Goal: Task Accomplishment & Management: Use online tool/utility

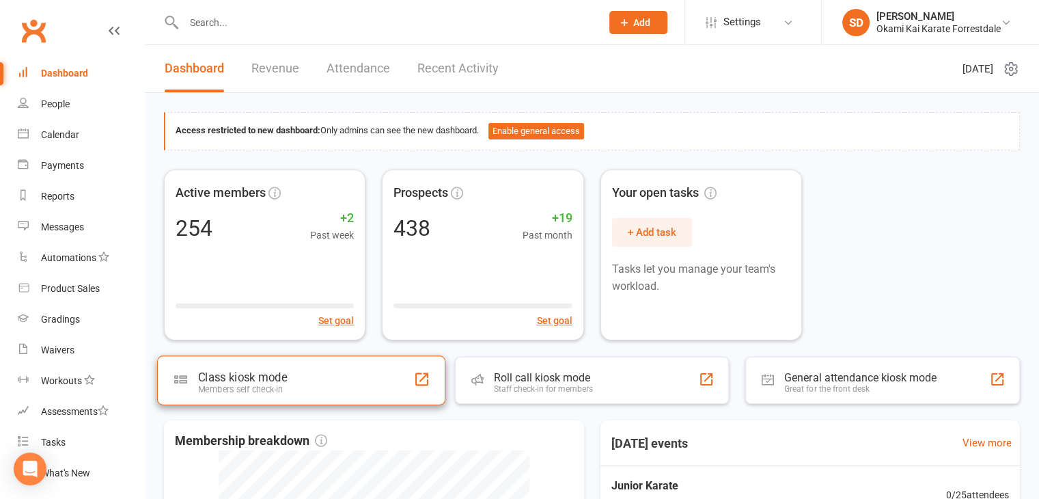
click at [331, 371] on div "Class kiosk mode Members self check-in" at bounding box center [301, 379] width 288 height 49
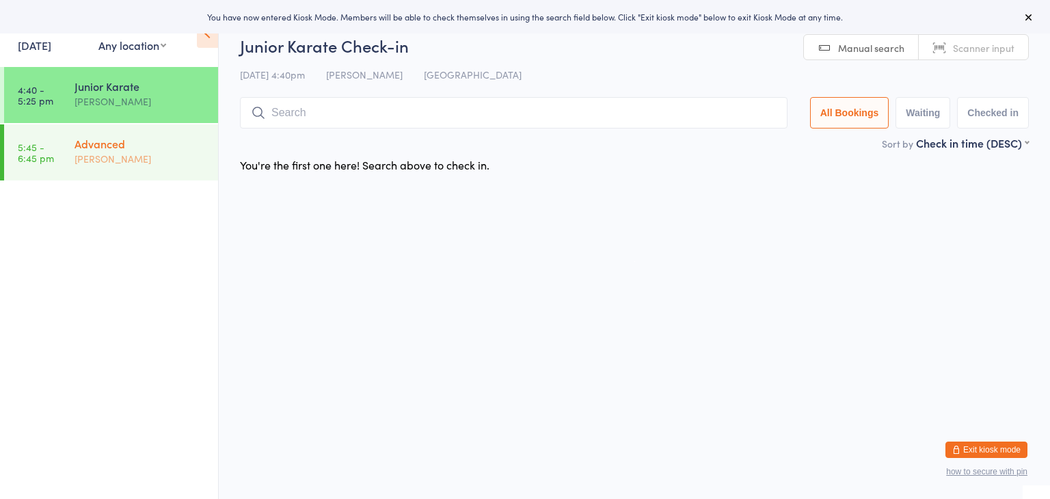
click at [157, 148] on div "Advanced" at bounding box center [140, 143] width 132 height 15
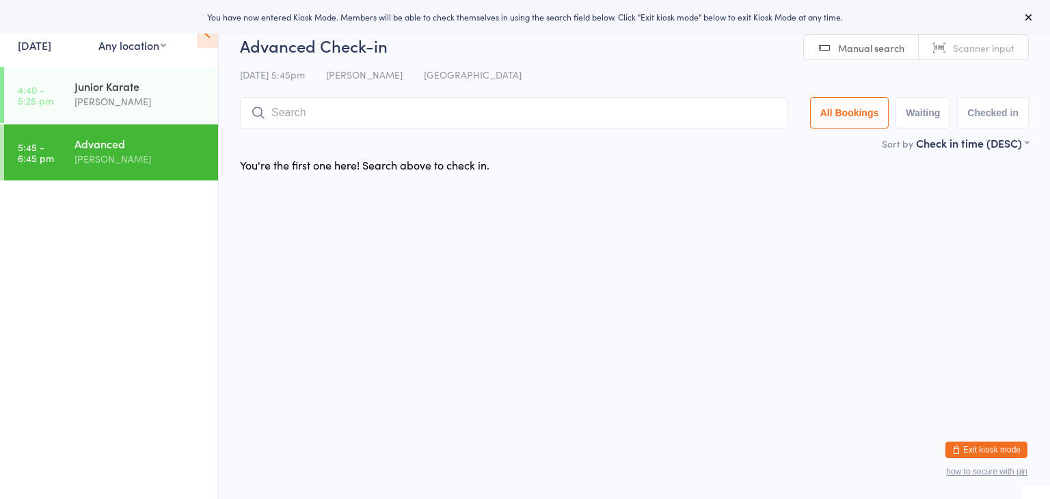
click at [361, 117] on input "search" at bounding box center [513, 112] width 547 height 31
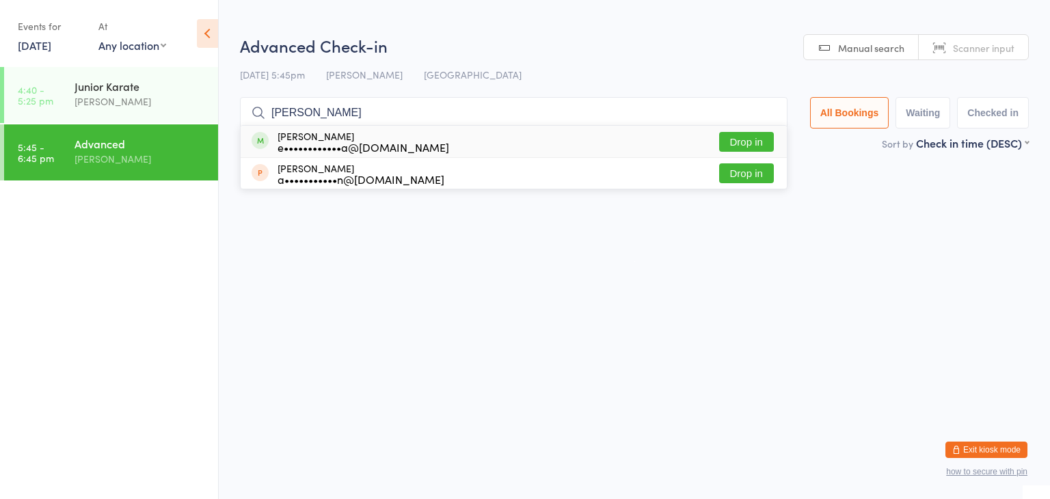
type input "Louie"
click at [739, 146] on button "Drop in" at bounding box center [746, 142] width 55 height 20
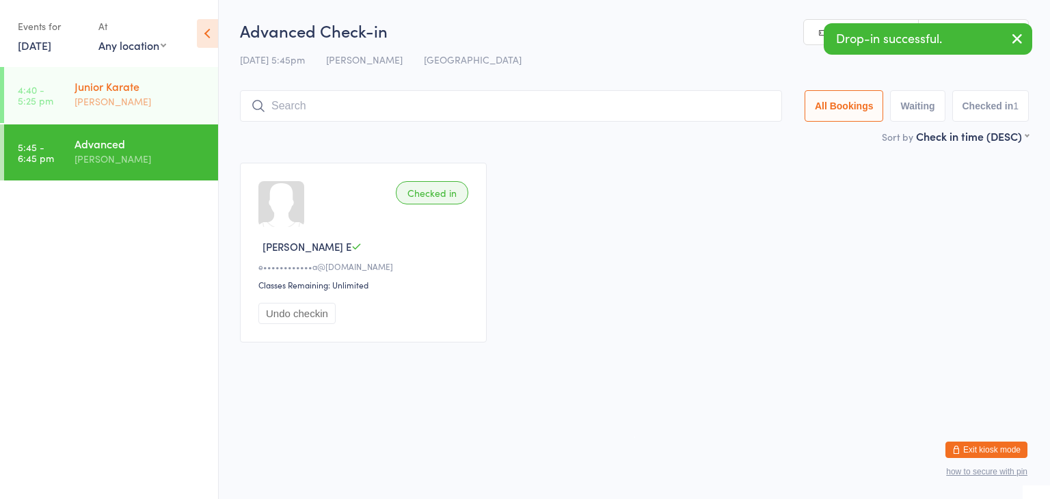
click at [169, 100] on div "[PERSON_NAME]" at bounding box center [140, 102] width 132 height 16
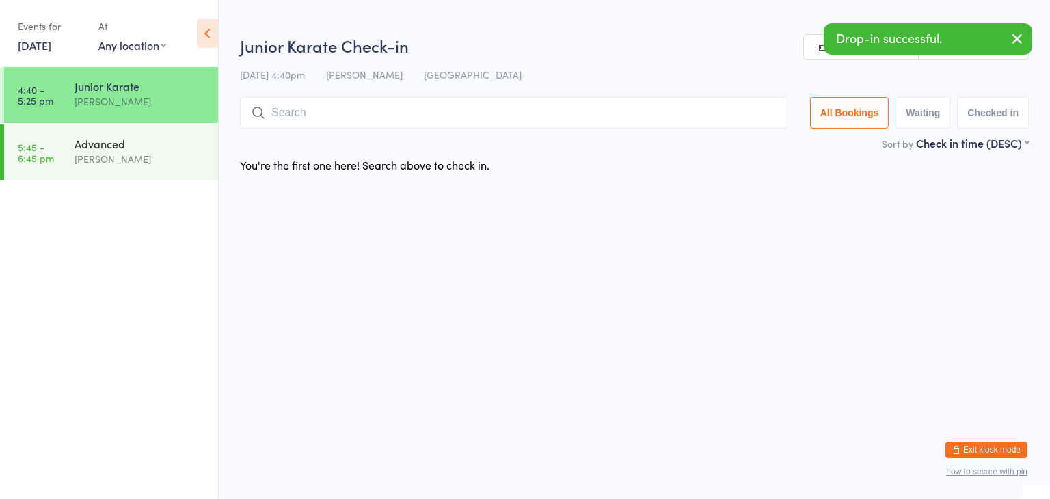
click at [368, 110] on input "search" at bounding box center [513, 112] width 547 height 31
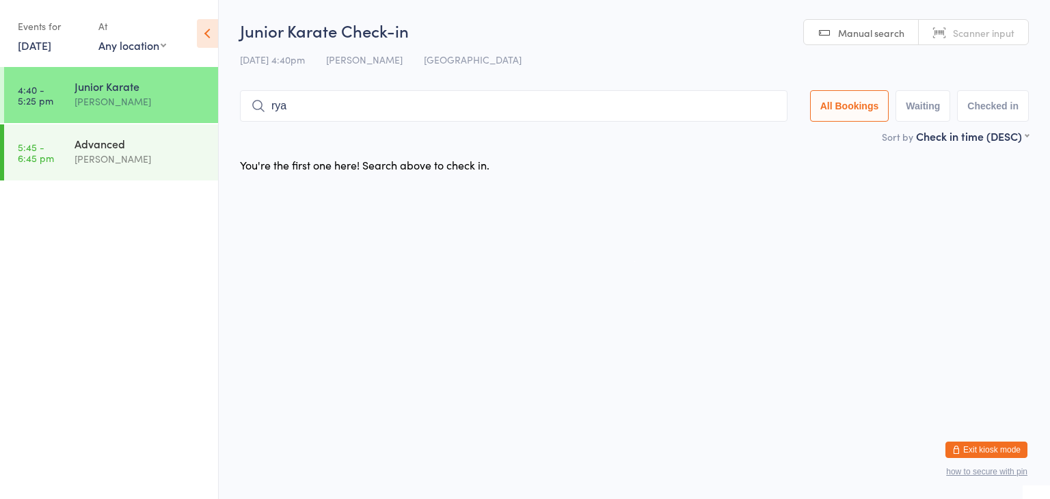
type input "ryan"
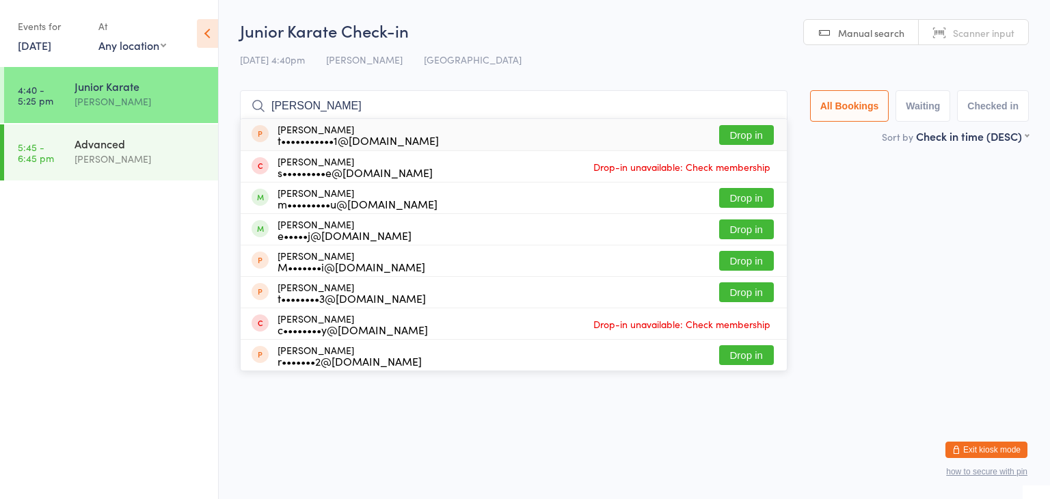
click at [768, 110] on input "ryan" at bounding box center [513, 105] width 547 height 31
click at [766, 102] on input "ryan" at bounding box center [513, 105] width 547 height 31
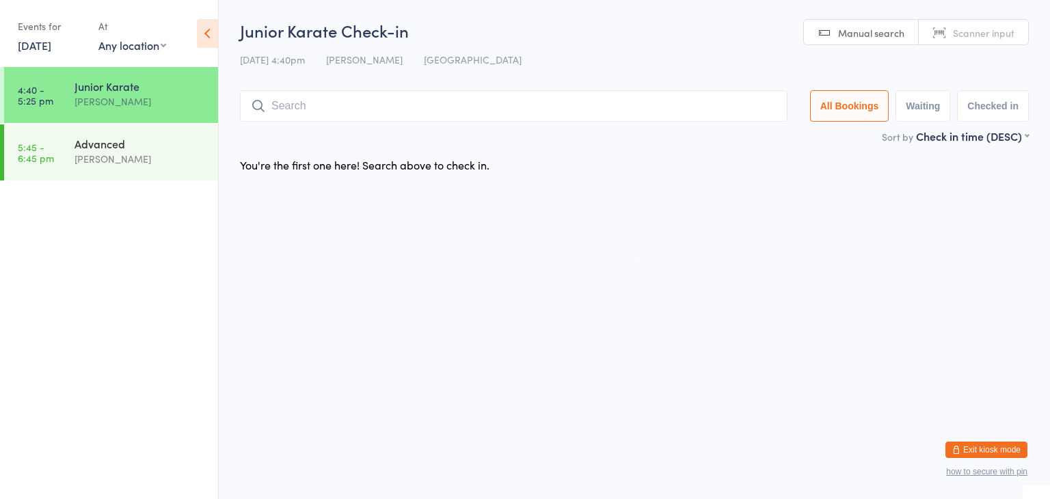
click at [766, 102] on input "search" at bounding box center [513, 105] width 547 height 31
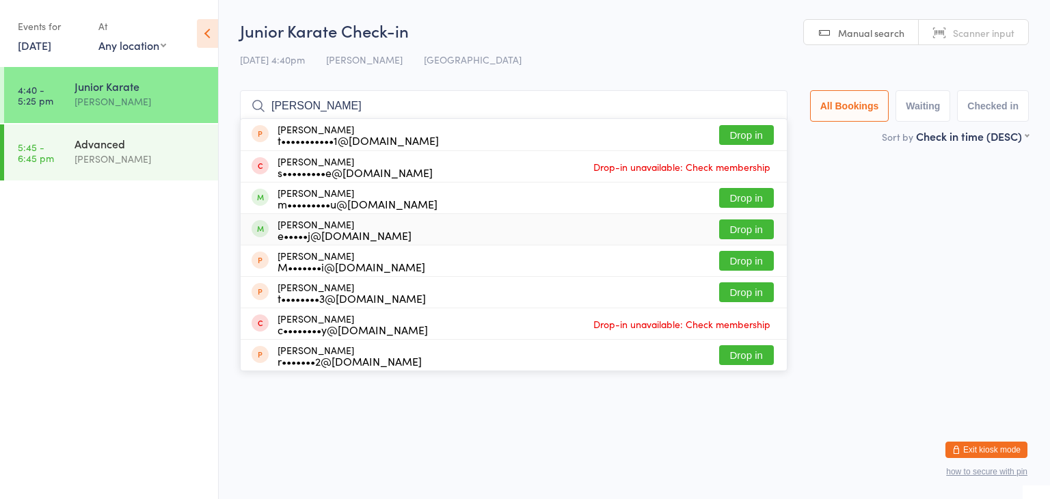
type input "ryan"
click at [730, 226] on button "Drop in" at bounding box center [746, 229] width 55 height 20
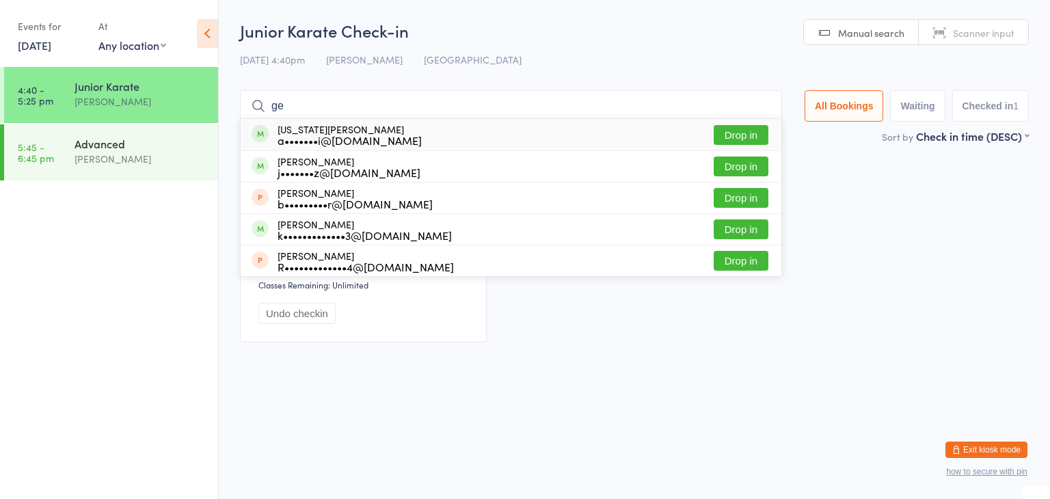
type input "g"
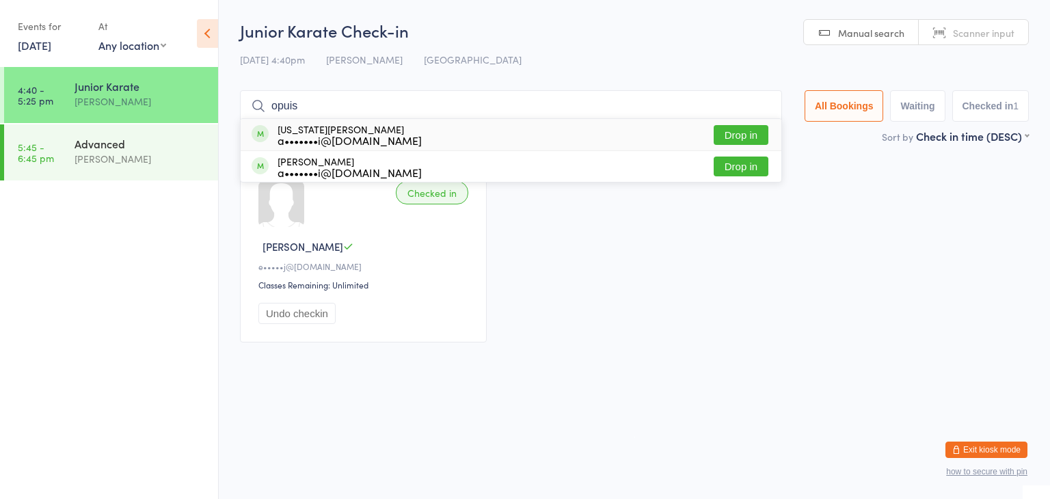
type input "opuis"
click at [756, 131] on button "Drop in" at bounding box center [740, 135] width 55 height 20
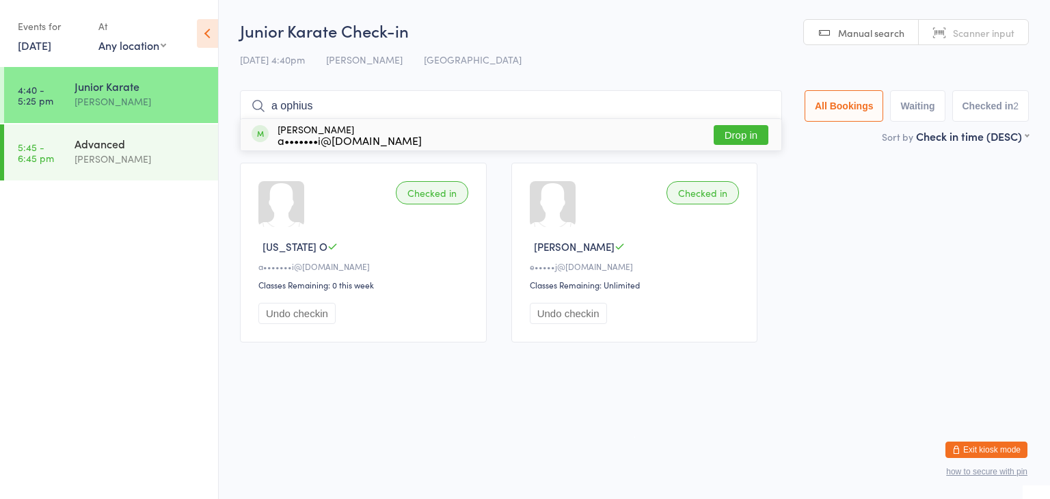
type input "a ophius"
click at [742, 139] on button "Drop in" at bounding box center [740, 135] width 55 height 20
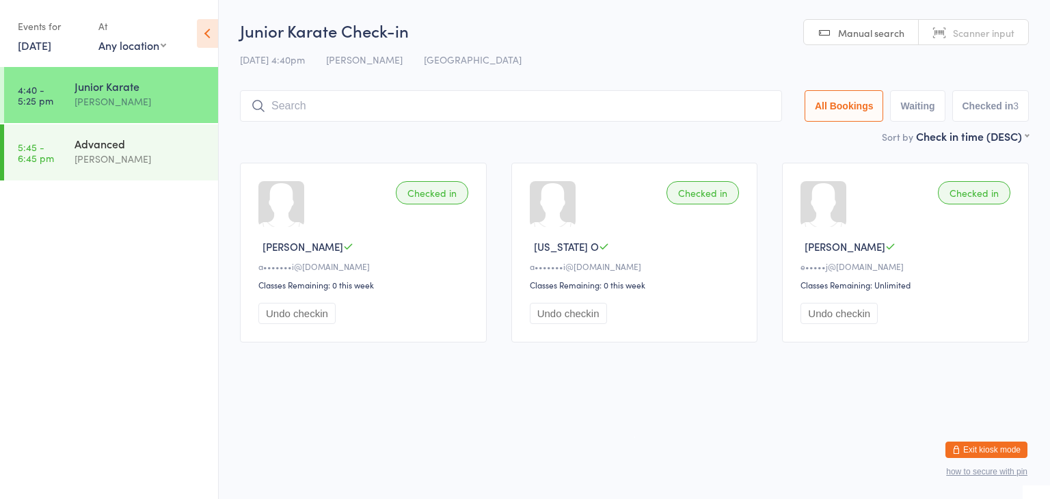
click at [618, 384] on html "You have now entered Kiosk Mode. Members will be able to check themselves in us…" at bounding box center [525, 249] width 1050 height 499
click at [169, 161] on div "[PERSON_NAME]" at bounding box center [140, 159] width 132 height 16
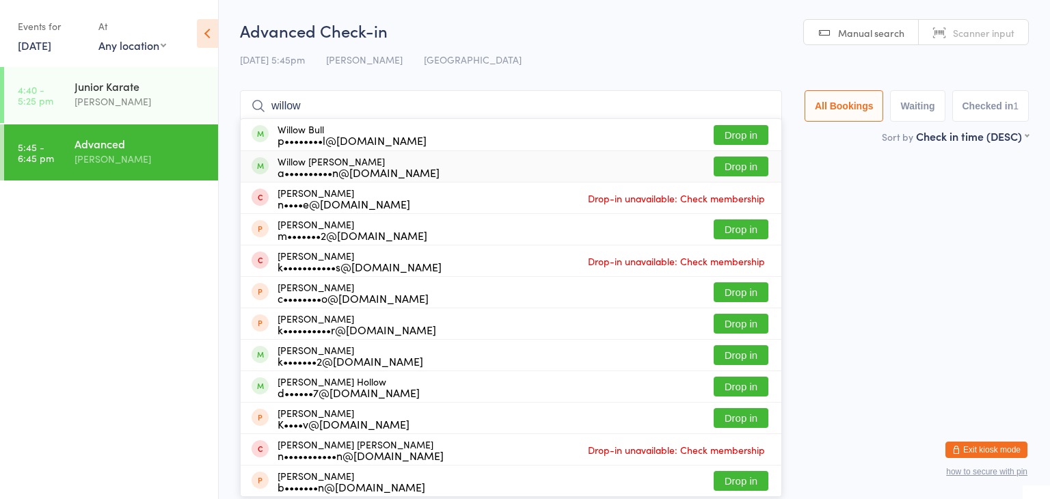
type input "willow"
click at [750, 163] on button "Drop in" at bounding box center [740, 166] width 55 height 20
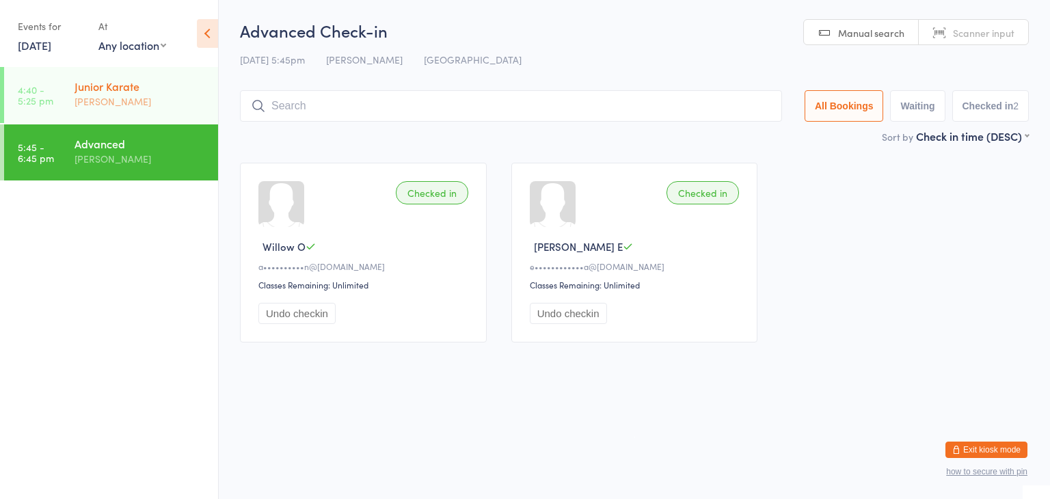
click at [164, 109] on div "[PERSON_NAME]" at bounding box center [140, 102] width 132 height 16
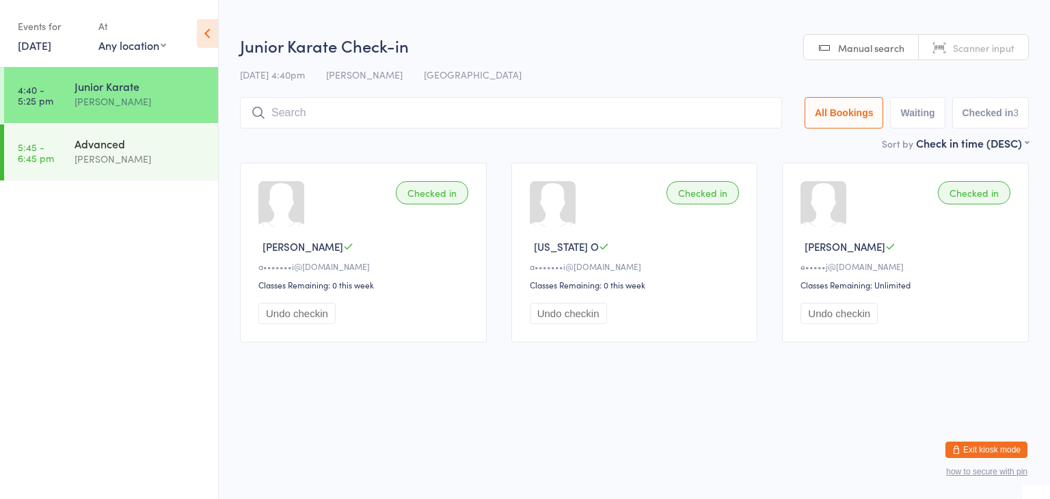
drag, startPoint x: 347, startPoint y: 111, endPoint x: 312, endPoint y: 112, distance: 35.6
click at [312, 112] on input "search" at bounding box center [511, 112] width 542 height 31
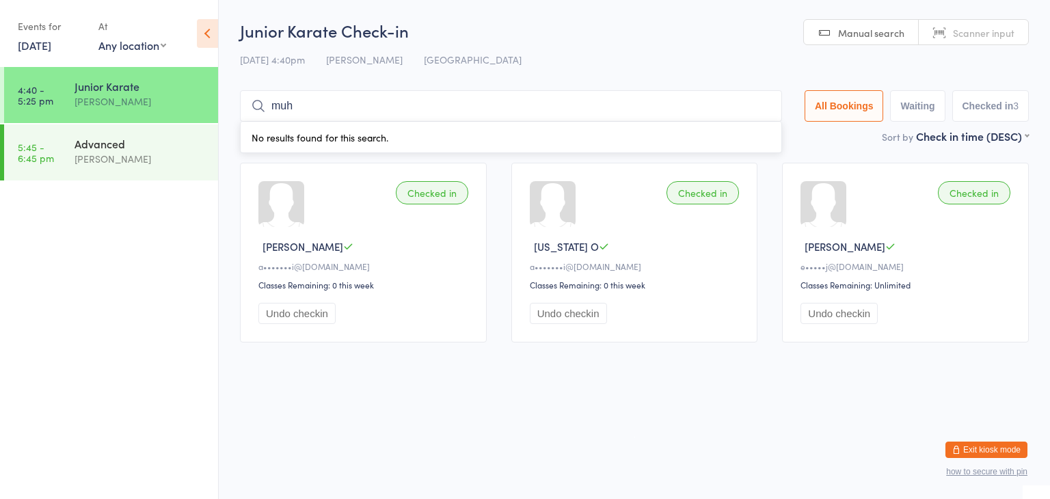
type input "muhammad huzaifa"
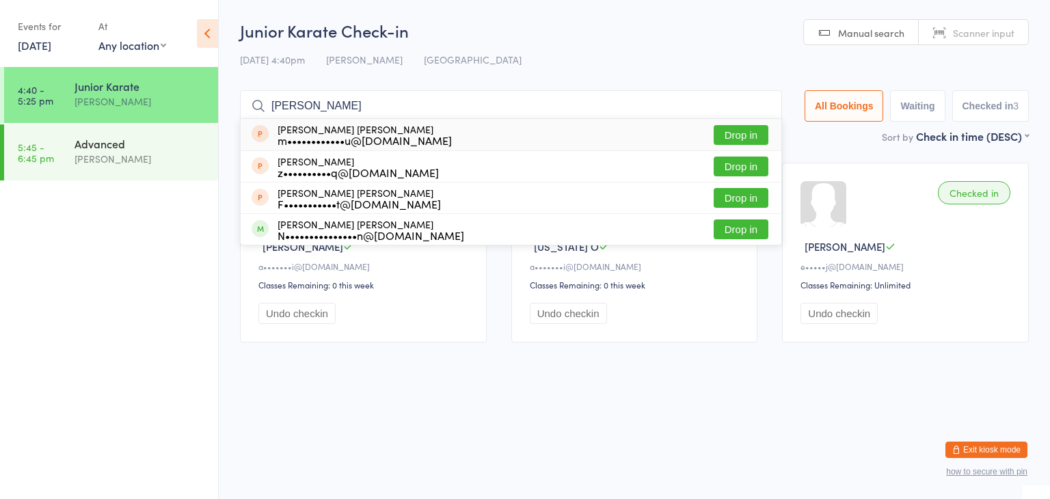
click at [724, 136] on button "Drop in" at bounding box center [740, 135] width 55 height 20
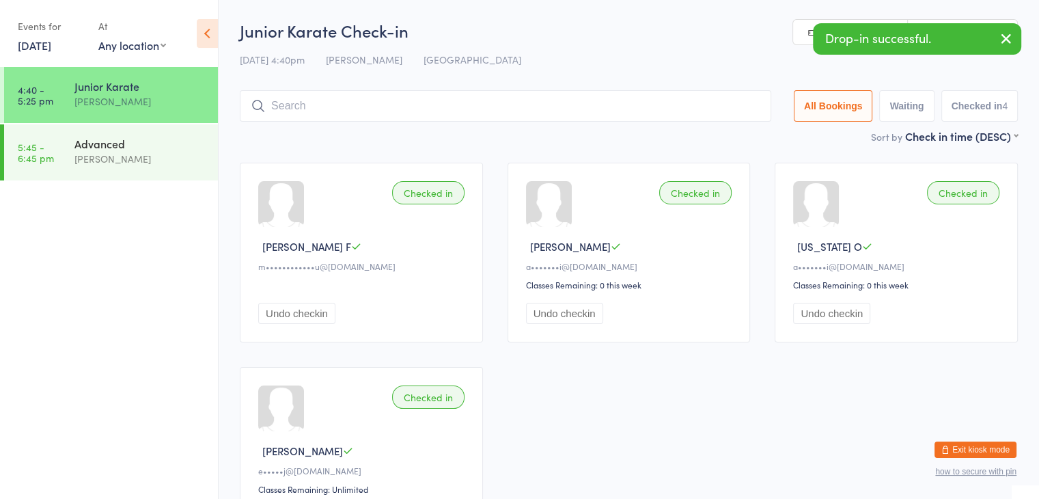
click at [475, 115] on input "search" at bounding box center [506, 105] width 532 height 31
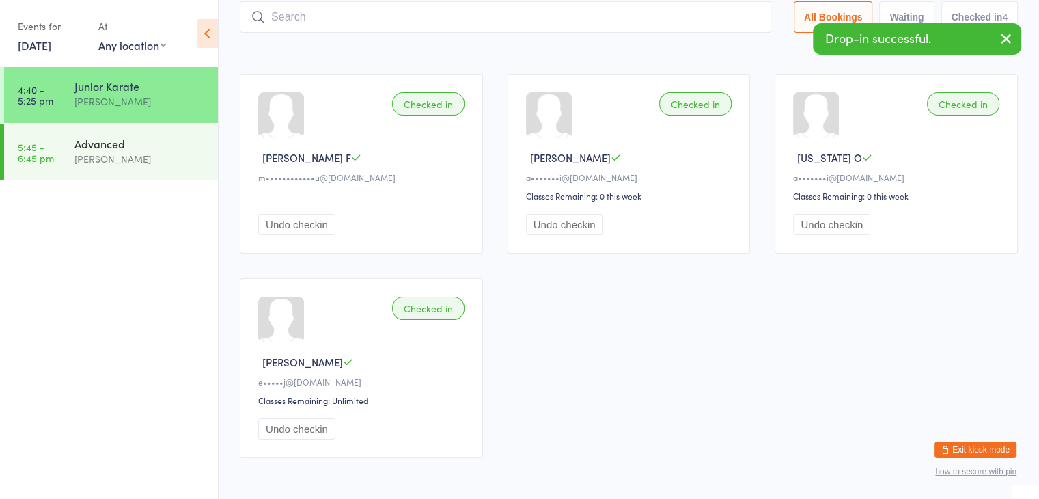
scroll to position [90, 0]
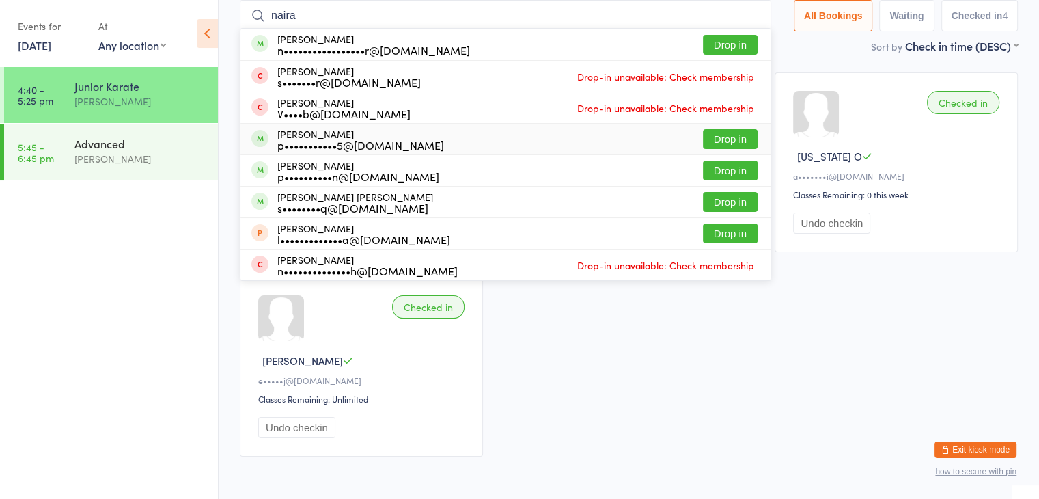
type input "naira"
click at [724, 139] on button "Drop in" at bounding box center [730, 139] width 55 height 20
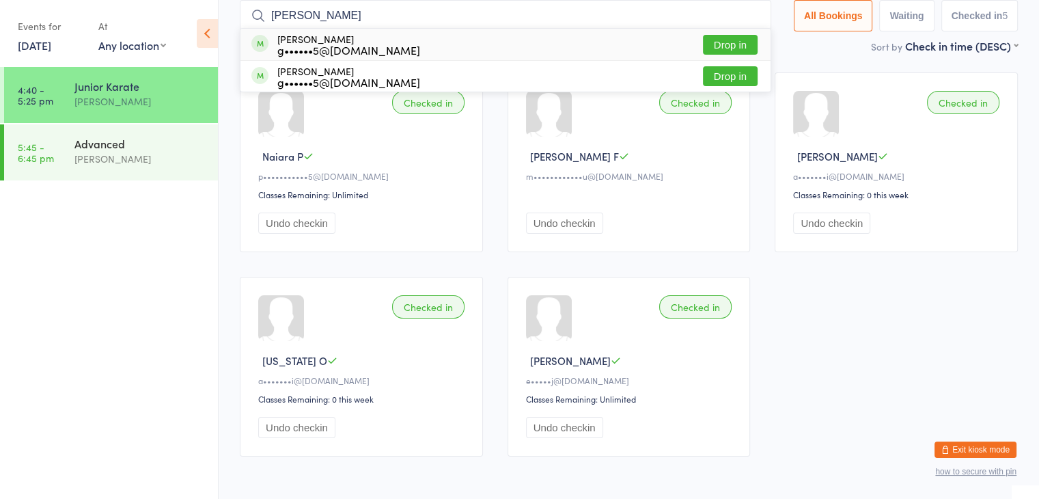
type input "urvish"
click at [726, 43] on button "Drop in" at bounding box center [730, 45] width 55 height 20
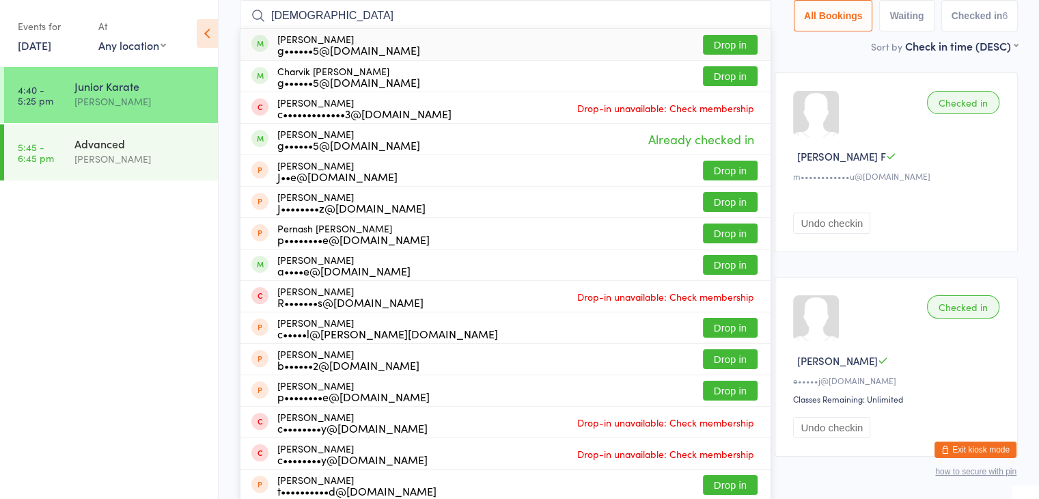
type input "charvish"
click at [730, 49] on button "Drop in" at bounding box center [730, 45] width 55 height 20
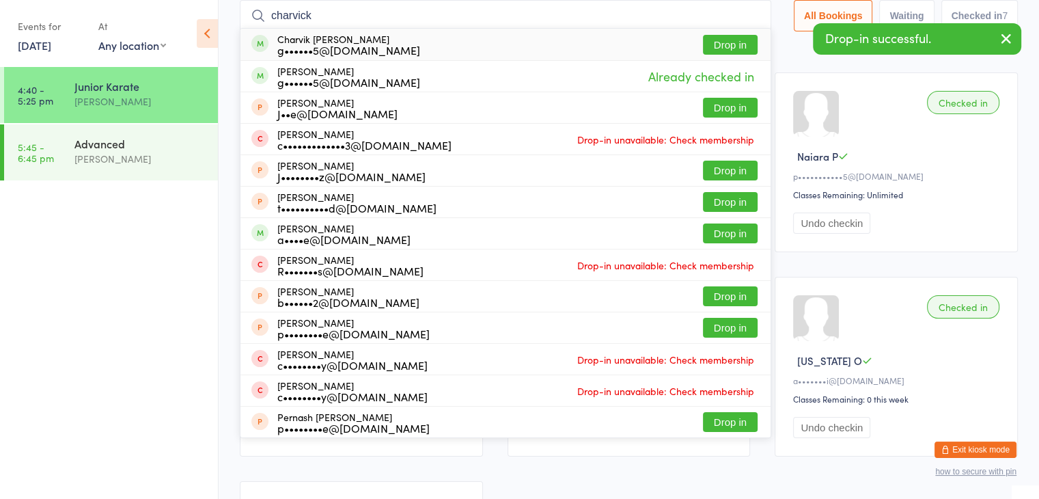
type input "charvick"
click at [728, 48] on button "Drop in" at bounding box center [730, 45] width 55 height 20
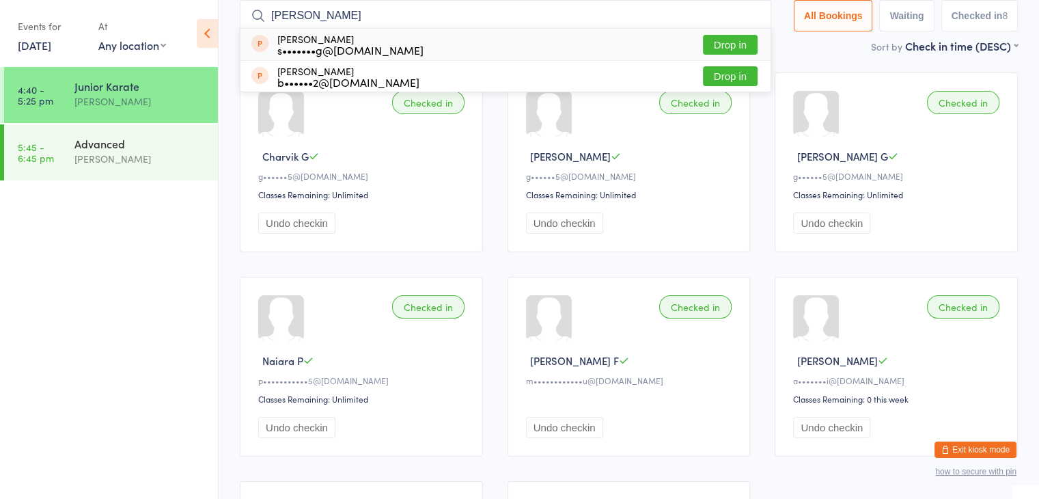
type input "tobias"
click at [719, 45] on button "Drop in" at bounding box center [730, 45] width 55 height 20
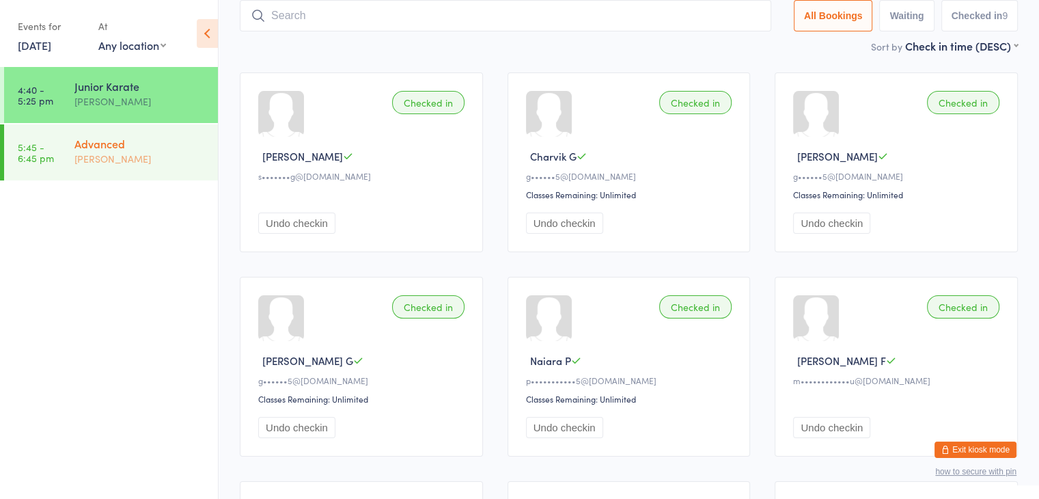
click at [104, 146] on div "Advanced" at bounding box center [140, 143] width 132 height 15
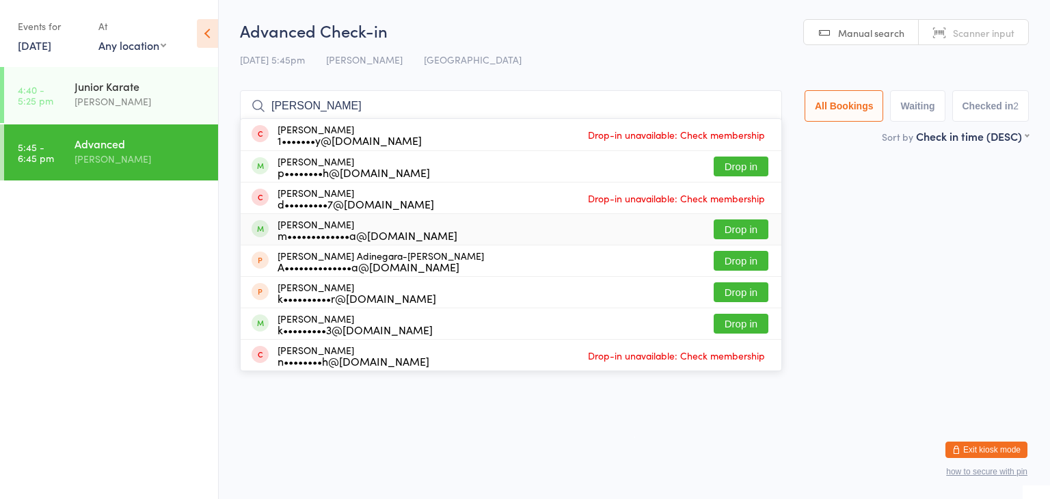
type input "[PERSON_NAME]"
click at [752, 229] on button "Drop in" at bounding box center [740, 229] width 55 height 20
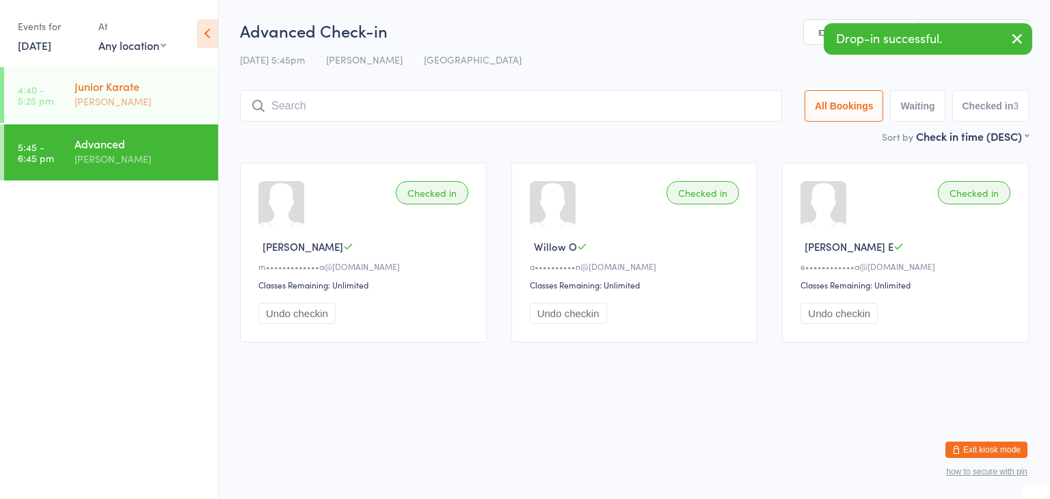
click at [57, 97] on link "4:40 - 5:25 pm Junior Karate Sonya Del Carlo" at bounding box center [111, 95] width 214 height 56
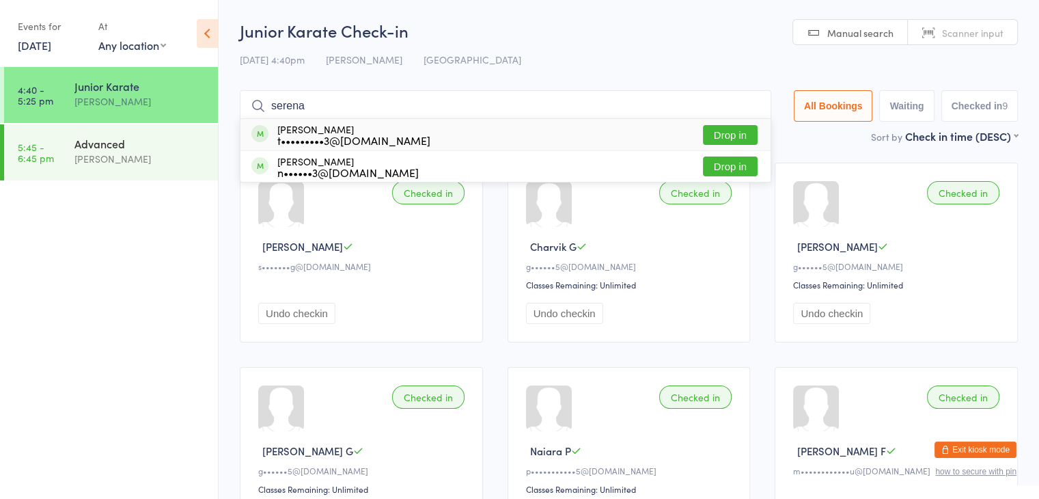
type input "serena"
drag, startPoint x: 748, startPoint y: 133, endPoint x: 730, endPoint y: 133, distance: 17.8
click at [730, 133] on button "Drop in" at bounding box center [730, 135] width 55 height 20
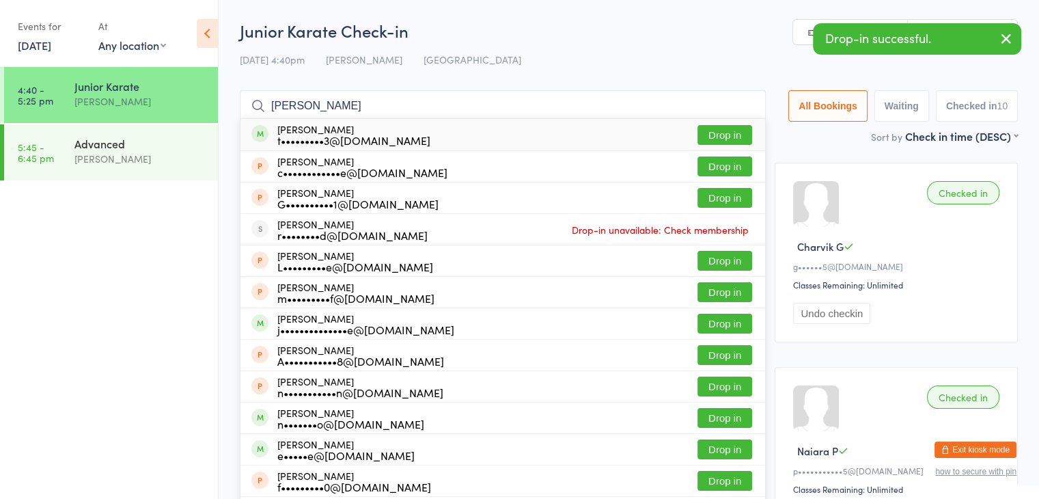
type input "maddison"
click at [720, 141] on button "Drop in" at bounding box center [725, 135] width 55 height 20
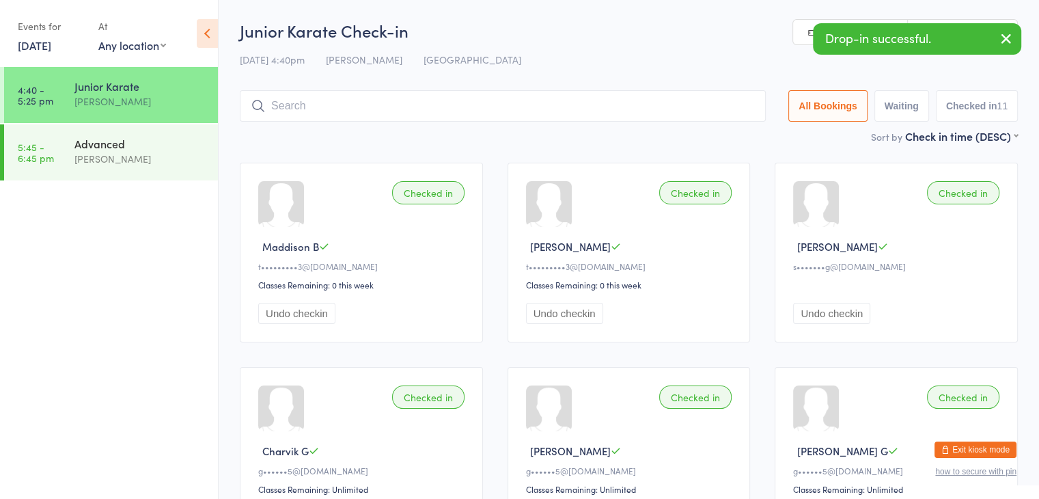
click at [661, 105] on input "search" at bounding box center [503, 105] width 526 height 31
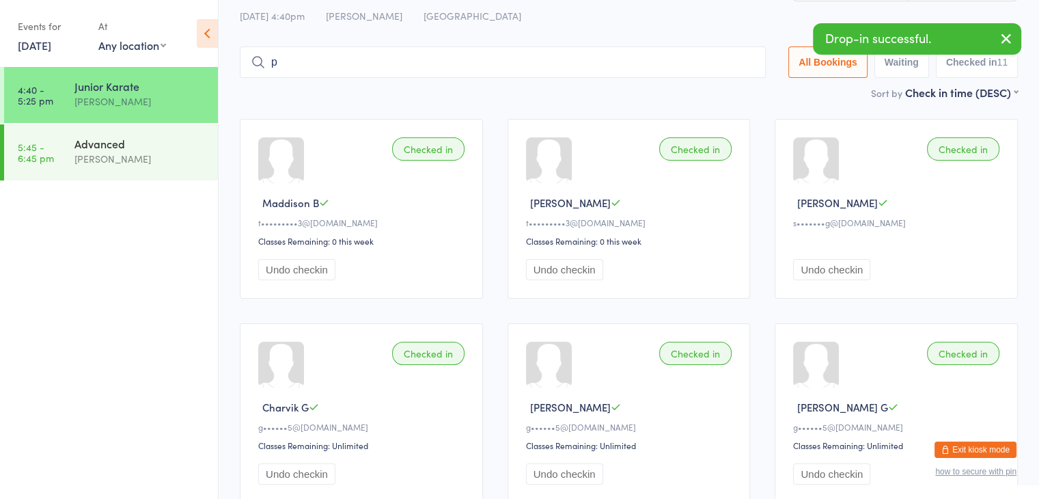
scroll to position [55, 0]
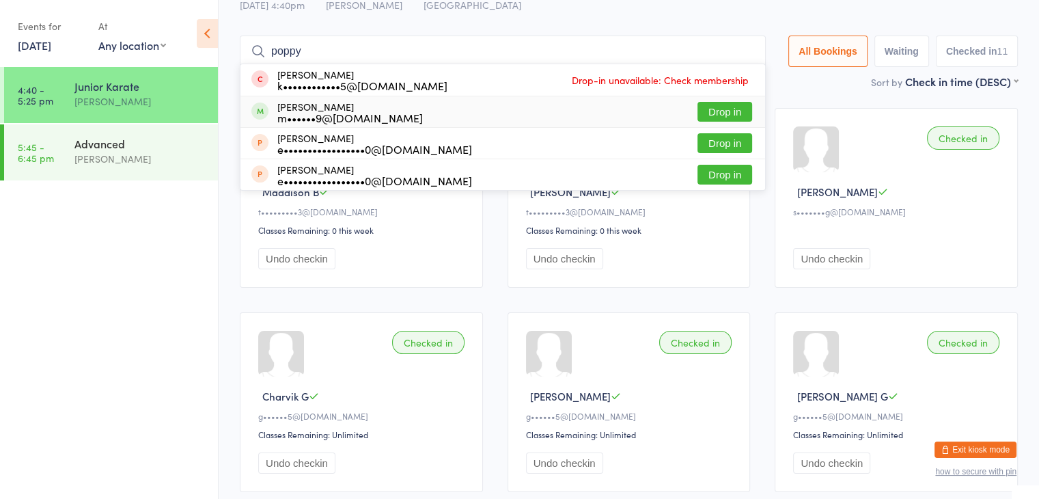
type input "poppy"
click at [746, 112] on button "Drop in" at bounding box center [725, 112] width 55 height 20
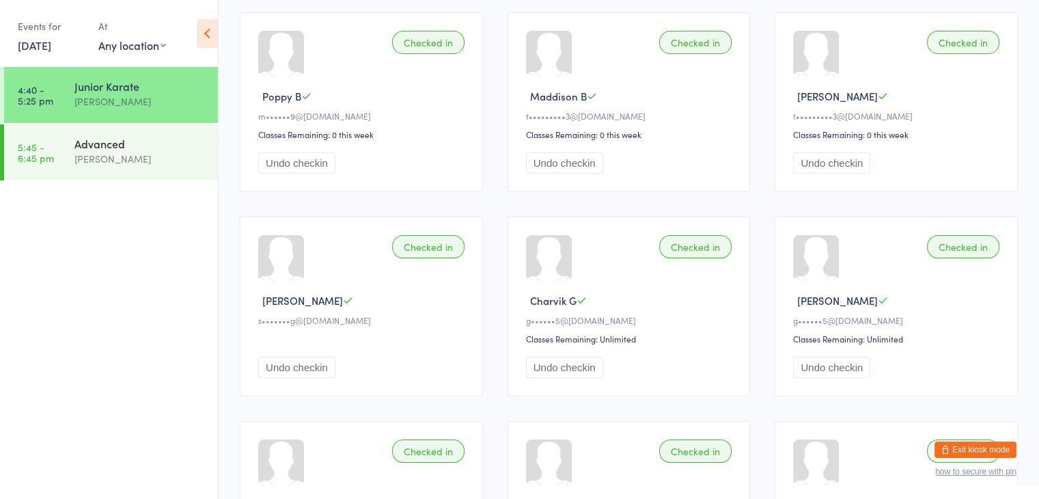
scroll to position [0, 0]
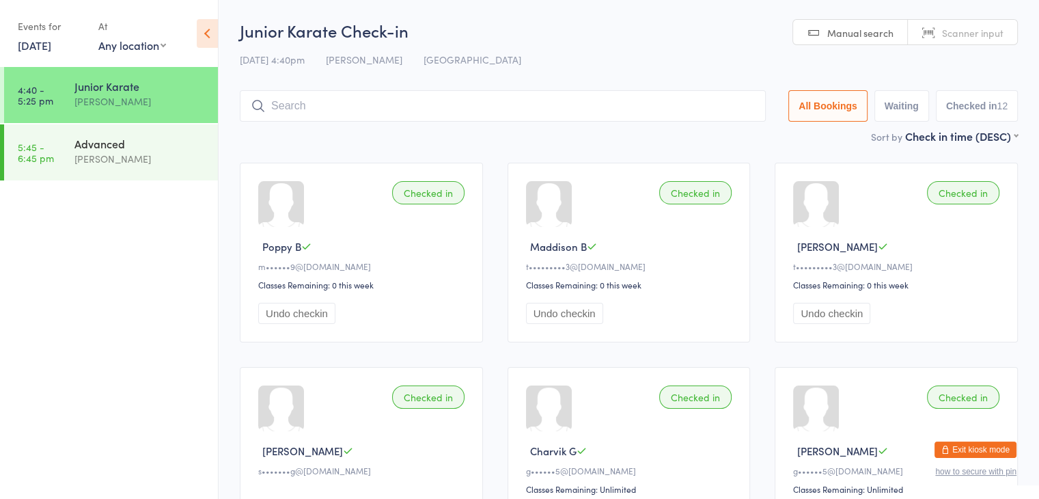
click at [352, 91] on input "search" at bounding box center [503, 105] width 526 height 31
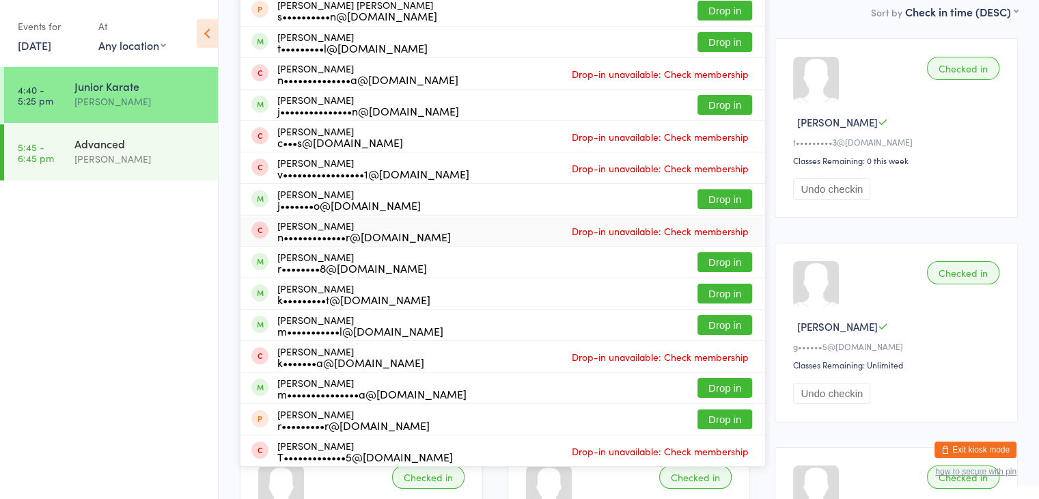
scroll to position [126, 0]
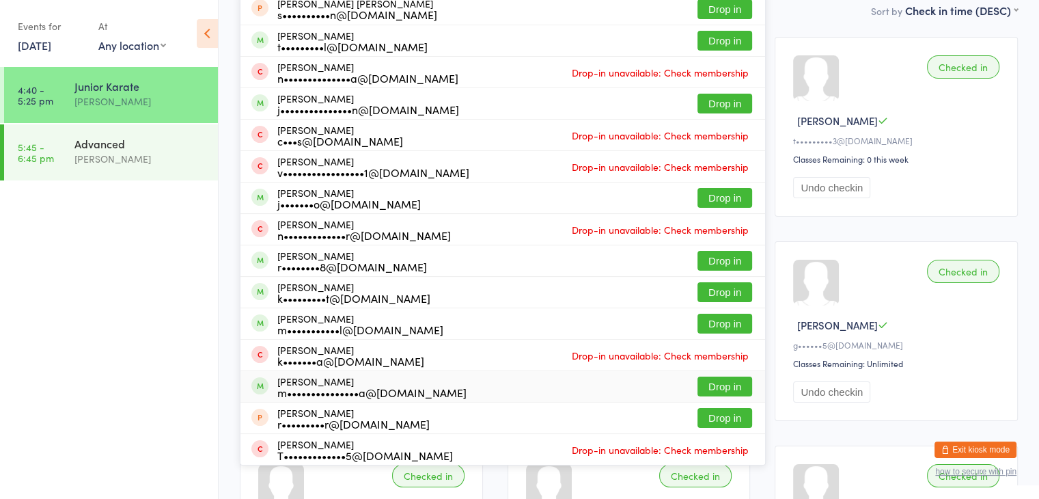
type input "alex"
click at [722, 382] on button "Drop in" at bounding box center [725, 386] width 55 height 20
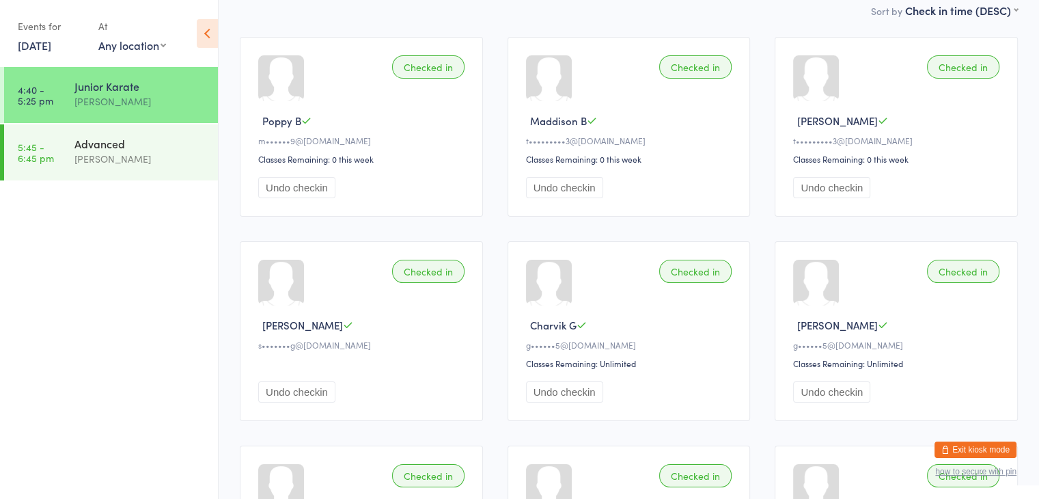
scroll to position [0, 0]
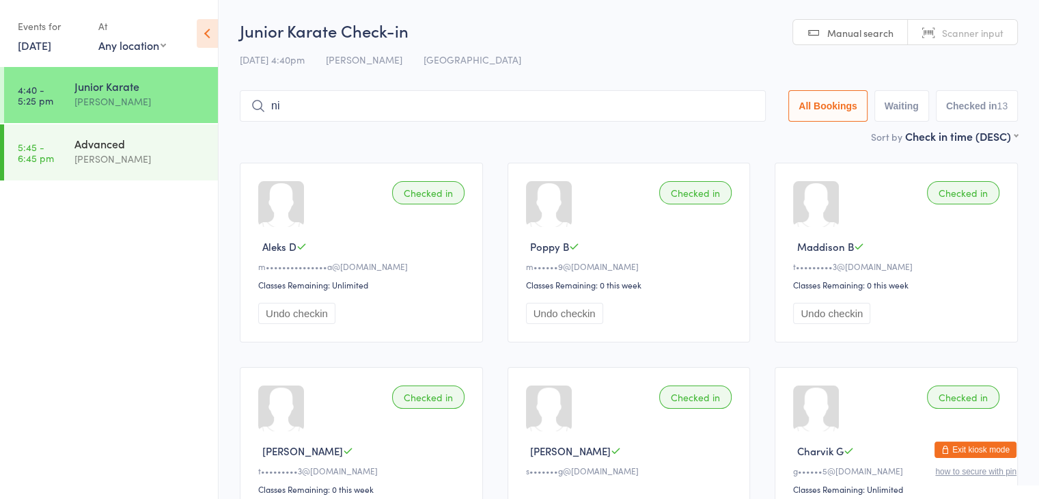
type input "n"
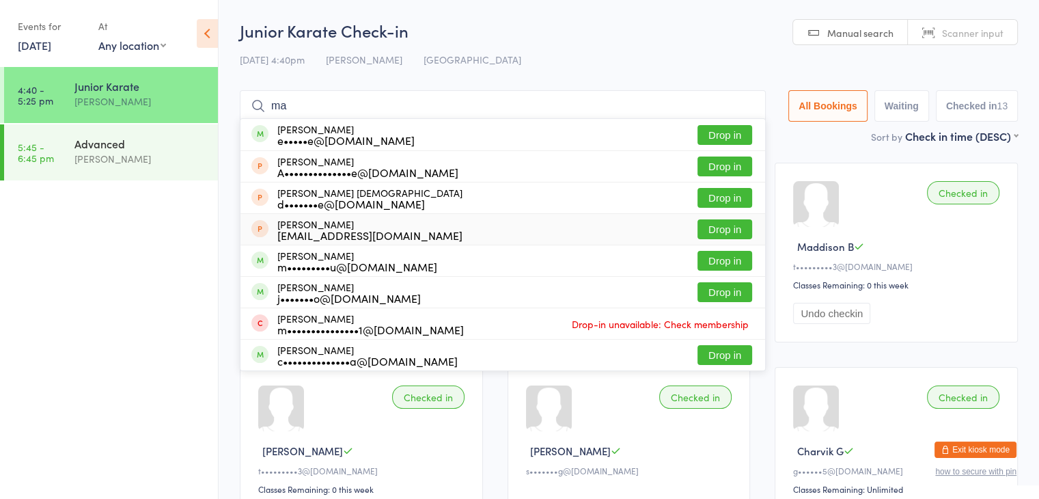
type input "m"
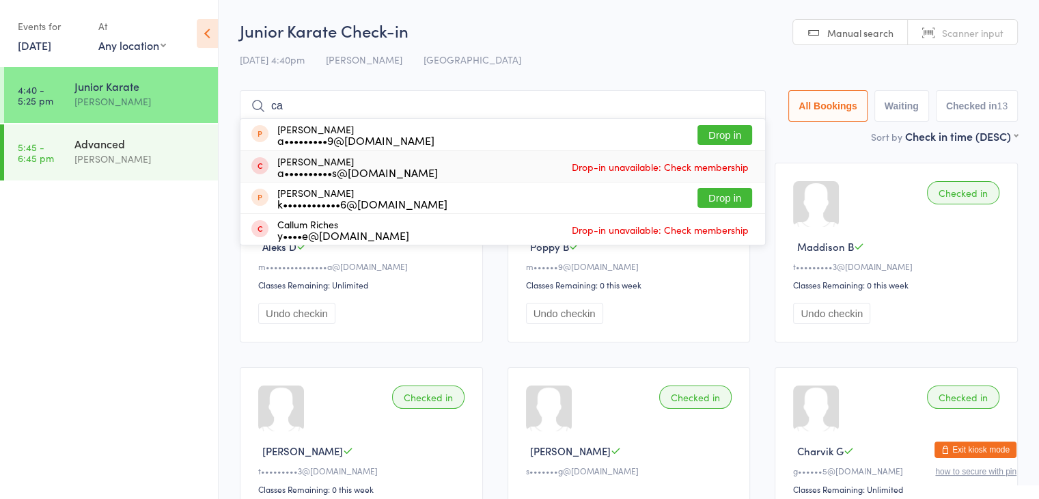
type input "c"
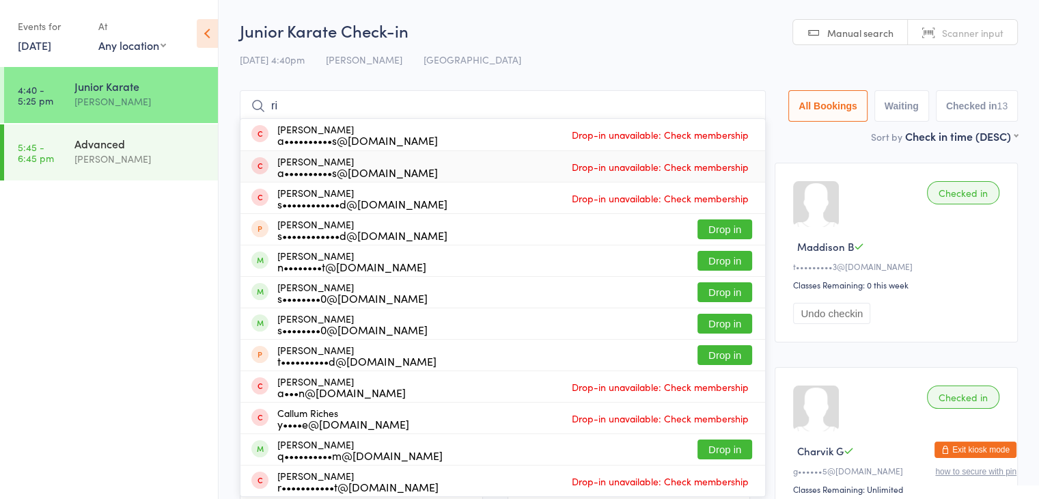
type input "r"
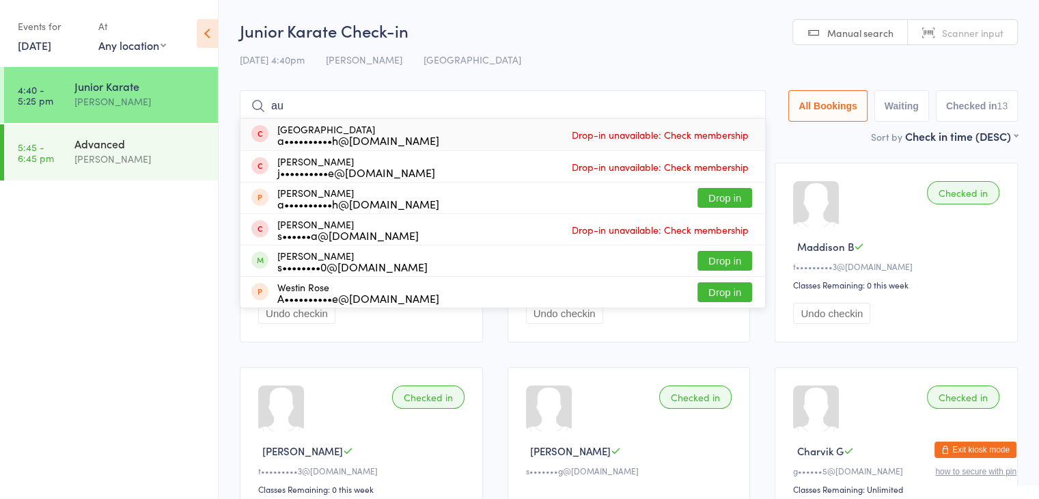
type input "a"
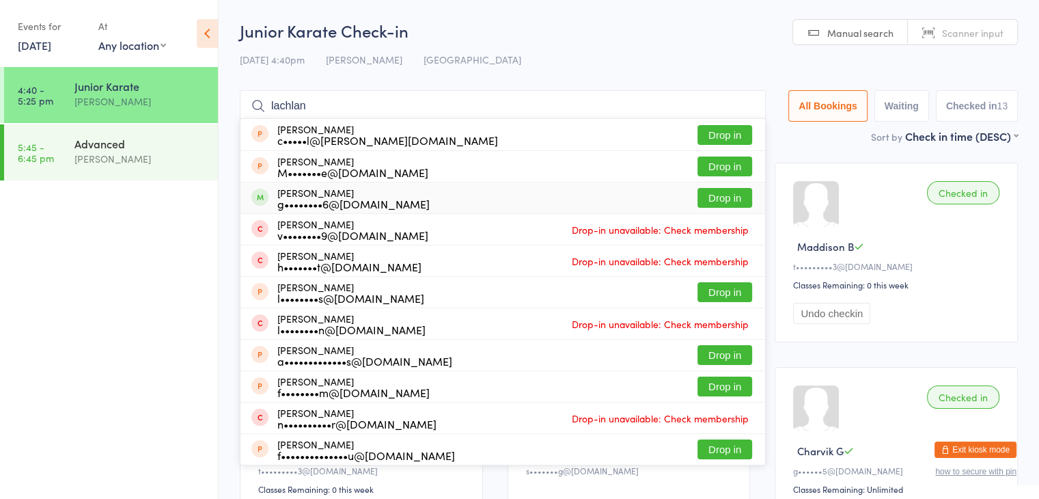
type input "lachlan"
click at [732, 190] on button "Drop in" at bounding box center [725, 198] width 55 height 20
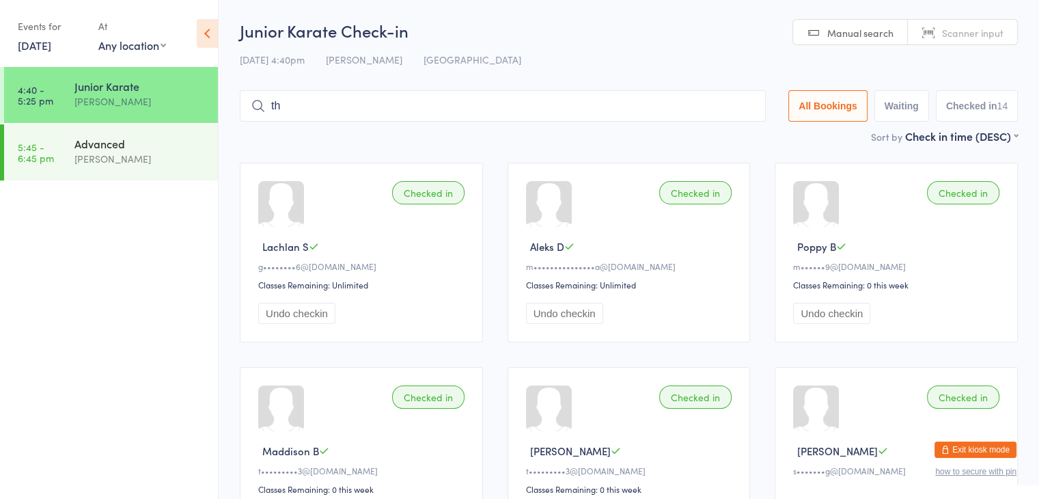
type input "t"
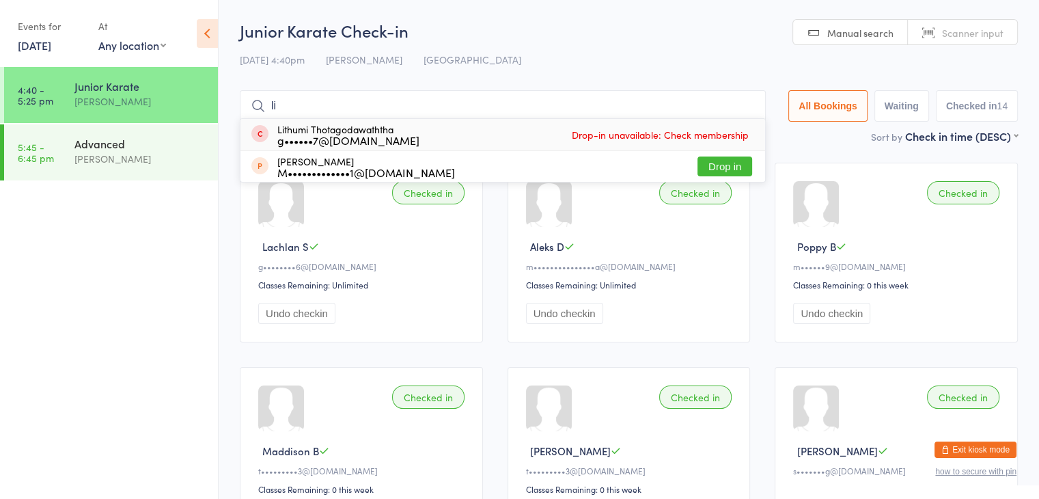
type input "l"
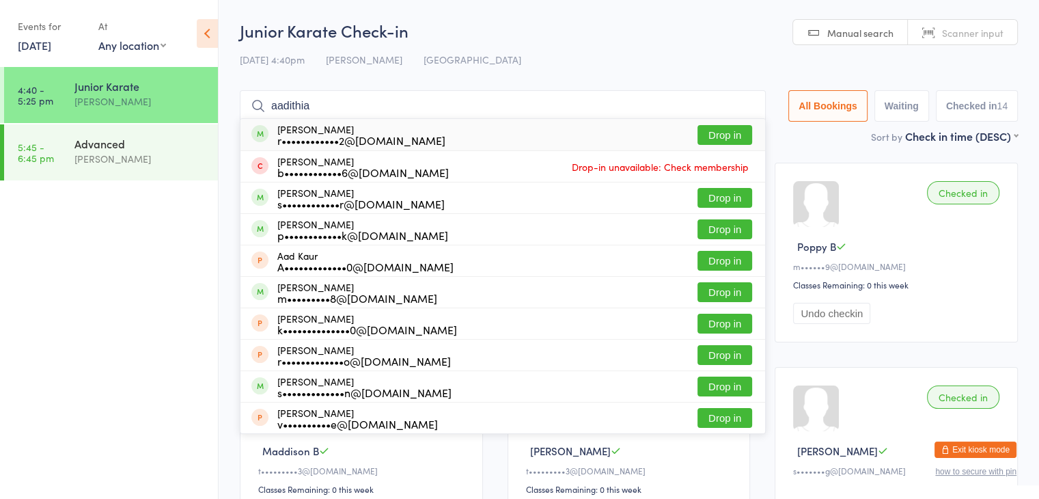
type input "aadithia"
click at [735, 135] on button "Drop in" at bounding box center [725, 135] width 55 height 20
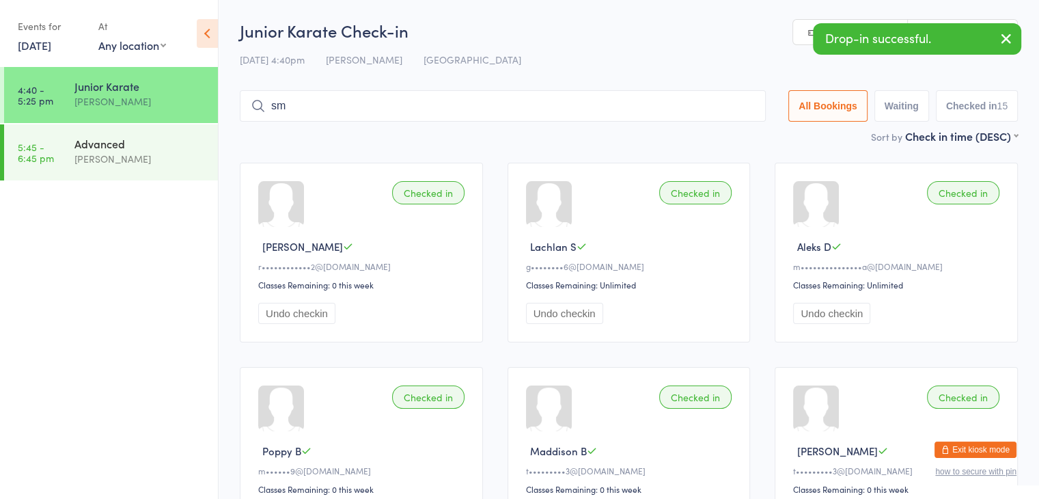
type input "s"
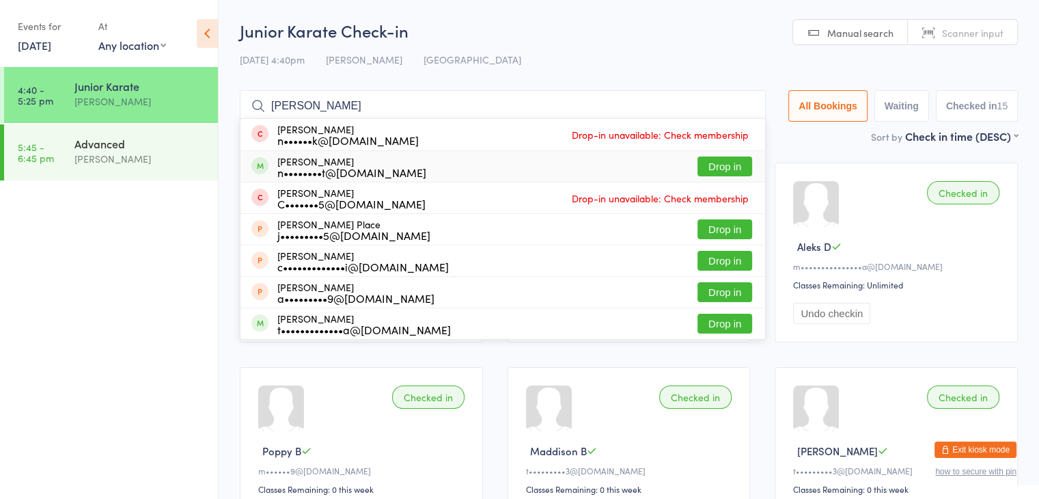
type input "amelia"
click at [729, 157] on button "Drop in" at bounding box center [725, 166] width 55 height 20
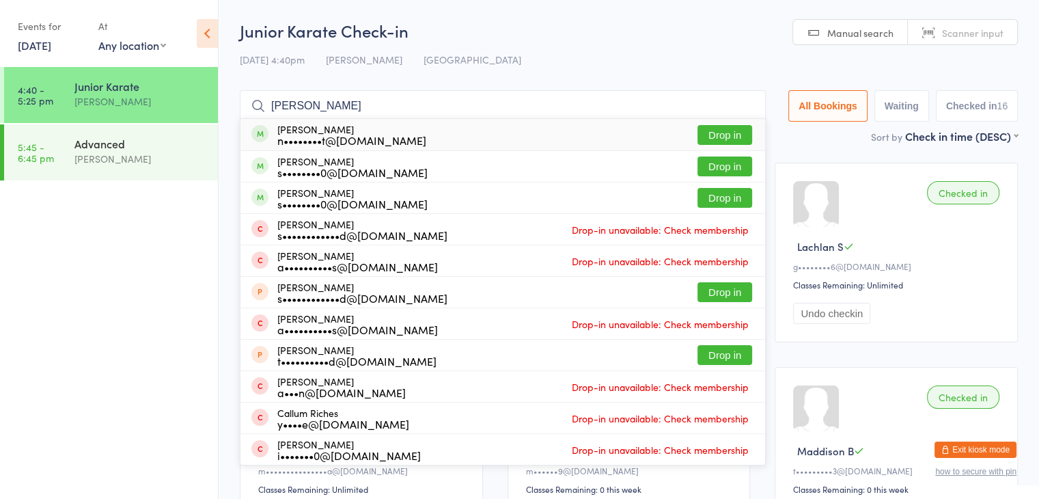
type input "richard"
click at [713, 144] on button "Drop in" at bounding box center [725, 135] width 55 height 20
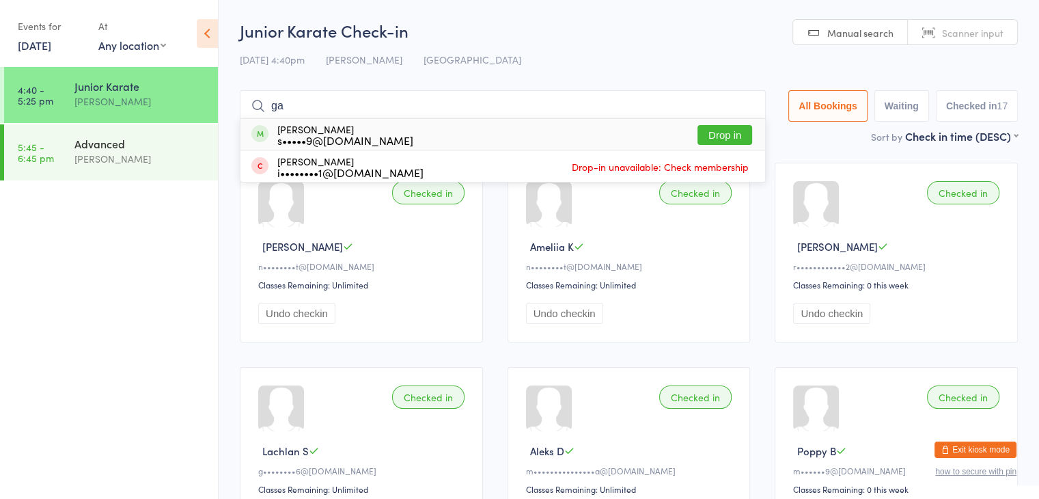
type input "g"
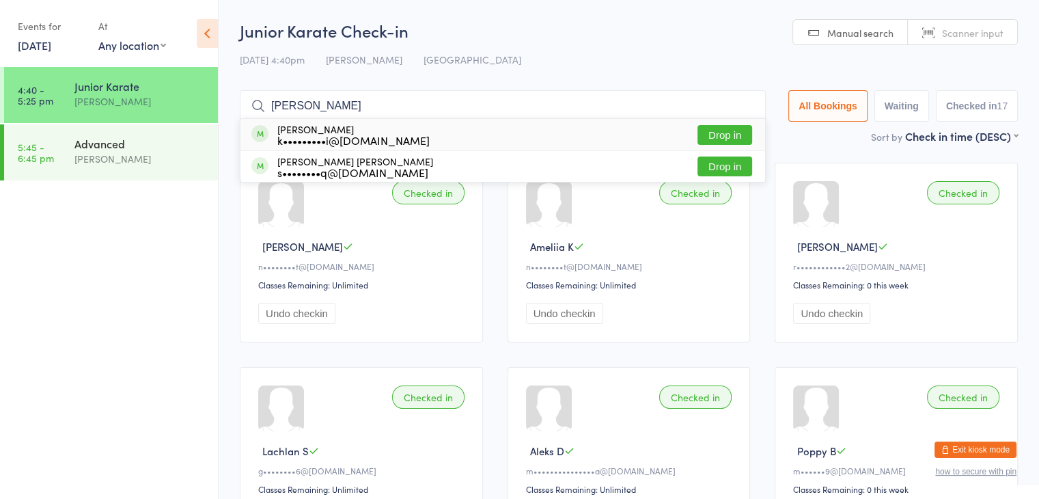
type input "reva"
click at [719, 132] on button "Drop in" at bounding box center [725, 135] width 55 height 20
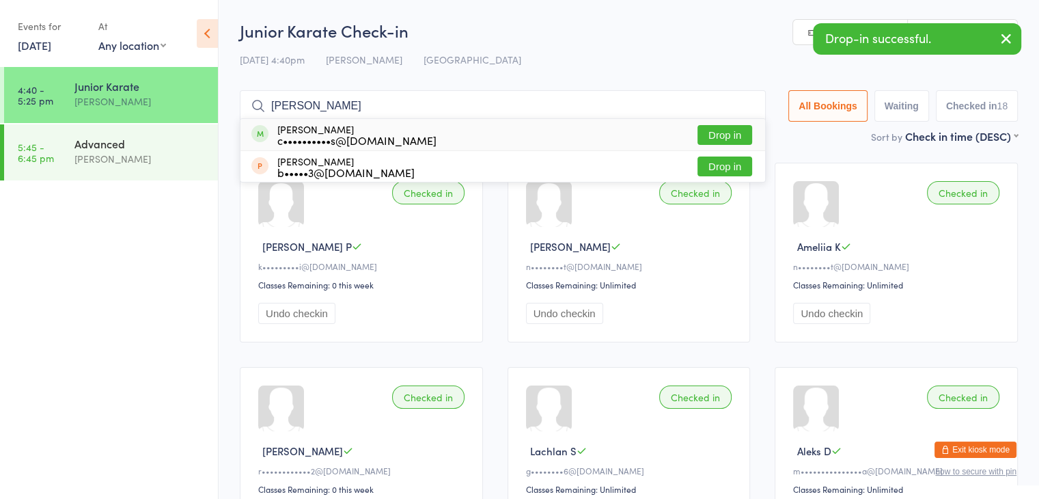
type input "beatrix"
click at [714, 133] on button "Drop in" at bounding box center [725, 135] width 55 height 20
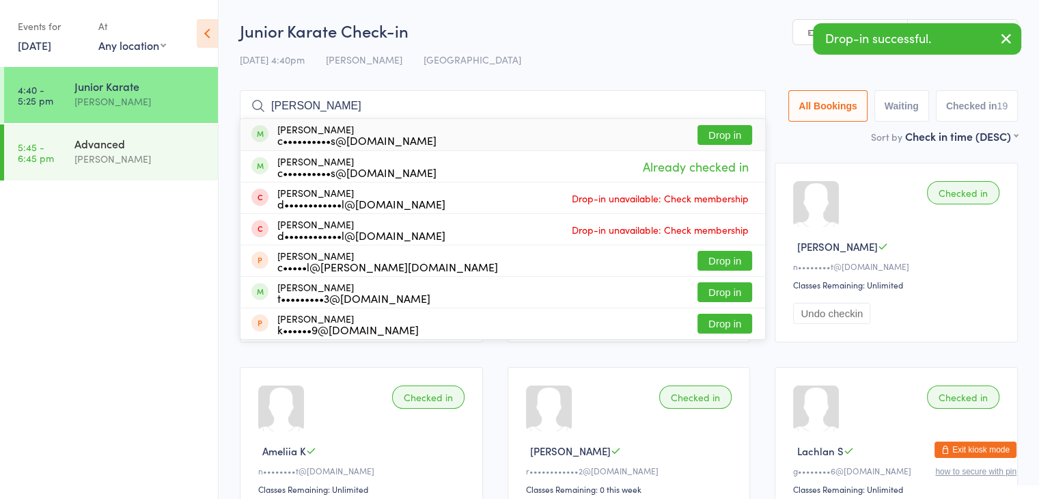
type input "cockman"
click at [724, 130] on button "Drop in" at bounding box center [725, 135] width 55 height 20
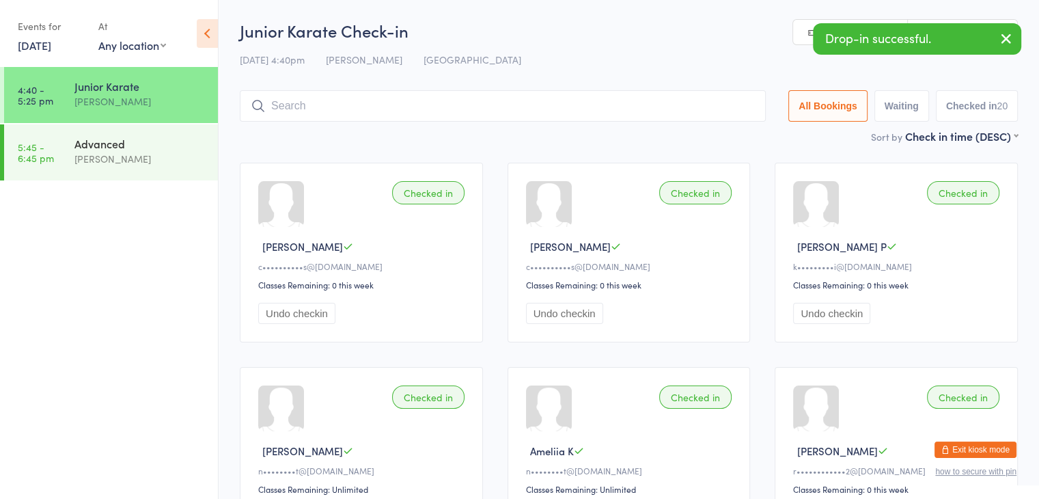
click at [704, 99] on input "search" at bounding box center [503, 105] width 526 height 31
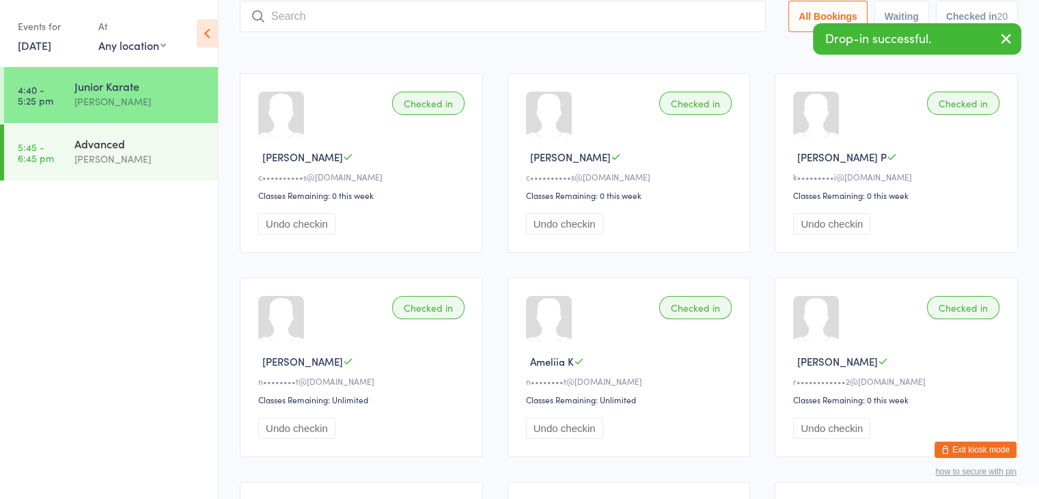
scroll to position [90, 0]
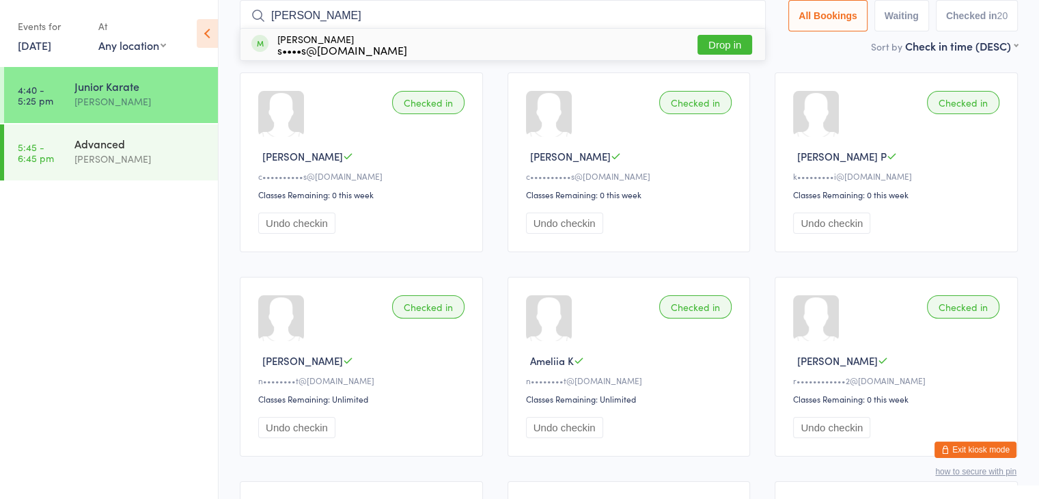
type input "moses"
click at [727, 46] on button "Drop in" at bounding box center [725, 45] width 55 height 20
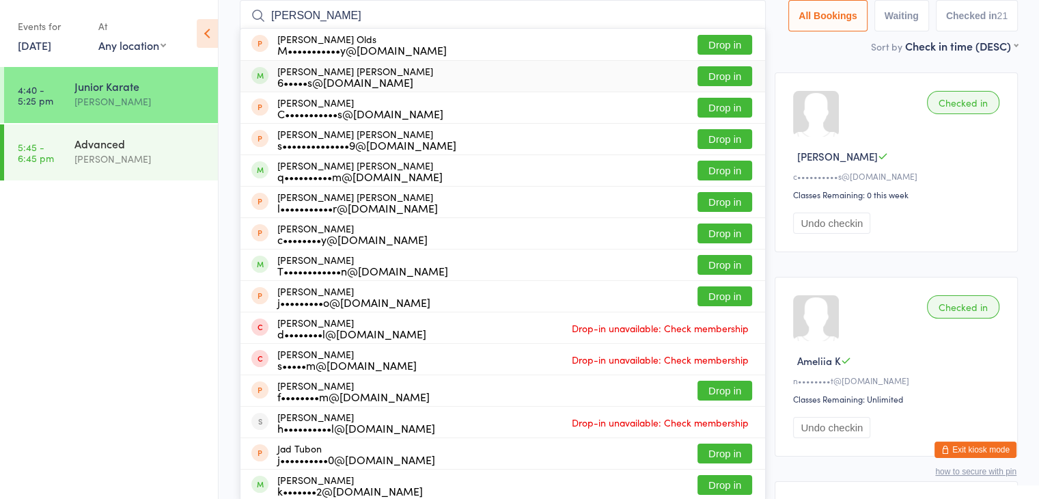
type input "jackson"
click at [710, 83] on button "Drop in" at bounding box center [725, 76] width 55 height 20
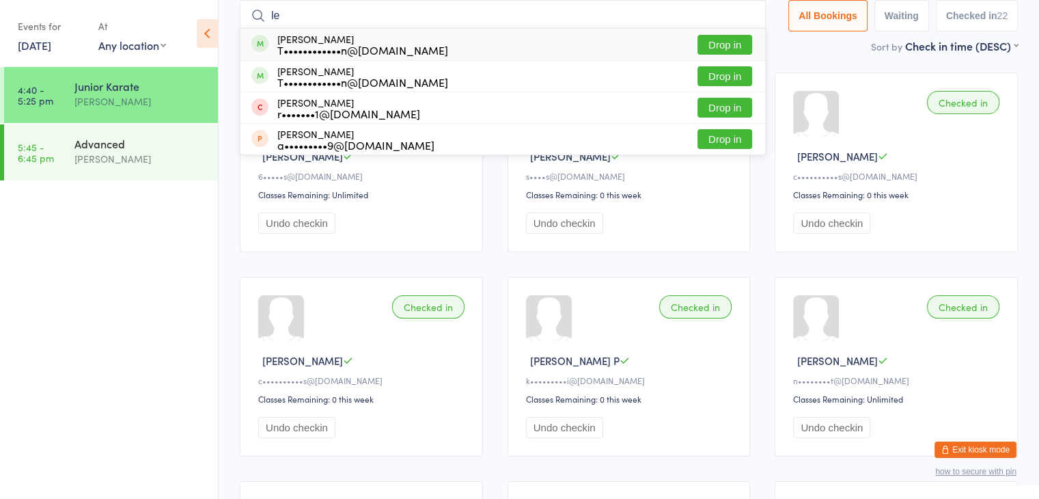
type input "l"
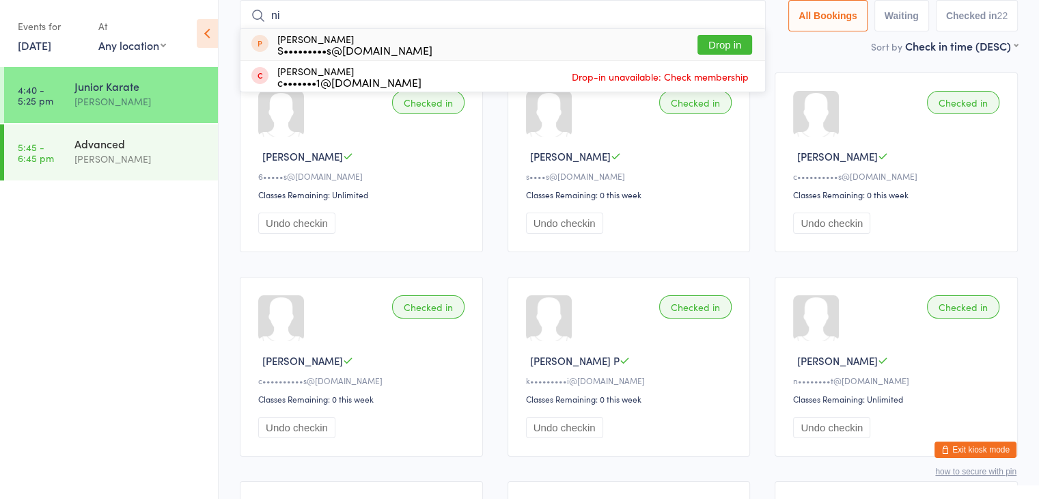
type input "n"
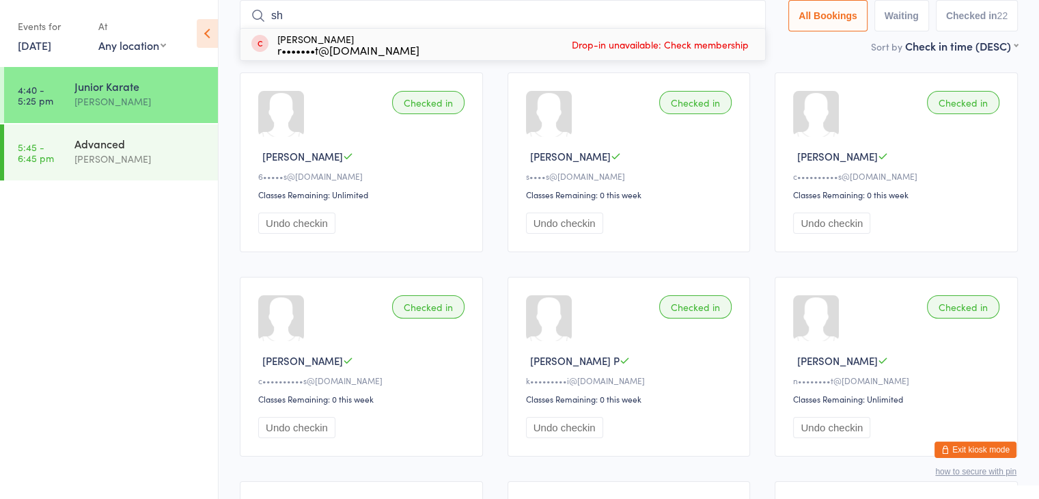
type input "s"
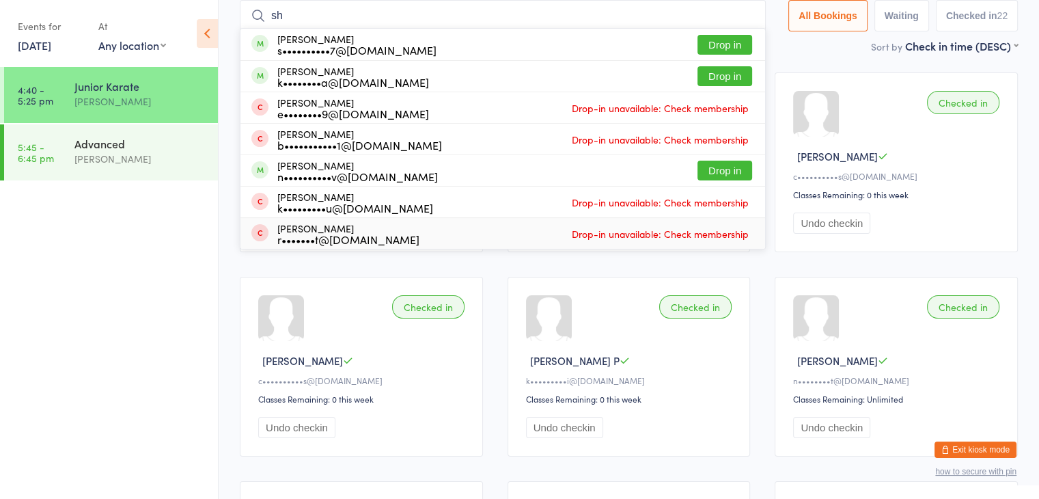
type input "s"
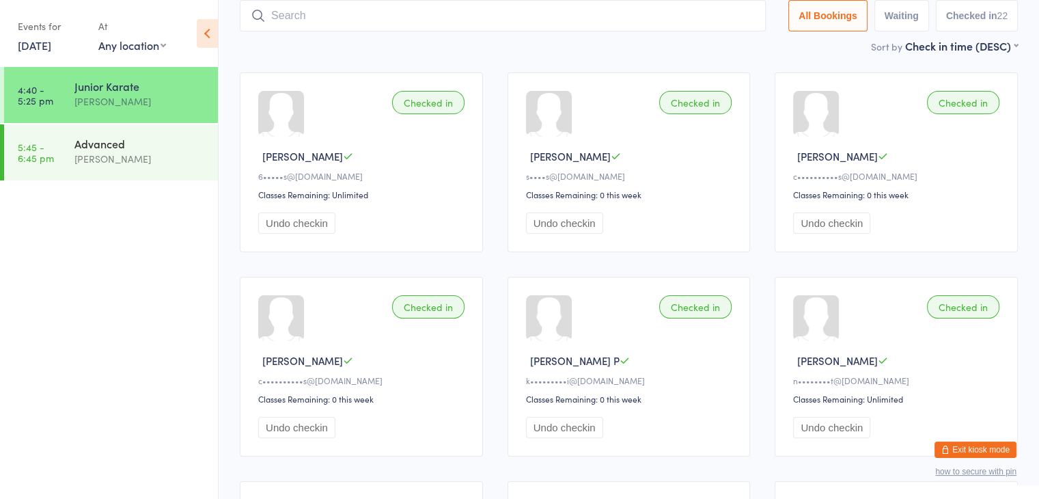
drag, startPoint x: 116, startPoint y: 269, endPoint x: 195, endPoint y: 187, distance: 113.1
click at [195, 187] on ul "4:40 - 5:25 pm Junior Karate [PERSON_NAME] 5:45 - 6:45 pm Advanced [PERSON_NAME]" at bounding box center [109, 283] width 218 height 432
click at [415, 153] on div "Jackson B" at bounding box center [363, 156] width 210 height 14
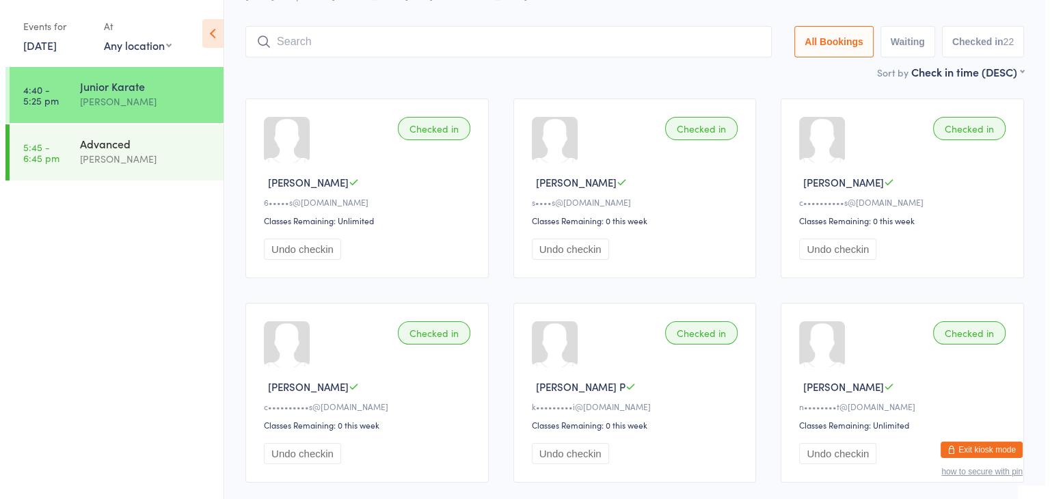
scroll to position [0, 0]
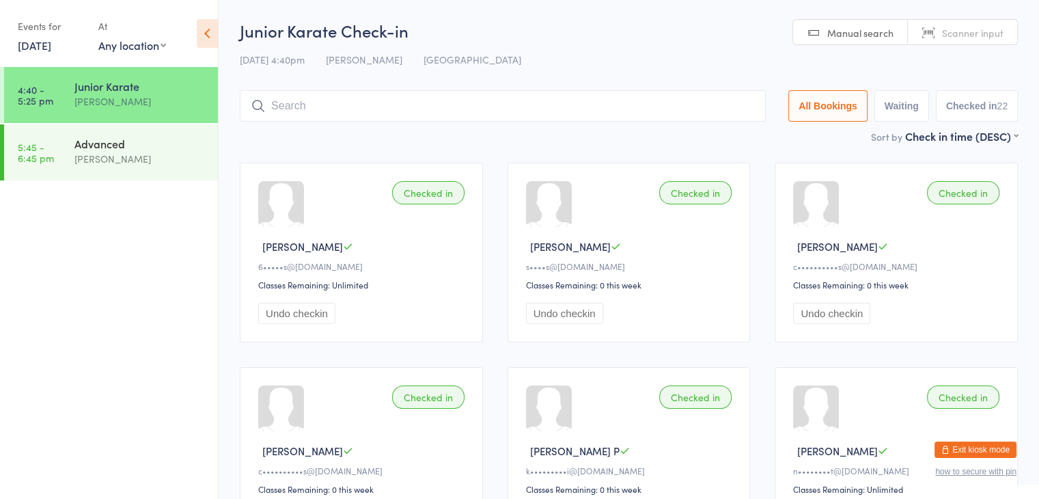
click at [211, 33] on icon at bounding box center [207, 33] width 21 height 29
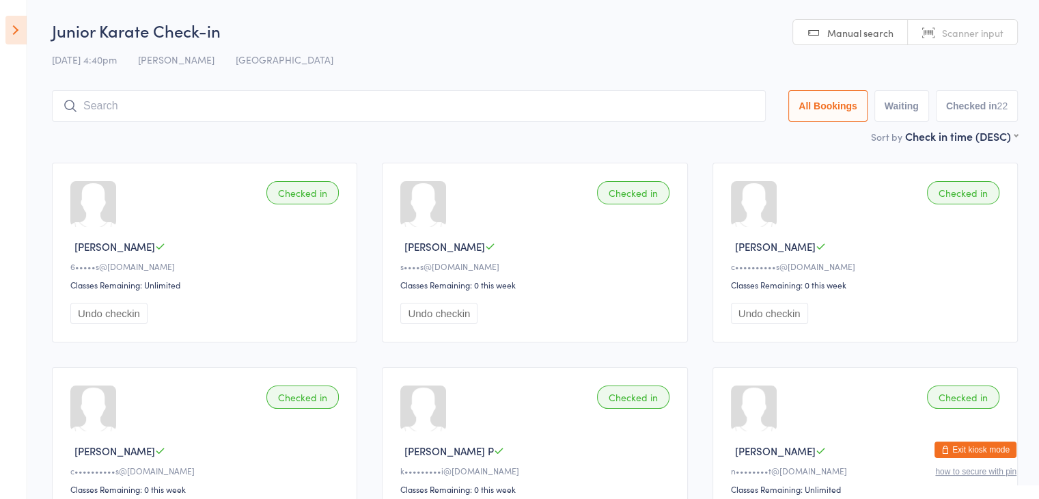
click at [16, 33] on icon at bounding box center [15, 30] width 21 height 29
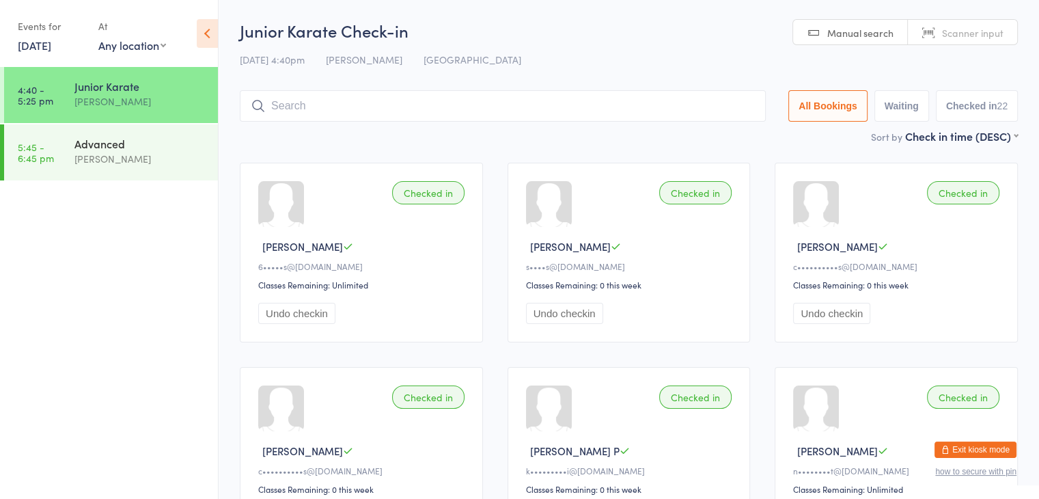
click at [992, 450] on button "Exit kiosk mode" at bounding box center [976, 449] width 82 height 16
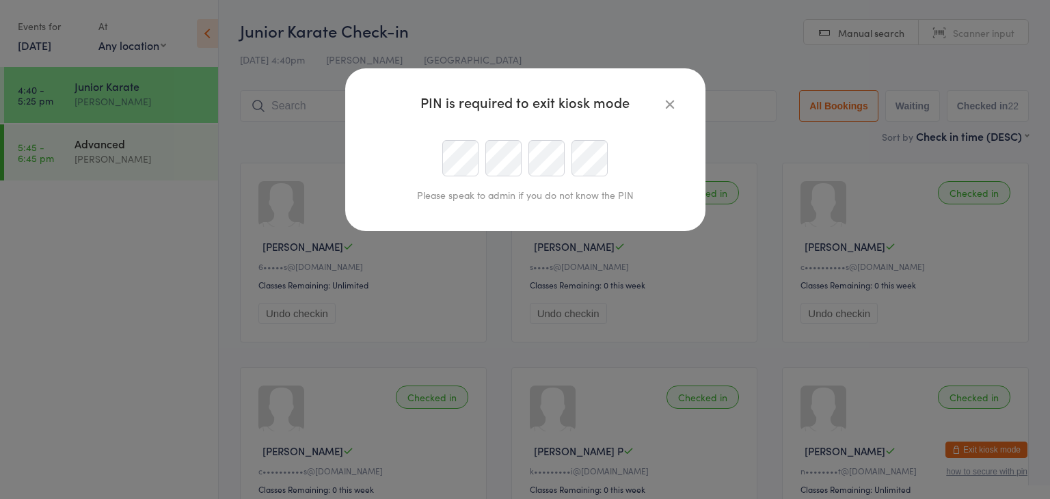
type input "sonya@okamikai.au"
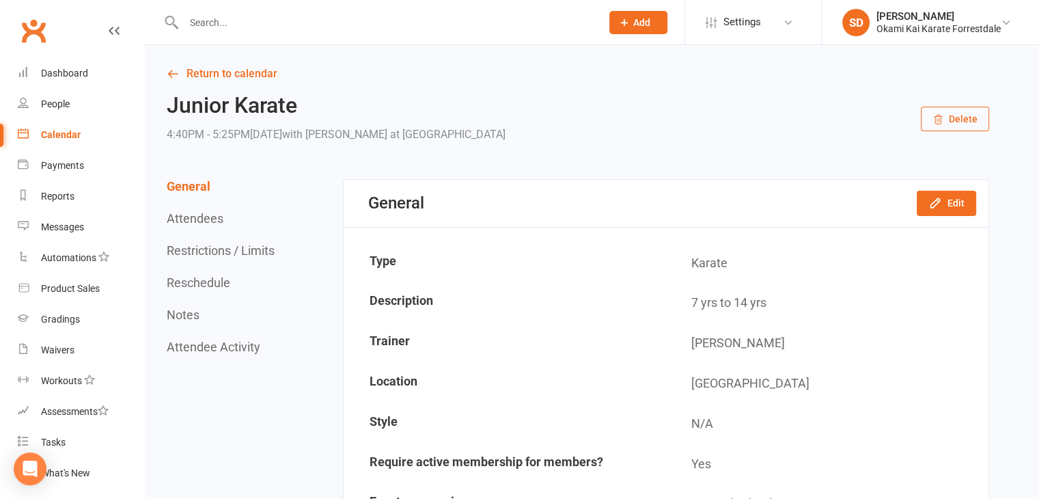
click at [200, 14] on input "text" at bounding box center [386, 22] width 412 height 19
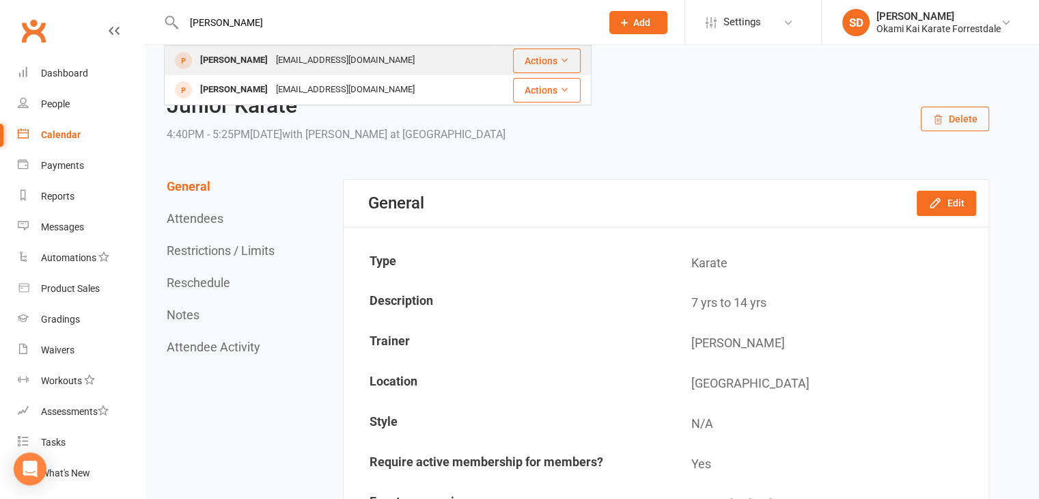
type input "Tobias"
click at [532, 60] on button "Actions" at bounding box center [547, 61] width 68 height 25
click at [224, 53] on div "Tobias Cox" at bounding box center [234, 61] width 76 height 20
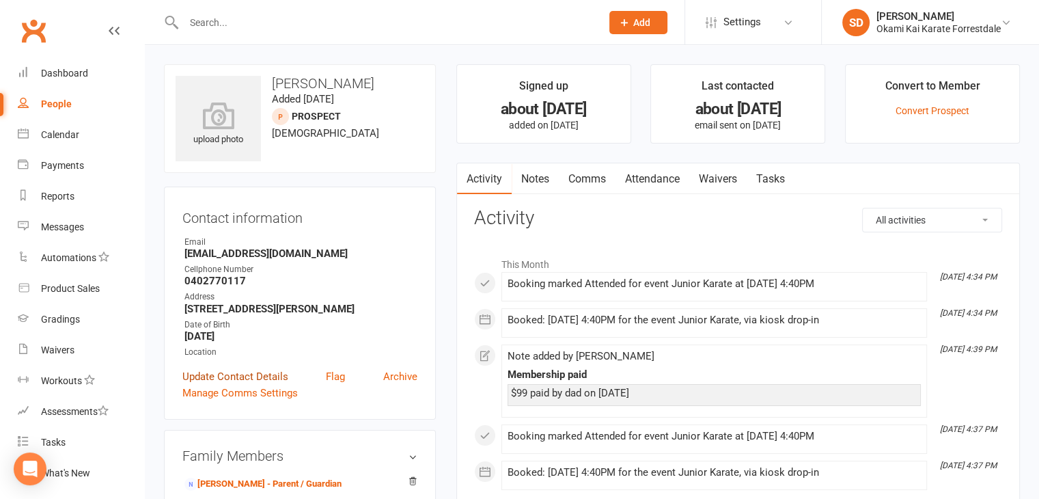
click at [240, 384] on link "Update Contact Details" at bounding box center [235, 376] width 106 height 16
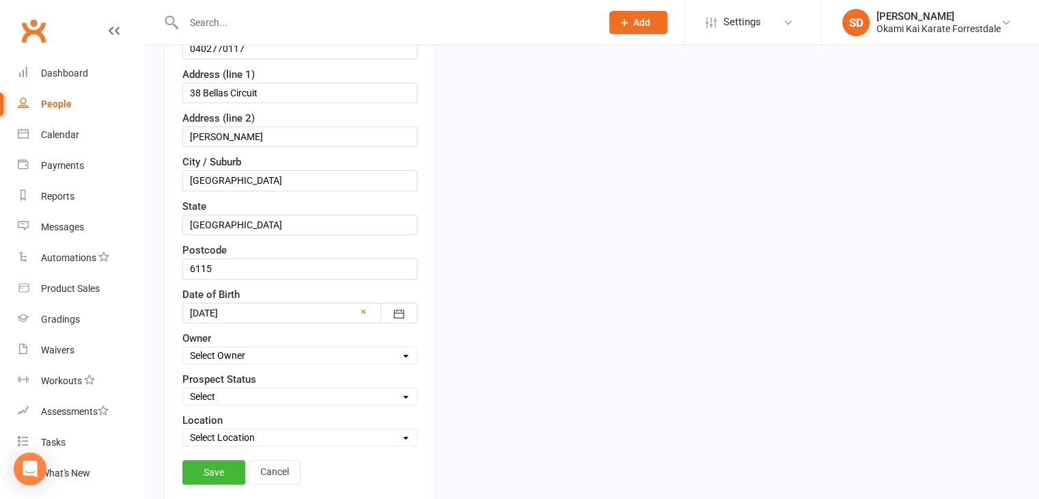
scroll to position [335, 0]
click at [293, 348] on select "Select Owner Sonya Del Carlo" at bounding box center [300, 355] width 234 height 15
select select "0"
click at [183, 348] on select "Select Owner Sonya Del Carlo" at bounding box center [300, 355] width 234 height 15
click at [271, 437] on select "Select Location Forrestdale" at bounding box center [300, 437] width 234 height 15
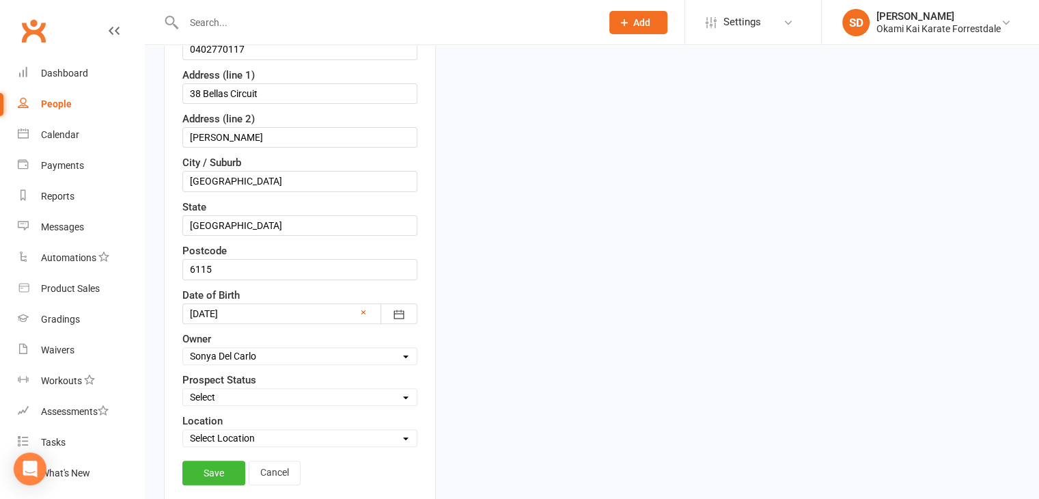
select select "0"
click at [183, 430] on select "Select Location Forrestdale" at bounding box center [300, 437] width 234 height 15
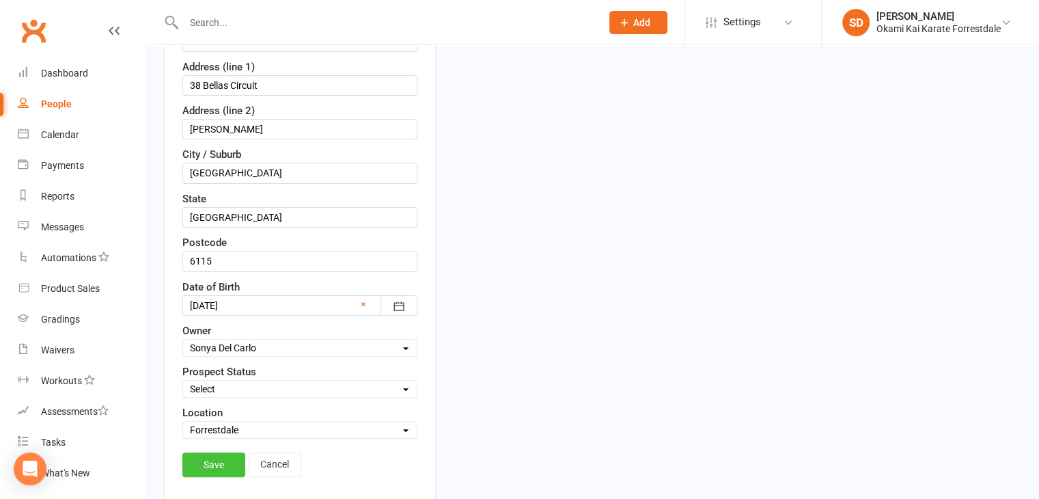
scroll to position [402, 0]
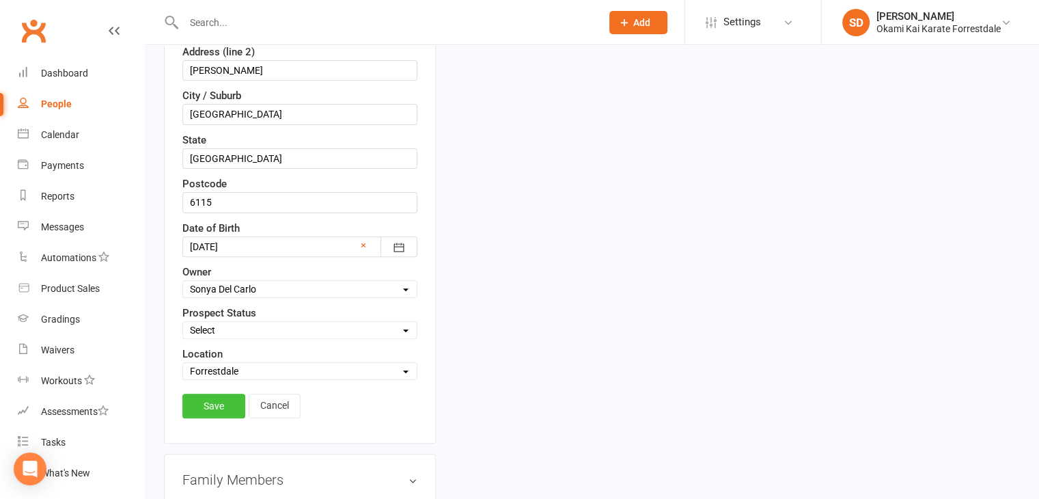
click at [208, 401] on link "Save" at bounding box center [213, 406] width 63 height 25
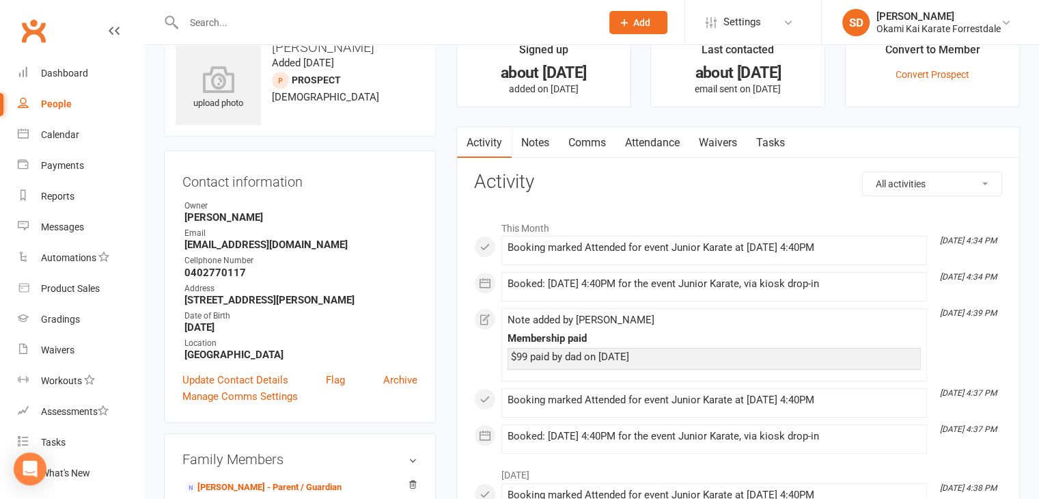
scroll to position [0, 0]
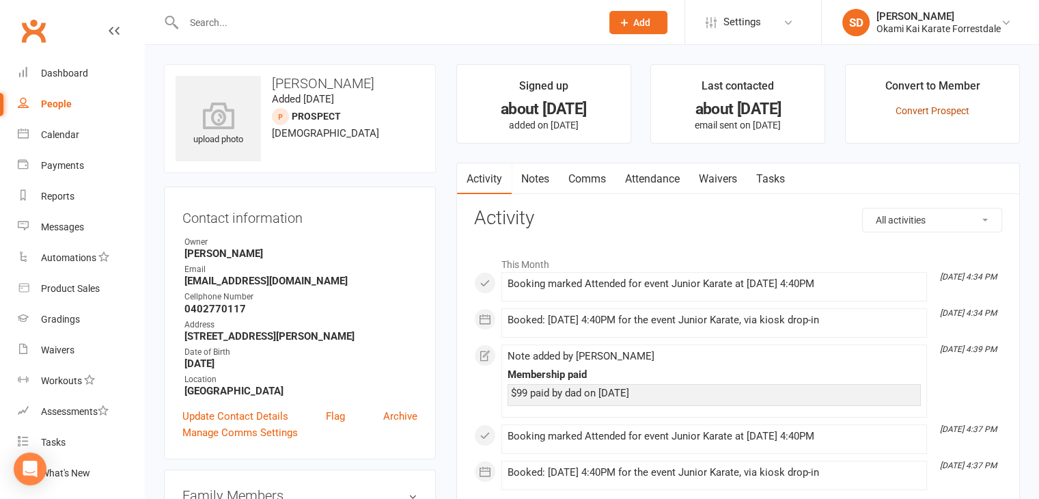
click at [915, 115] on link "Convert Prospect" at bounding box center [933, 110] width 74 height 11
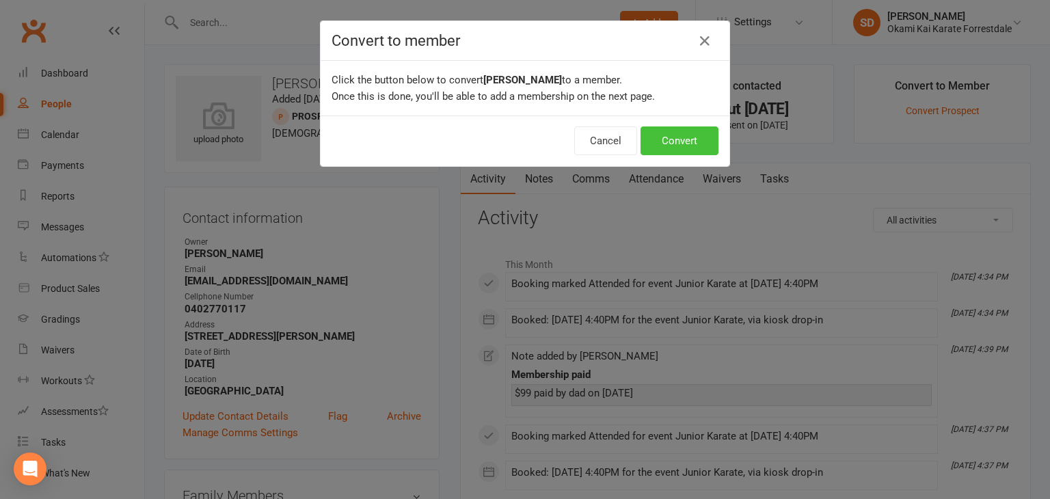
click at [684, 139] on button "Convert" at bounding box center [679, 140] width 78 height 29
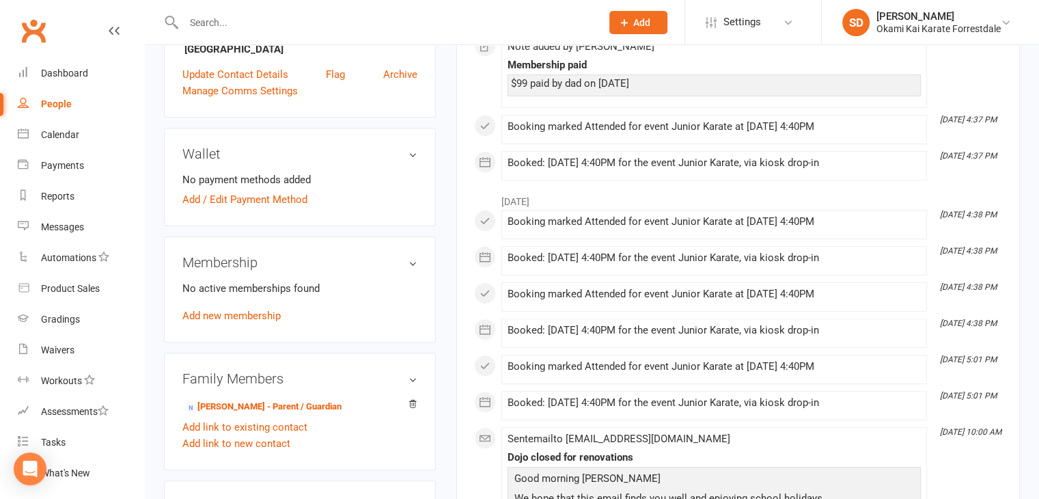
scroll to position [369, 0]
click at [210, 208] on link "Add / Edit Payment Method" at bounding box center [244, 199] width 125 height 16
click at [163, 212] on div "upload photo Tobias Cox Added 7 July, 2025 Cancelled member 7 years old Contact…" at bounding box center [300, 343] width 292 height 1296
click at [216, 208] on div "Add / Edit Payment Method Credit Card Bank Account Use a family member's paymen…" at bounding box center [525, 249] width 1050 height 499
click at [216, 208] on link "Add / Edit Payment Method" at bounding box center [244, 199] width 125 height 16
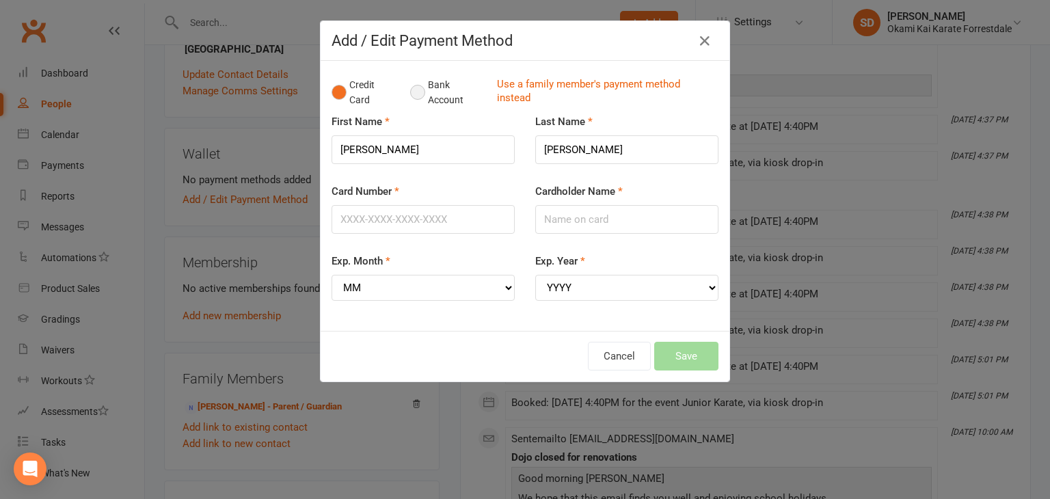
click at [419, 88] on button "Bank Account" at bounding box center [448, 93] width 76 height 42
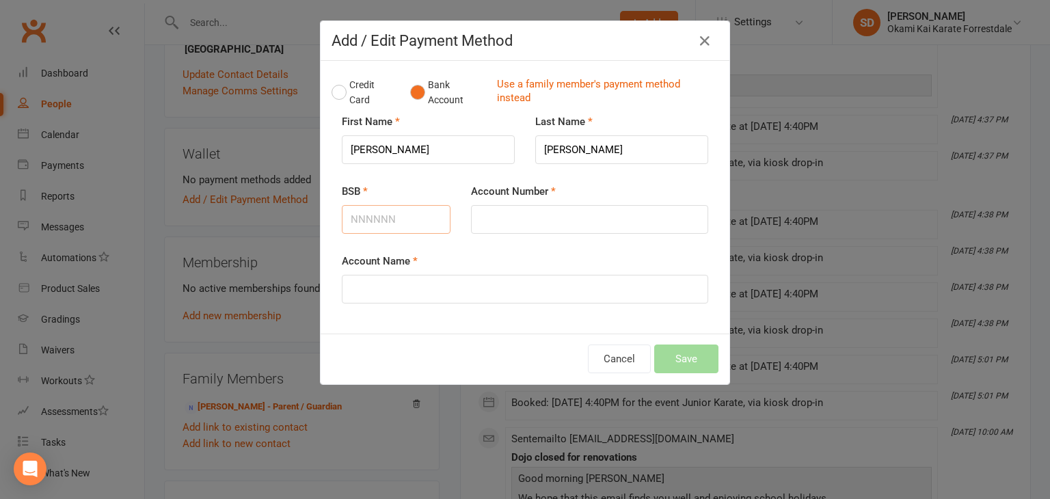
click at [411, 219] on input "BSB" at bounding box center [396, 219] width 109 height 29
type input "016016"
click at [506, 214] on input "Account Number" at bounding box center [589, 219] width 237 height 29
type input "473202374"
click at [489, 294] on input "Account Name" at bounding box center [525, 289] width 366 height 29
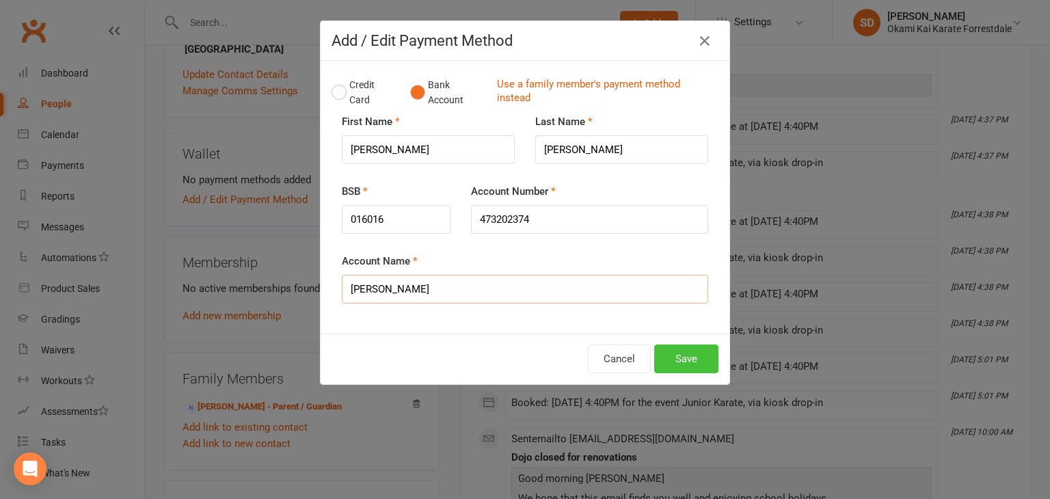
type input "Geraldine Stewart"
click at [677, 361] on button "Save" at bounding box center [686, 358] width 64 height 29
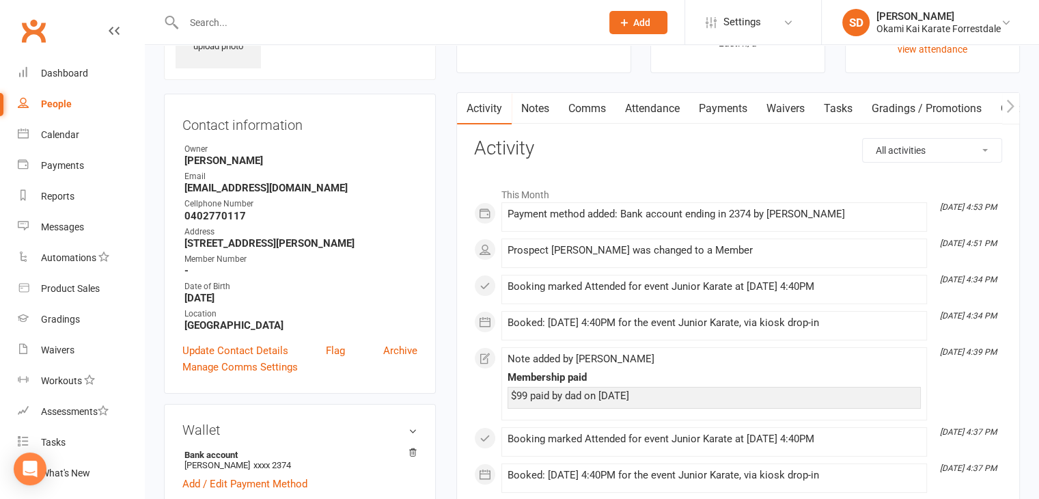
scroll to position [0, 0]
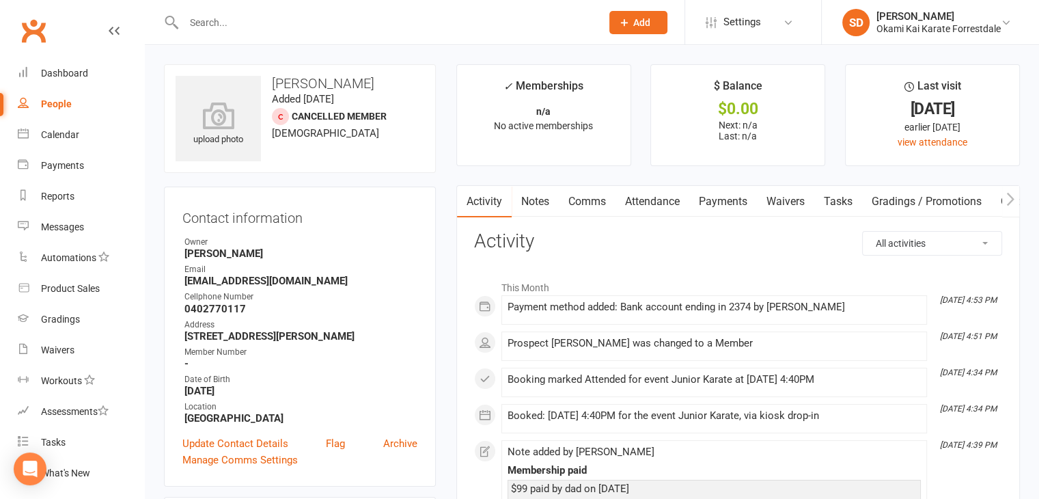
click at [639, 198] on link "Attendance" at bounding box center [653, 201] width 74 height 31
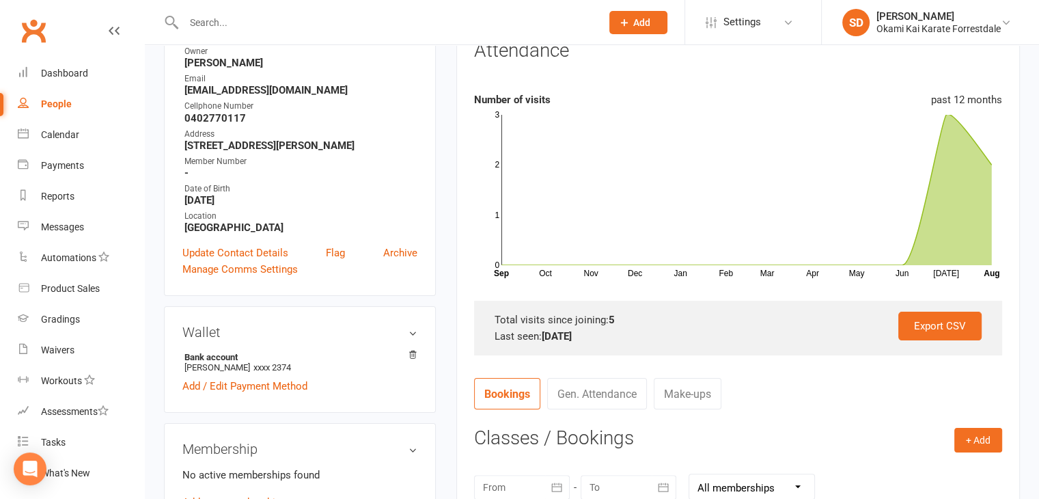
scroll to position [191, 0]
click at [745, 308] on div "Export CSV Total visits since joining: 5 Last seen: 11 Aug 2025" at bounding box center [738, 327] width 528 height 55
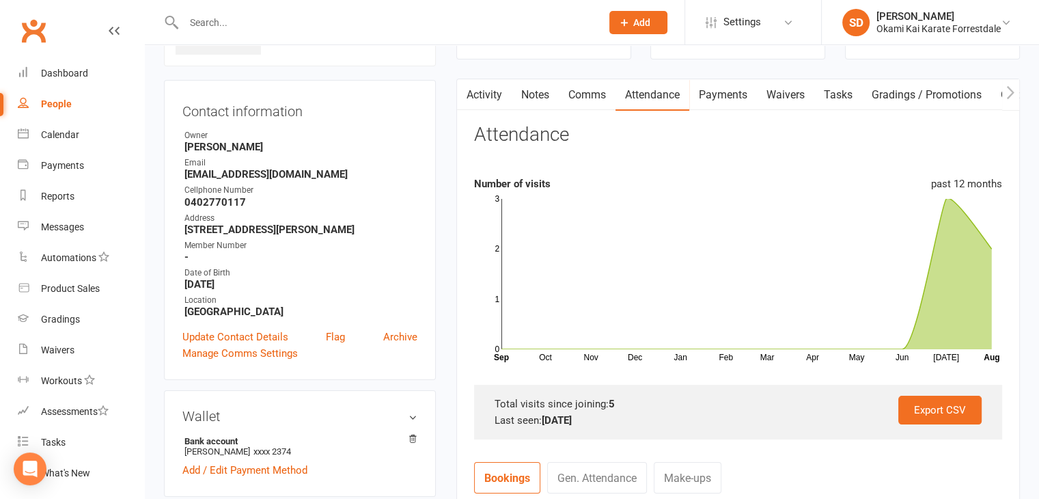
scroll to position [96, 0]
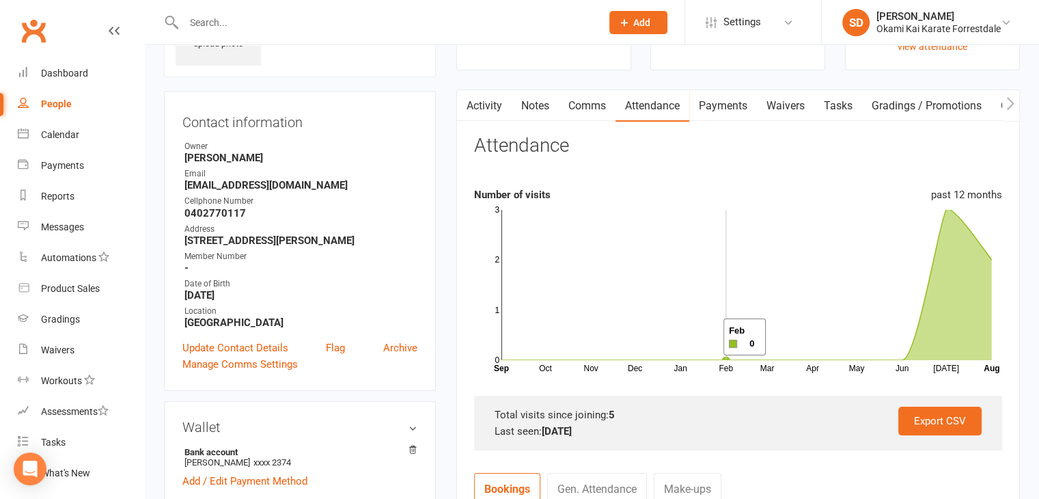
click at [707, 337] on rect at bounding box center [747, 285] width 491 height 150
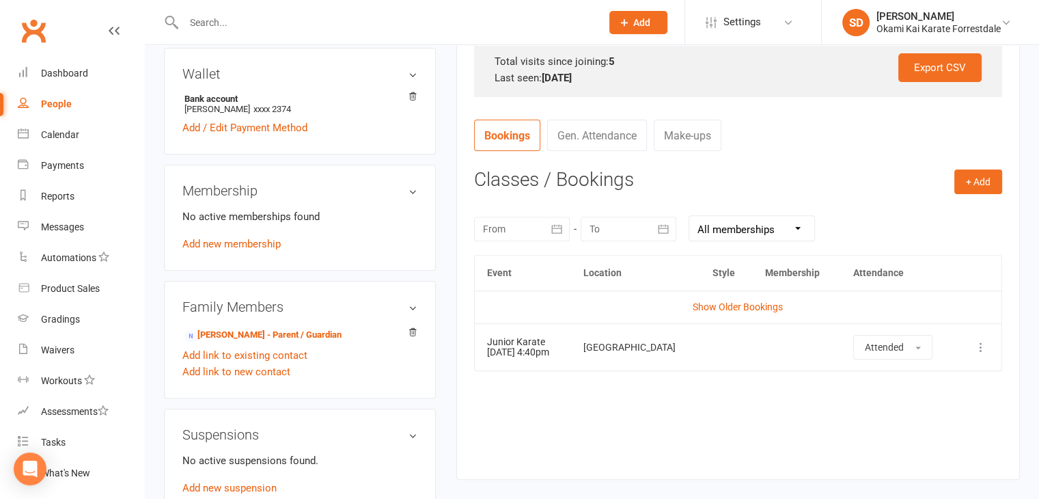
scroll to position [451, 0]
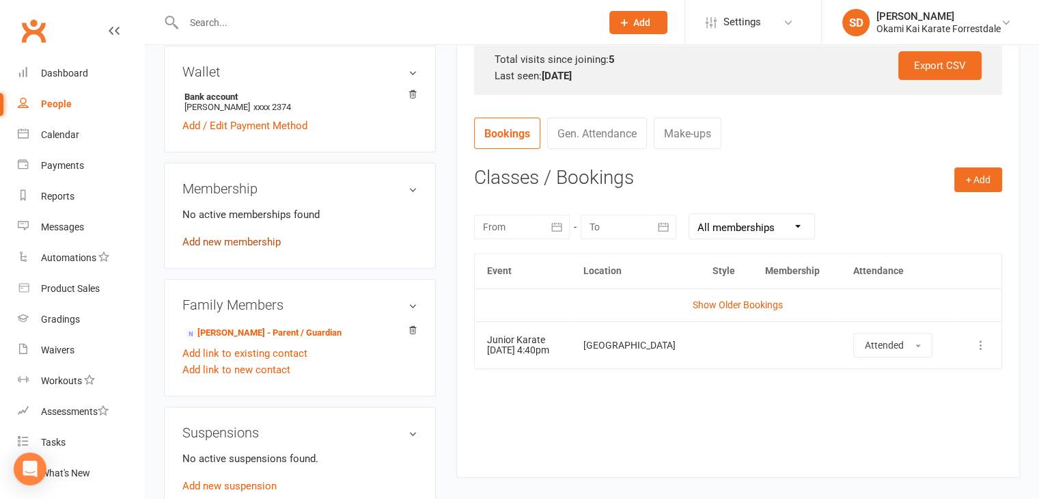
click at [220, 248] on link "Add new membership" at bounding box center [231, 242] width 98 height 12
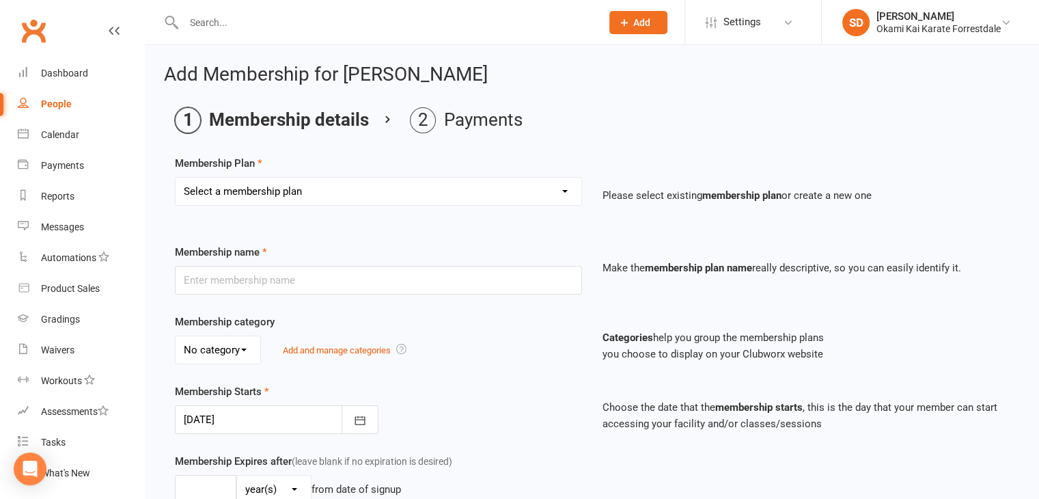
click at [572, 190] on select "Select a membership plan Create new Membership Plan Unlimited Training - fortni…" at bounding box center [379, 191] width 406 height 27
select select "2"
click at [176, 178] on select "Select a membership plan Create new Membership Plan Unlimited Training - fortni…" at bounding box center [379, 191] width 406 height 27
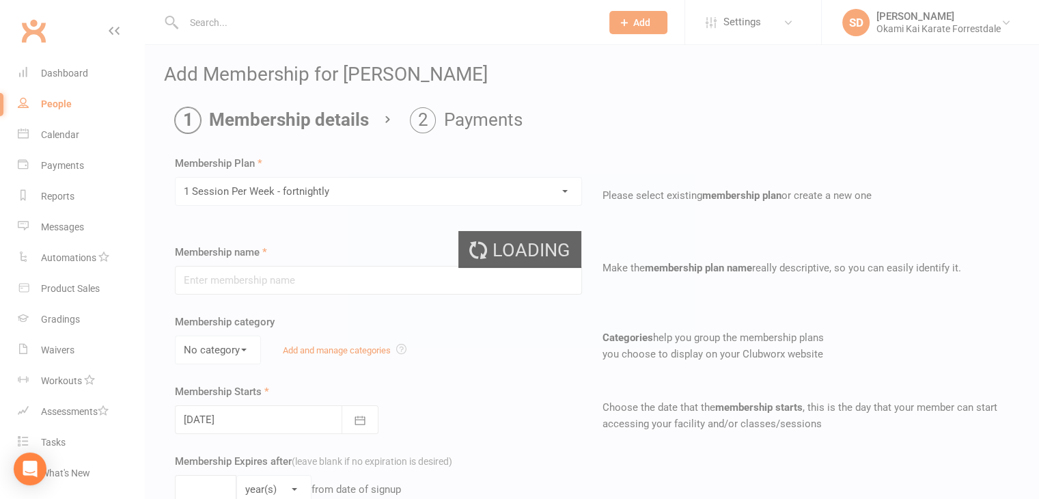
type input "1 Session Per Week - fortnightly"
select select "0"
type input "0"
type input "1"
select select "?"
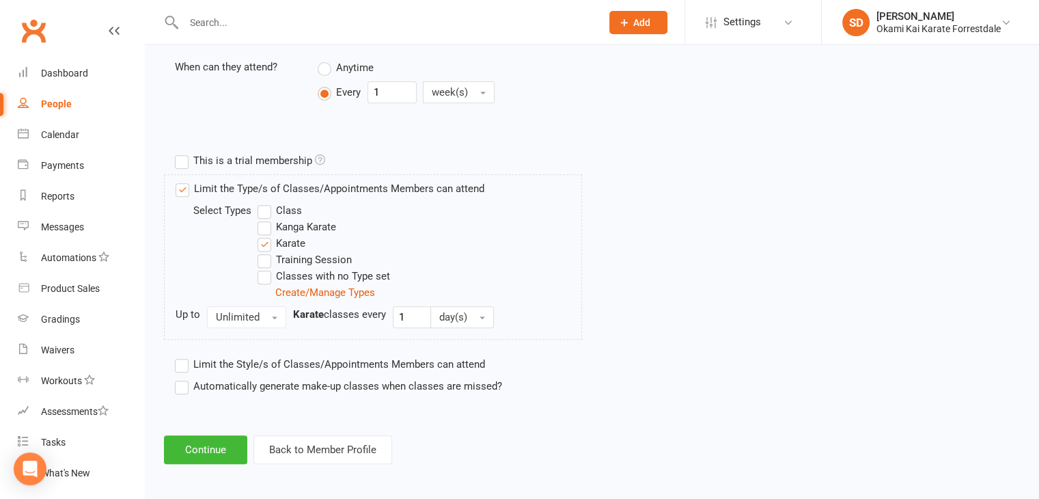
scroll to position [562, 0]
click at [180, 386] on label "Automatically generate make-up classes when classes are missed?" at bounding box center [338, 384] width 327 height 16
click at [180, 376] on input "Automatically generate make-up classes when classes are missed?" at bounding box center [179, 376] width 9 height 0
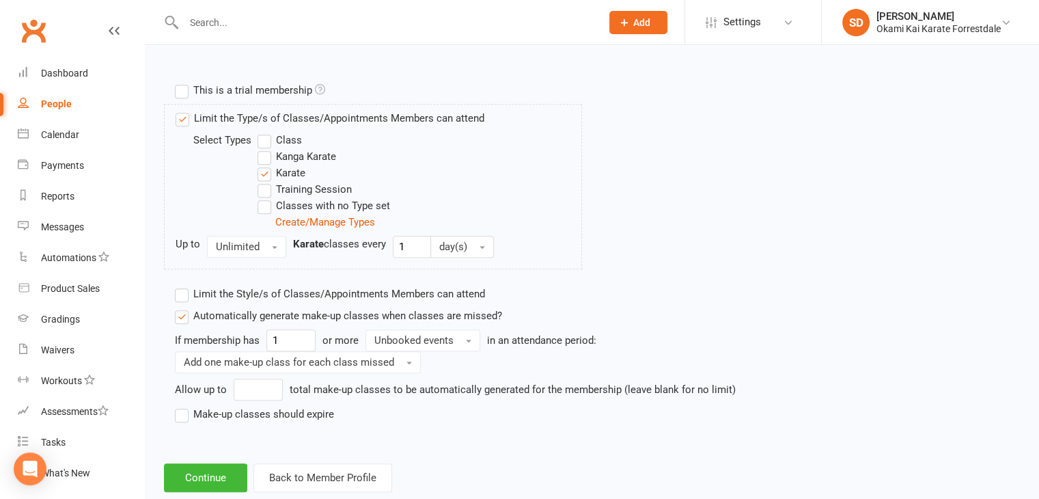
scroll to position [660, 0]
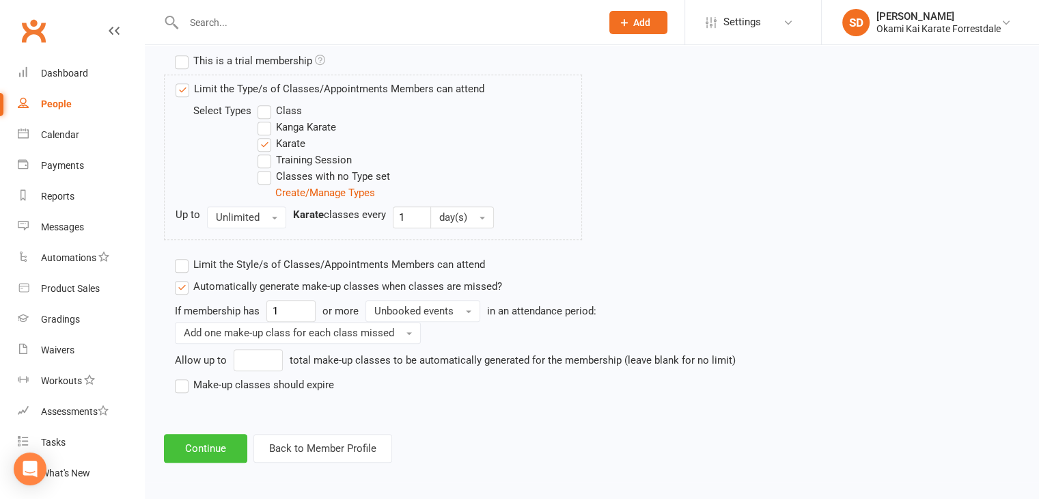
click at [226, 441] on button "Continue" at bounding box center [205, 448] width 83 height 29
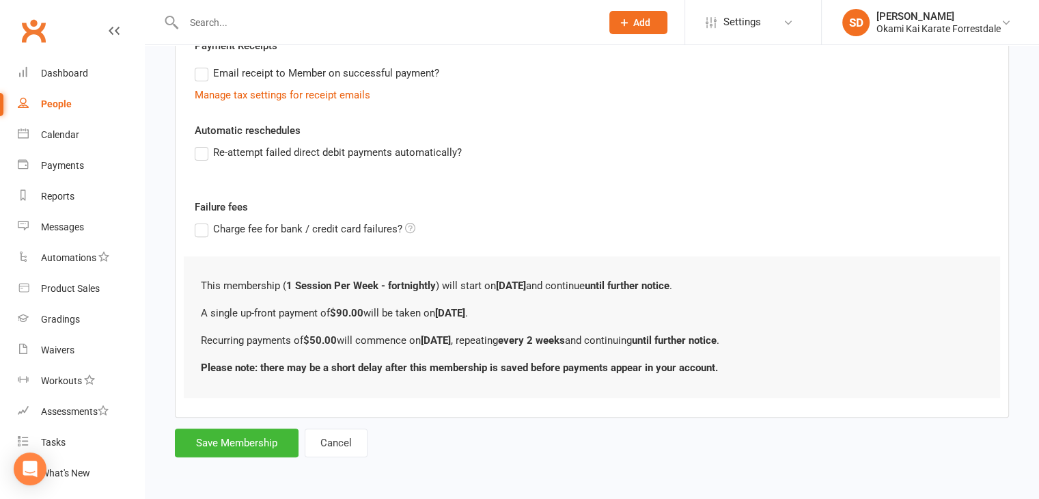
scroll to position [0, 0]
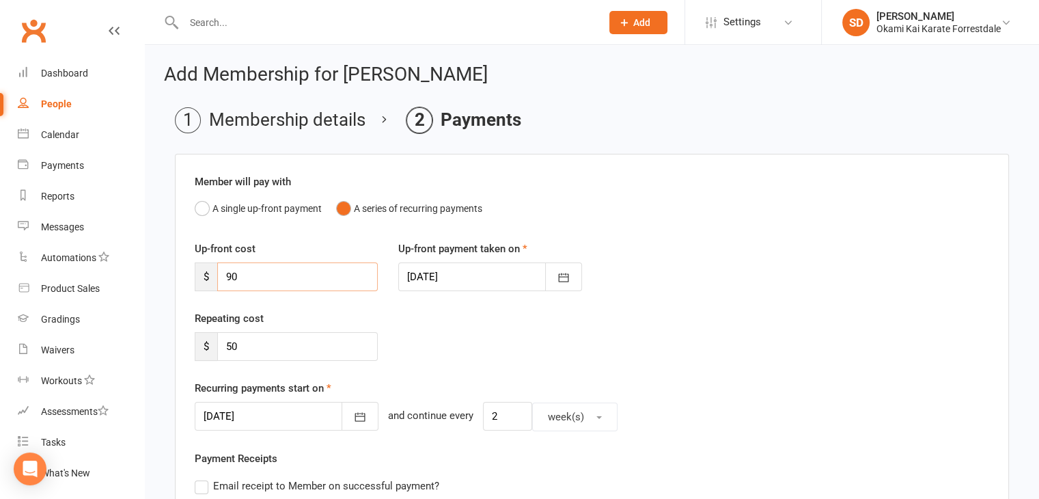
click at [261, 279] on input "90" at bounding box center [297, 276] width 161 height 29
type input "9"
click at [353, 416] on icon "button" at bounding box center [360, 417] width 14 height 14
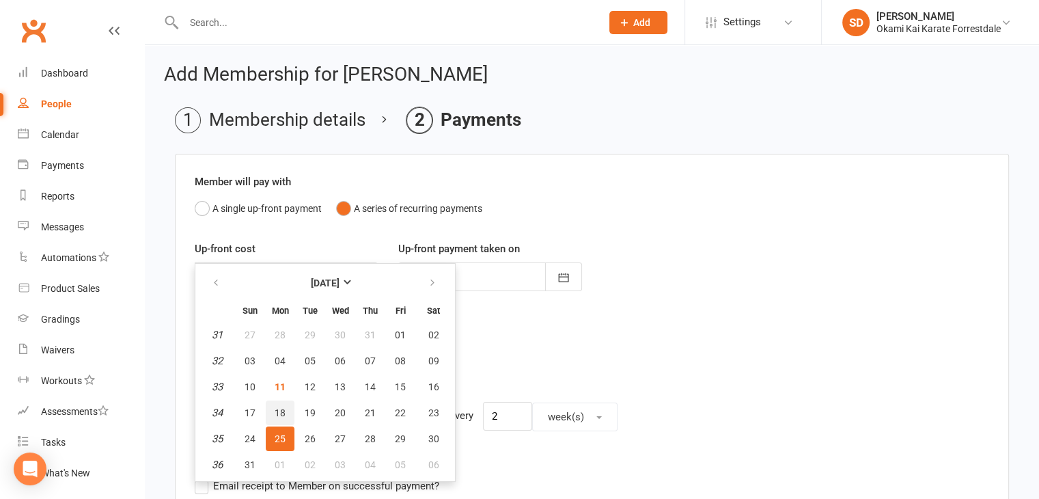
click at [279, 407] on span "18" at bounding box center [280, 412] width 11 height 11
type input "18 Aug 2025"
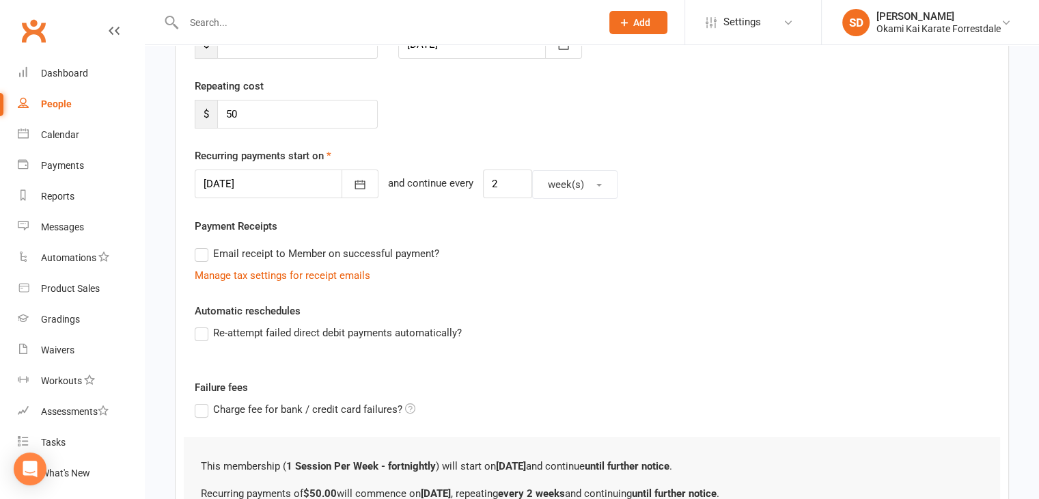
scroll to position [246, 0]
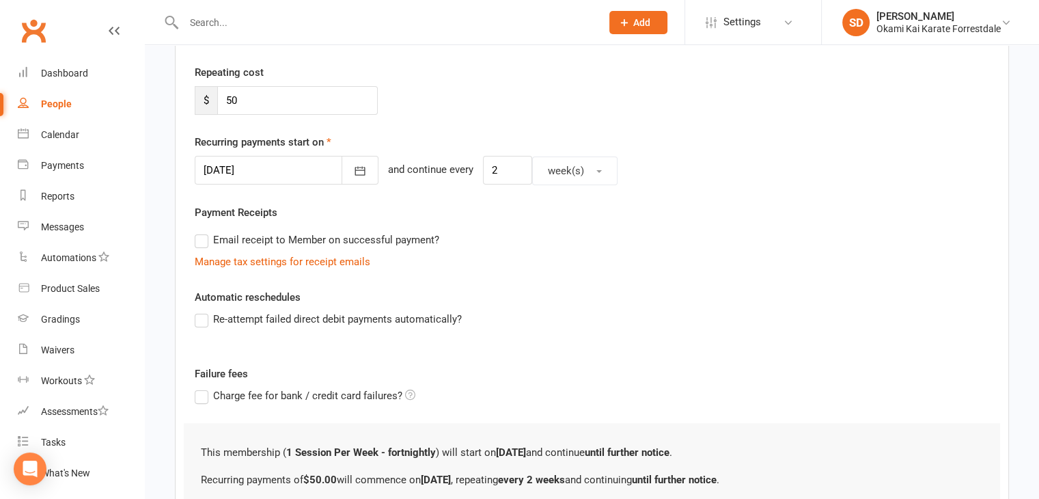
click at [204, 318] on label "Re-attempt failed direct debit payments automatically?" at bounding box center [328, 319] width 267 height 16
click at [204, 311] on input "Re-attempt failed direct debit payments automatically?" at bounding box center [199, 311] width 9 height 0
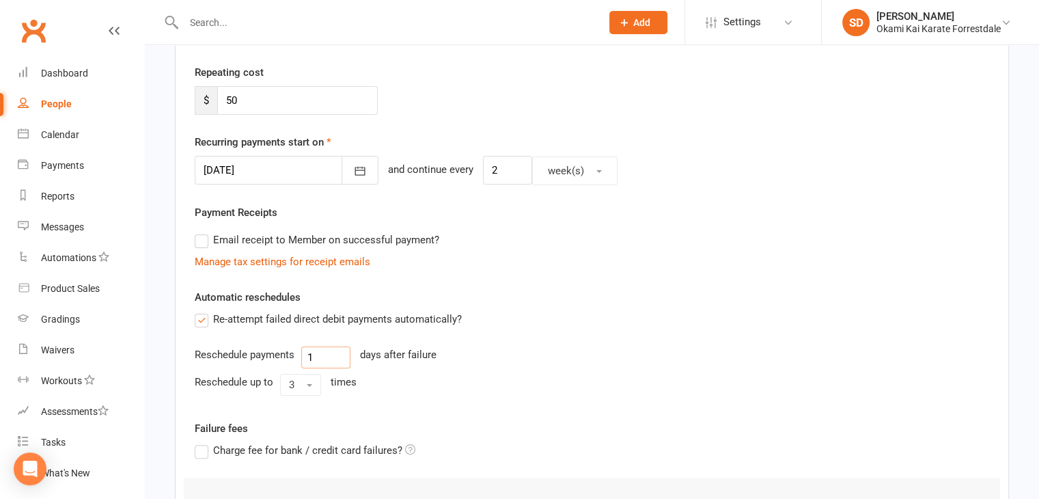
click at [322, 358] on input "1" at bounding box center [325, 357] width 49 height 22
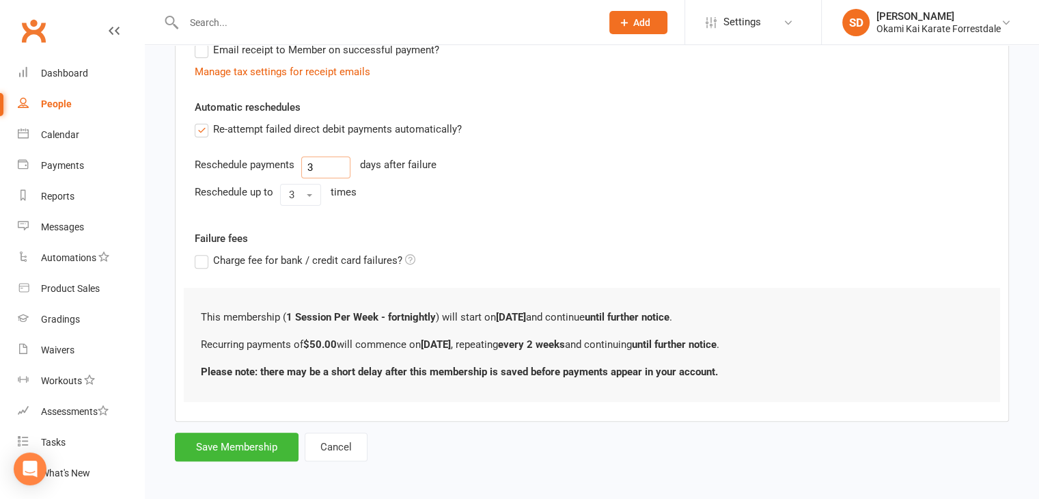
scroll to position [438, 0]
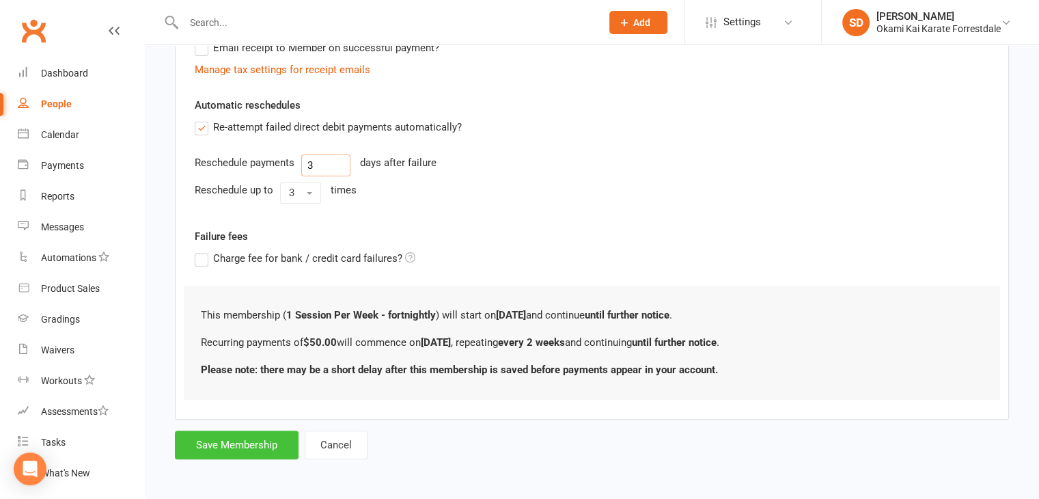
type input "3"
click at [255, 437] on button "Save Membership" at bounding box center [237, 444] width 124 height 29
type input "0"
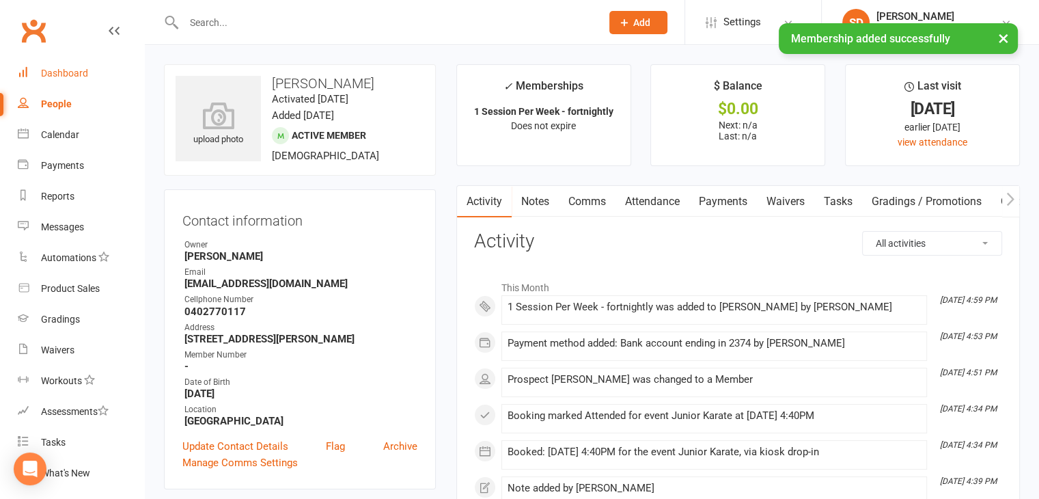
click at [60, 71] on div "Dashboard" at bounding box center [64, 73] width 47 height 11
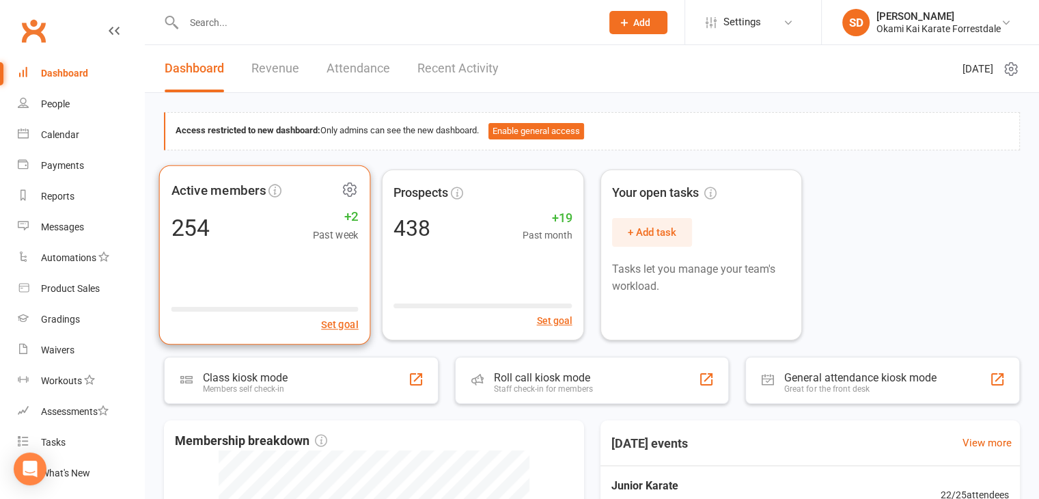
click at [350, 187] on icon at bounding box center [349, 188] width 3 height 3
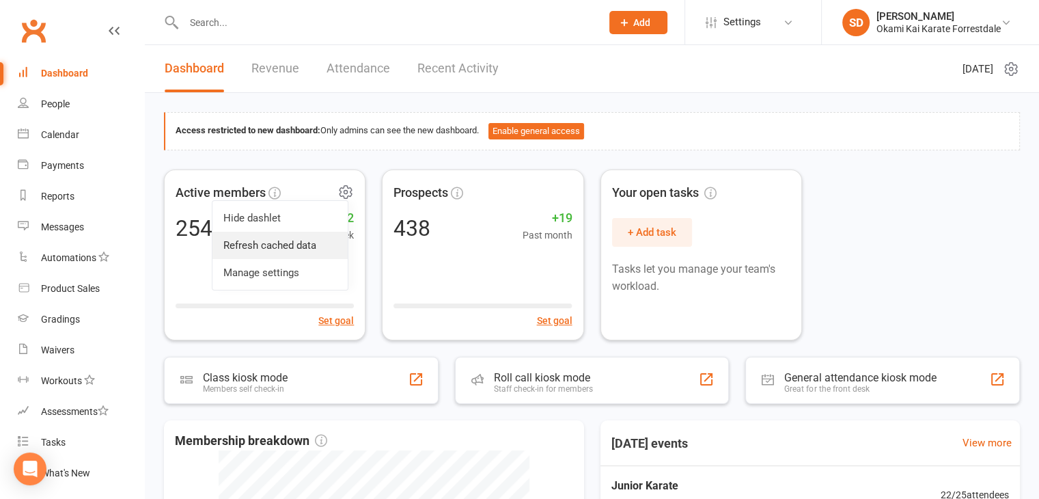
click at [316, 249] on link "Refresh cached data" at bounding box center [279, 245] width 135 height 27
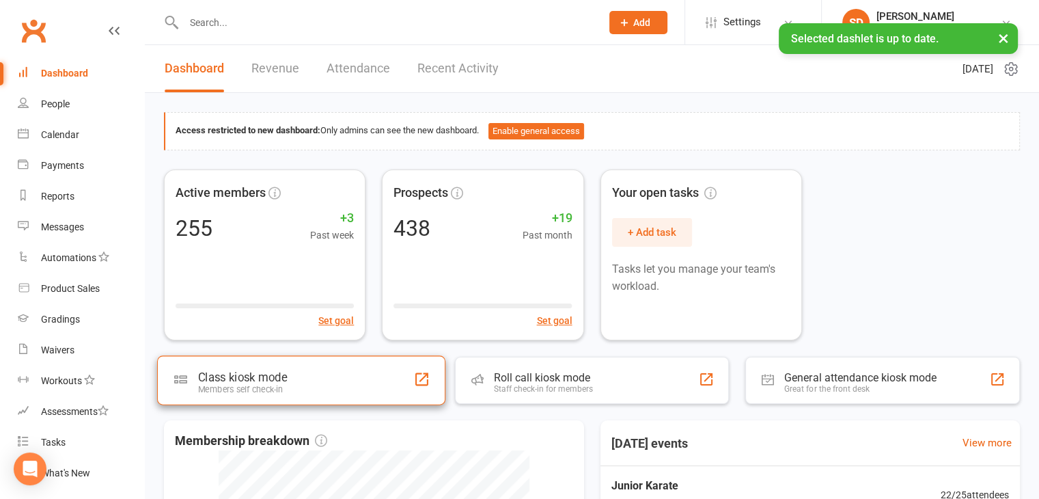
click at [344, 392] on div "Class kiosk mode Members self check-in" at bounding box center [301, 379] width 288 height 49
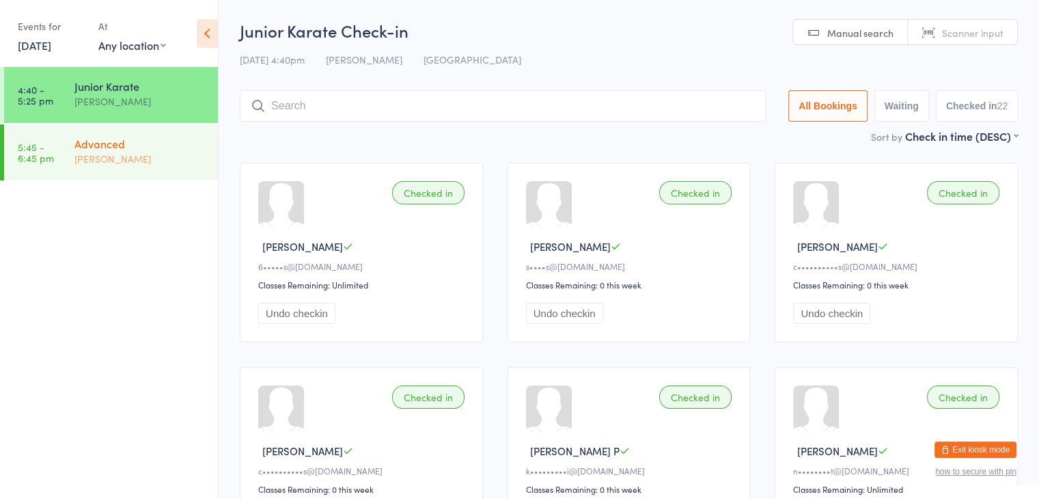
click at [163, 130] on div "Advanced Sonya Del Carlo" at bounding box center [145, 151] width 143 height 54
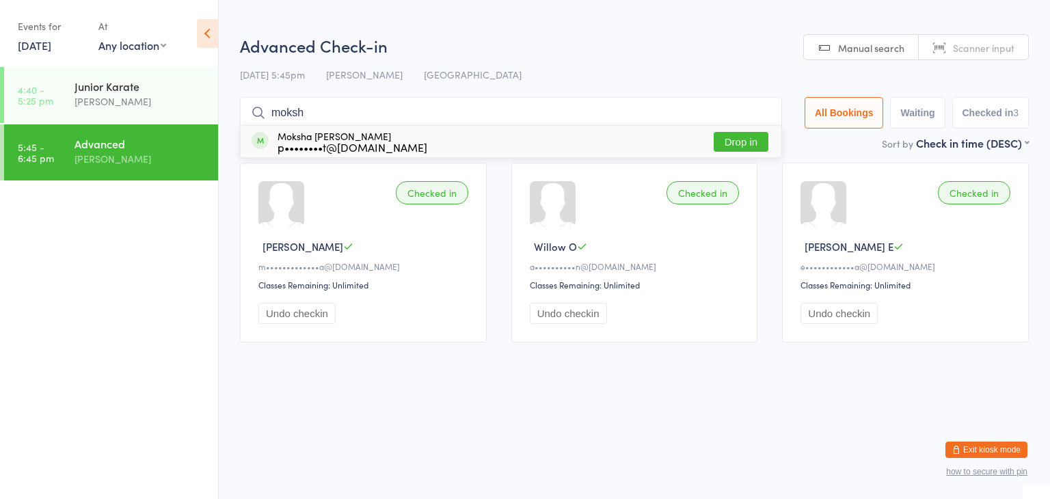
type input "Moksha"
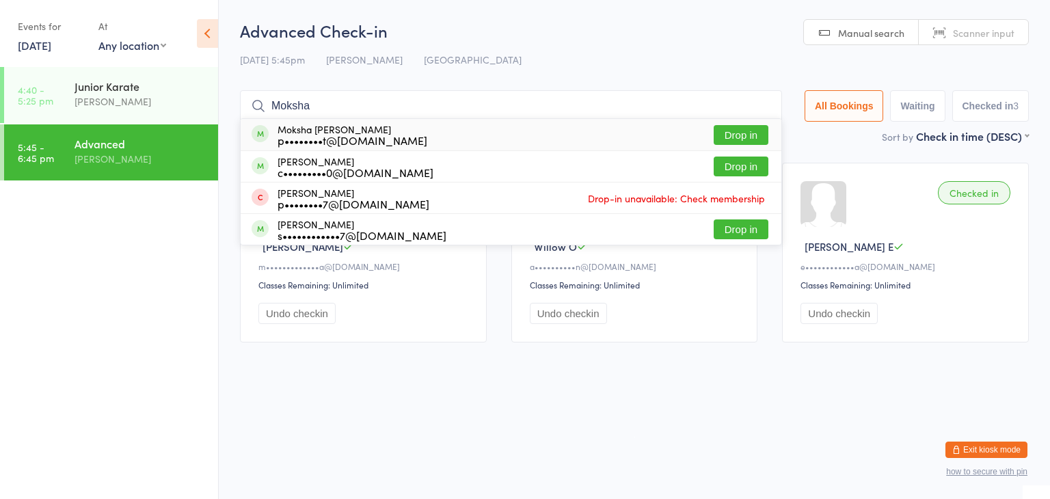
click at [741, 140] on button "Drop in" at bounding box center [740, 135] width 55 height 20
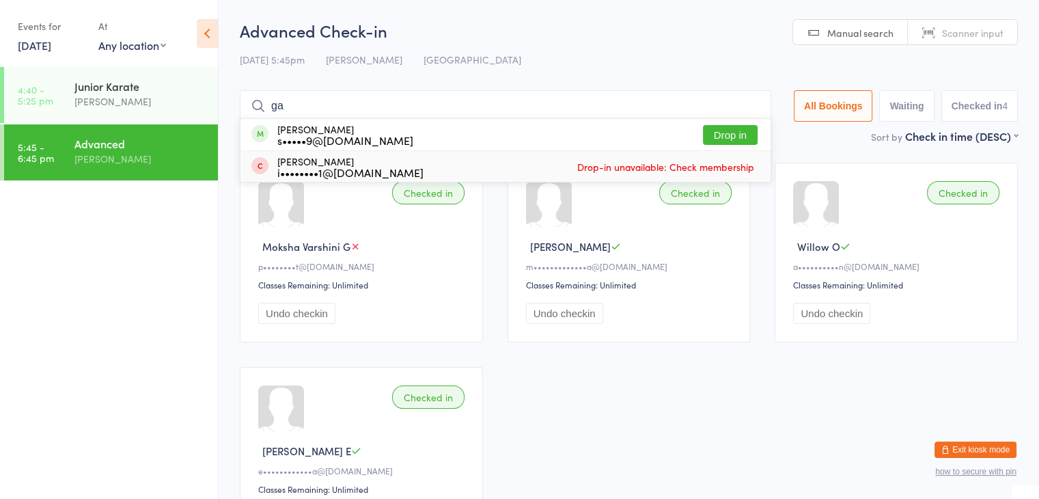
type input "g"
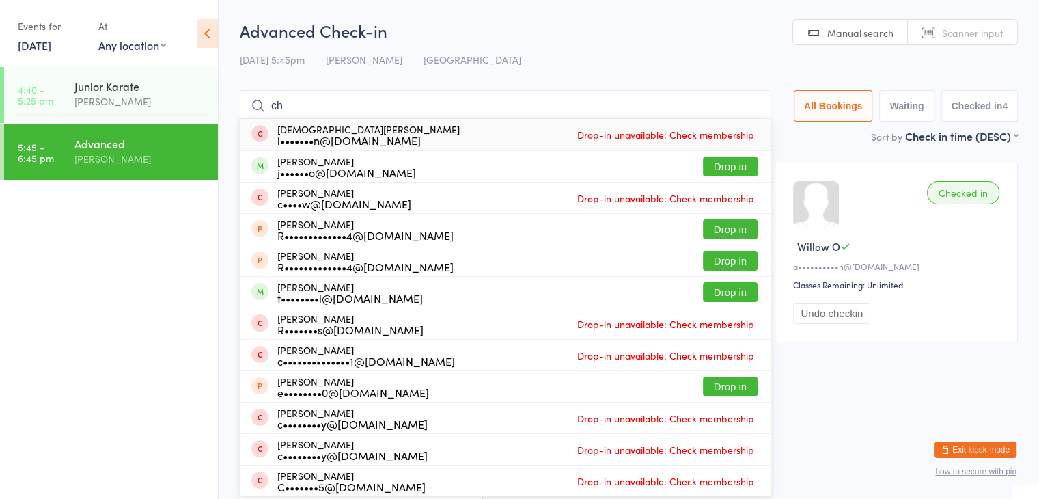
type input "c"
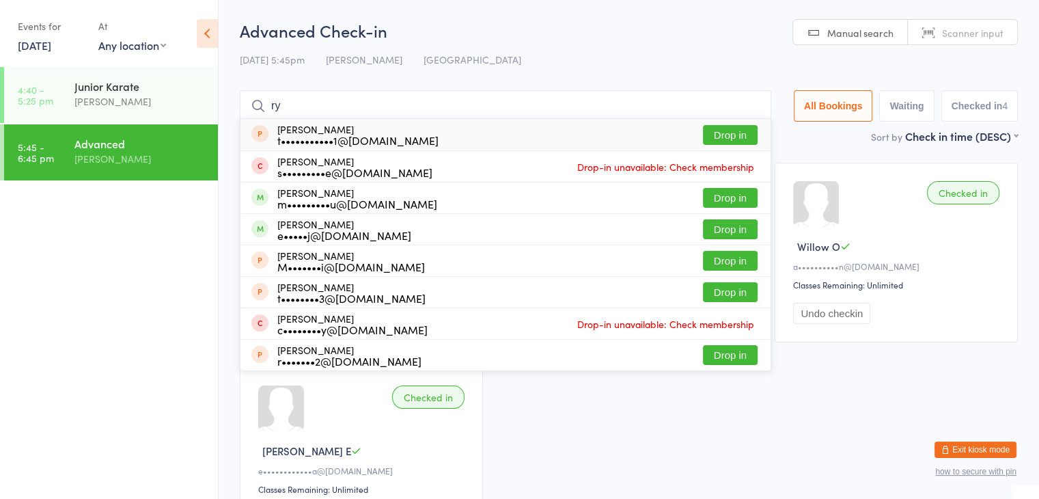
type input "r"
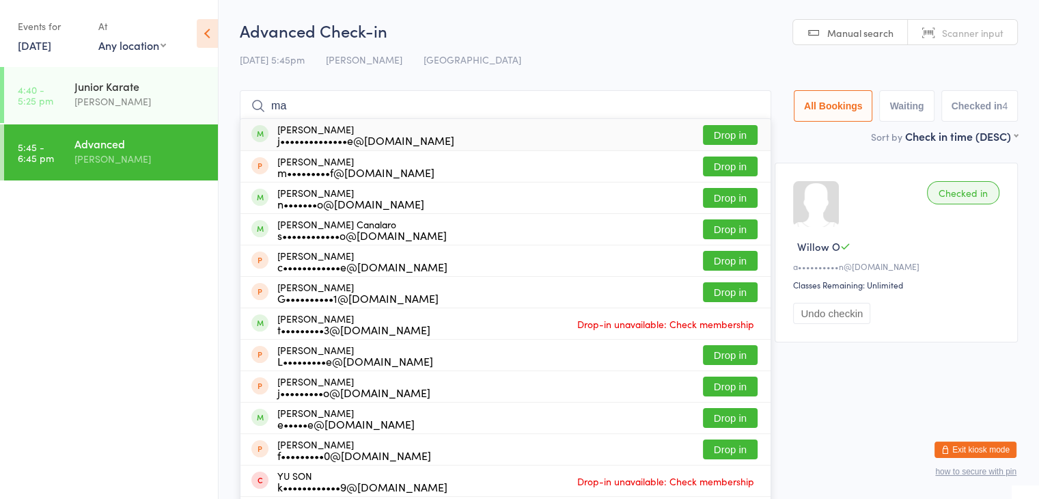
type input "m"
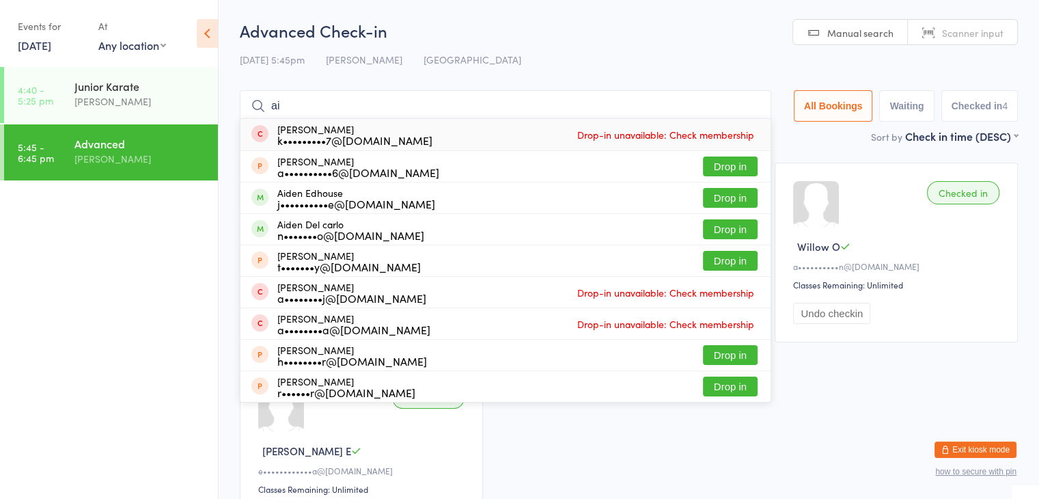
type input "a"
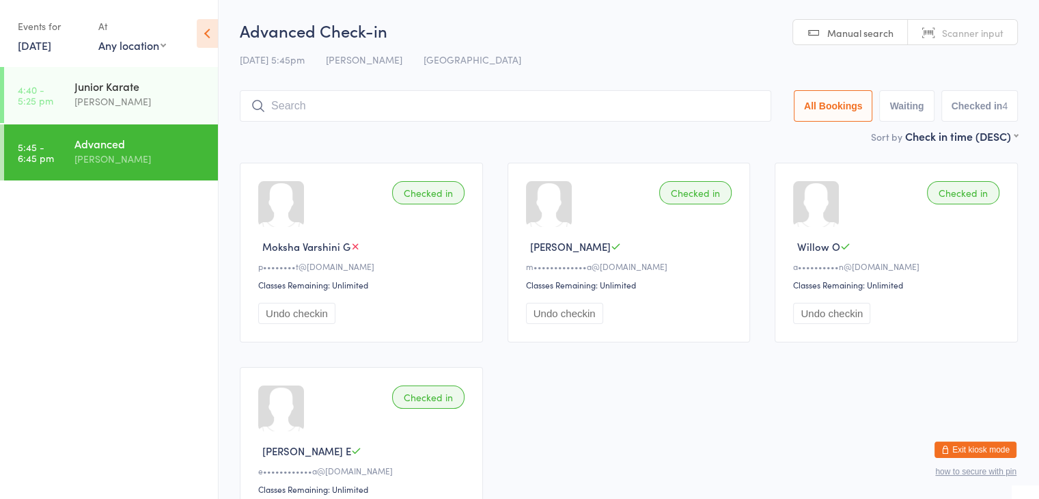
click at [607, 442] on div "Checked in Moksha Varshini G p••••••••t@yahoo.com Classes Remaining: Unlimited …" at bounding box center [629, 354] width 803 height 409
click at [519, 121] on input "search" at bounding box center [506, 105] width 532 height 31
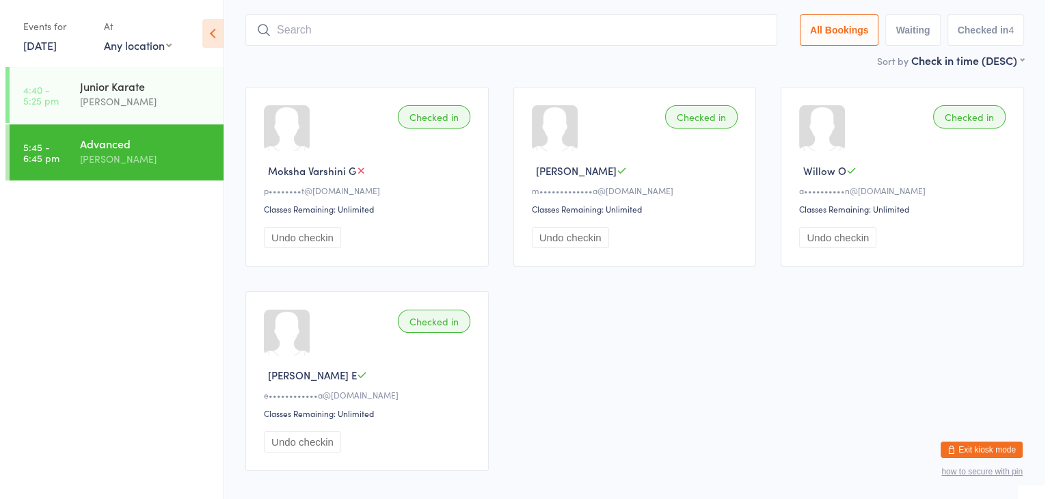
scroll to position [90, 0]
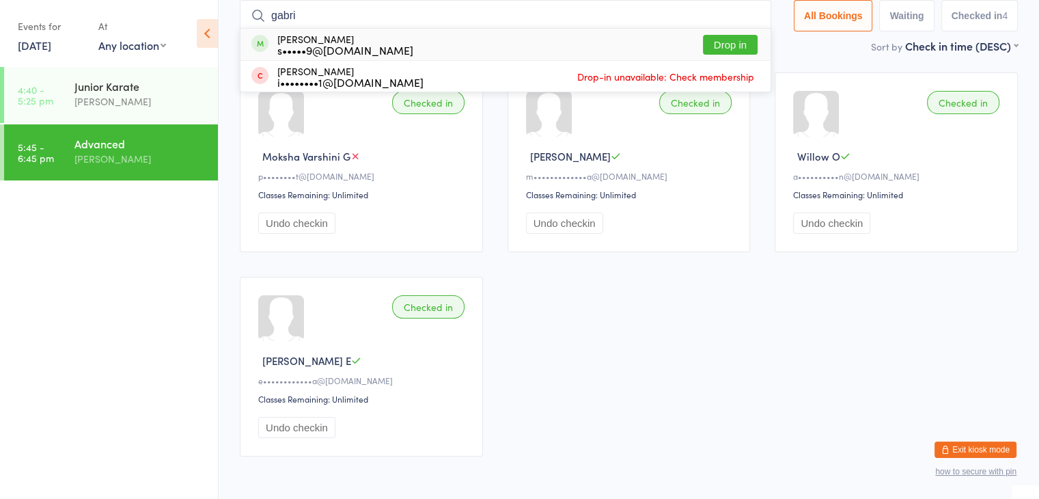
type input "gabri"
click at [737, 52] on button "Drop in" at bounding box center [730, 45] width 55 height 20
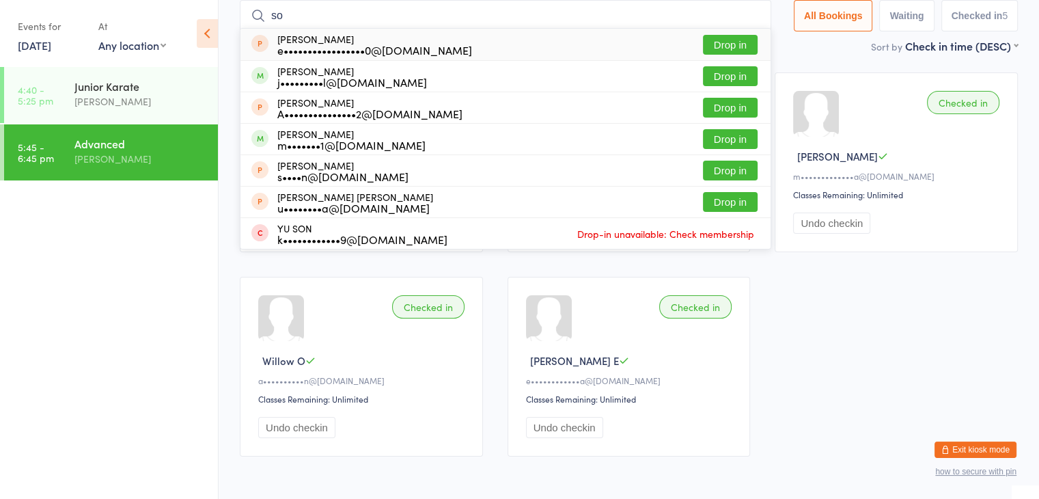
type input "s"
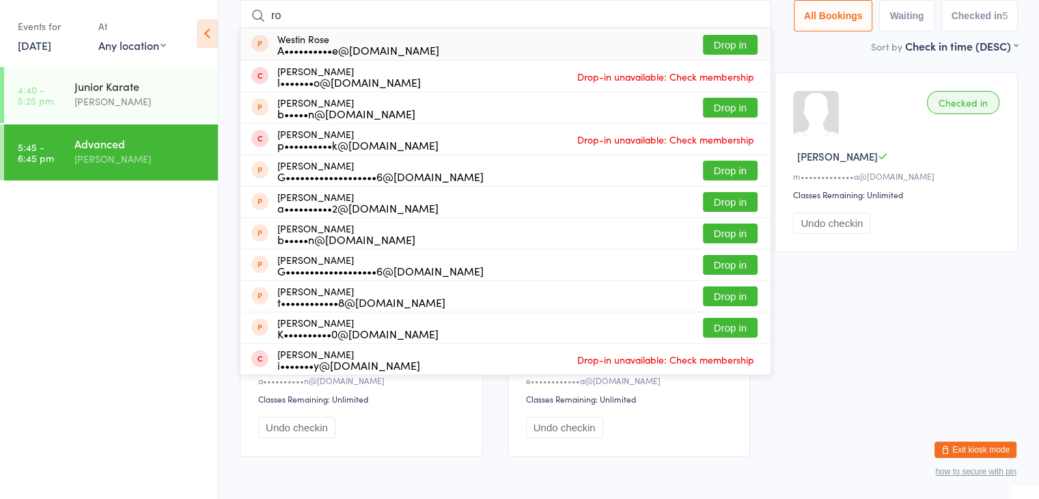
type input "r"
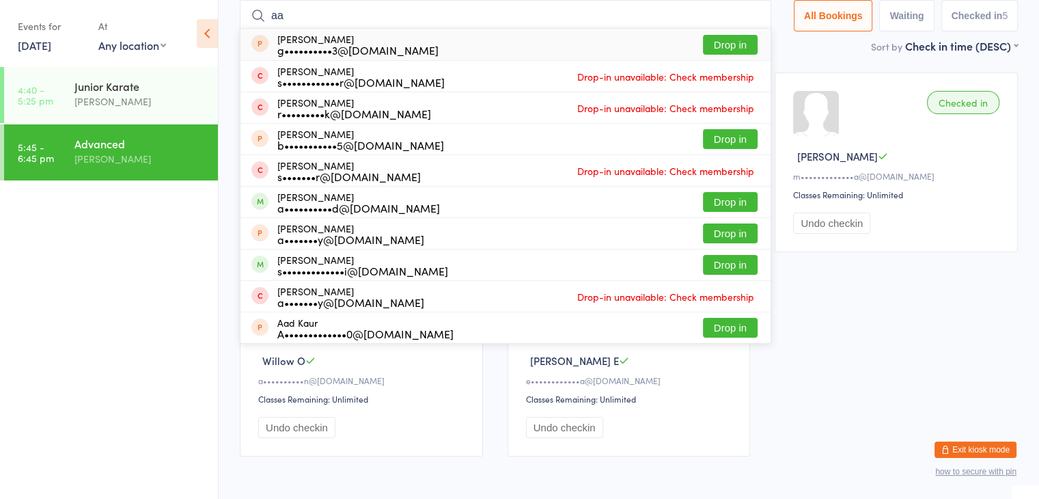
type input "a"
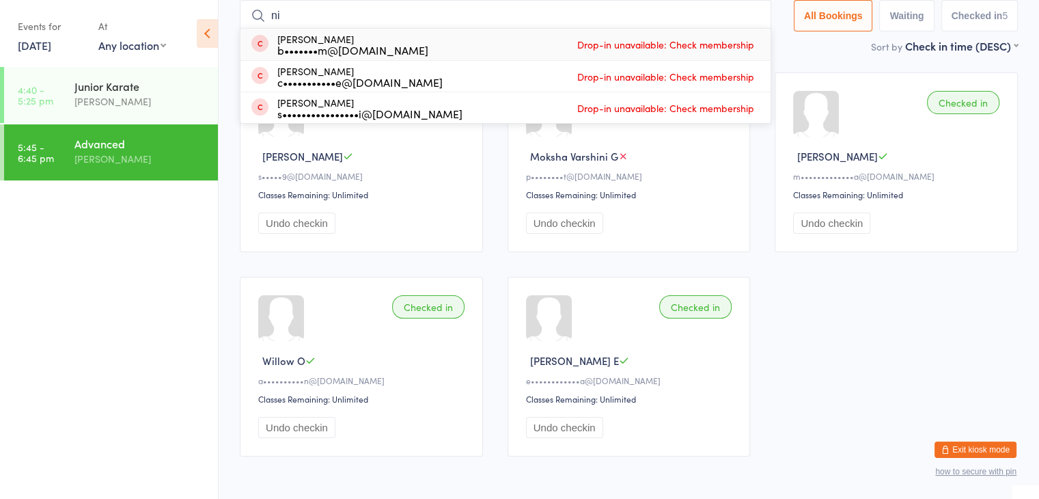
type input "n"
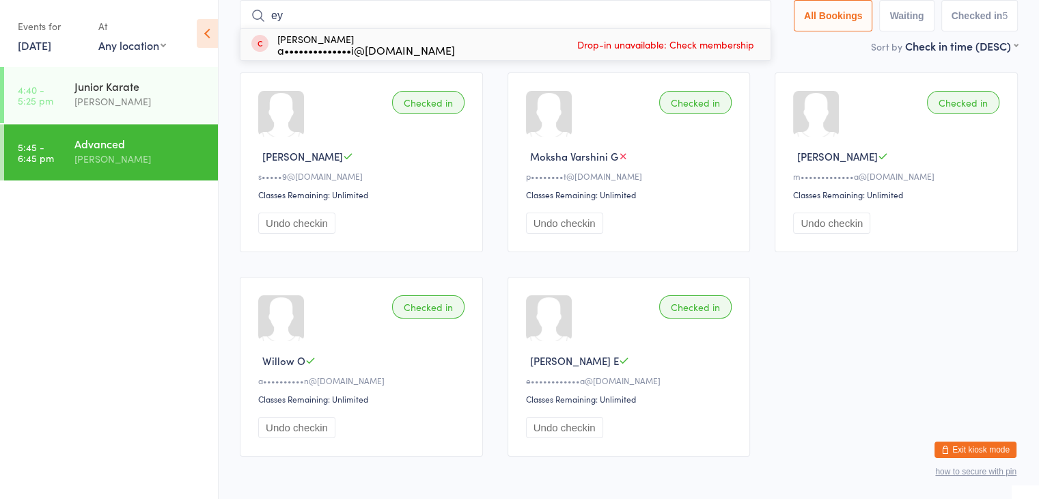
type input "e"
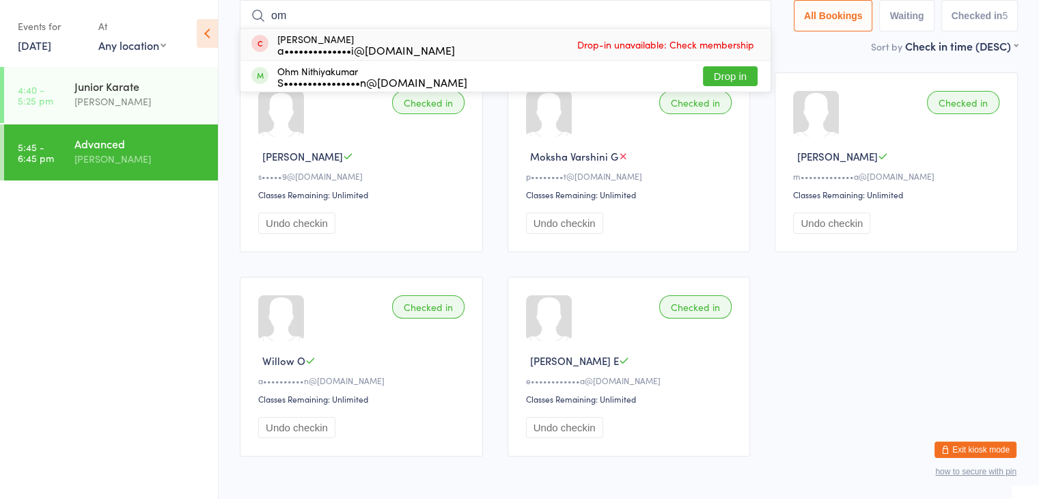
type input "o"
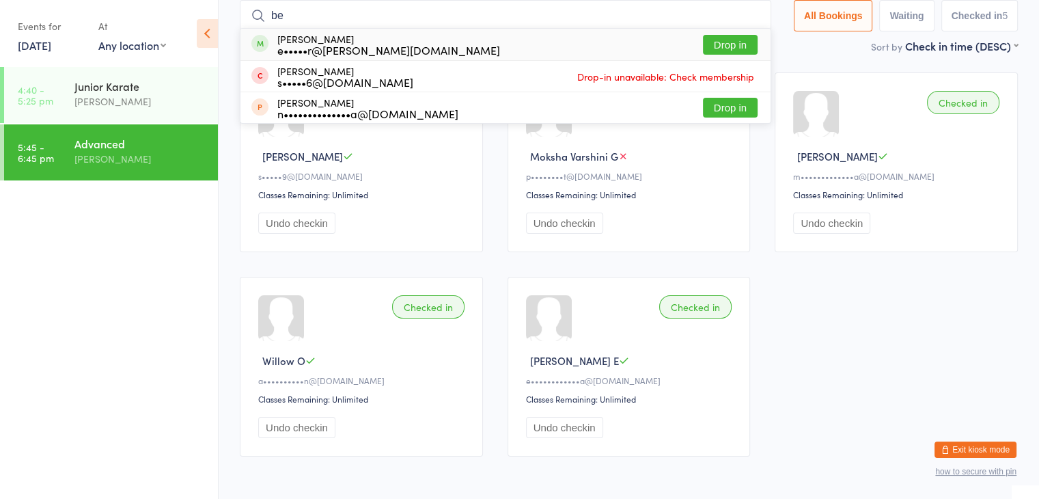
type input "b"
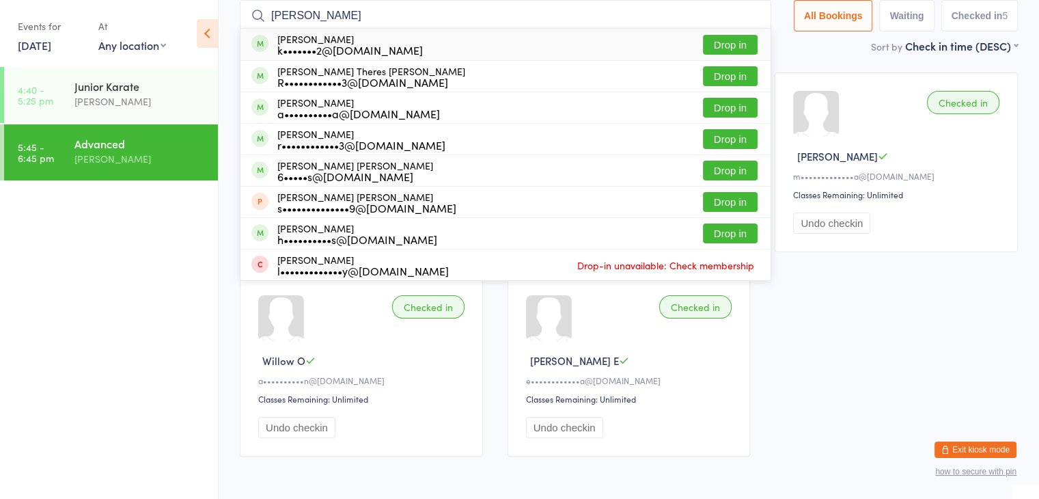
type input "[PERSON_NAME]"
click at [719, 46] on button "Drop in" at bounding box center [730, 45] width 55 height 20
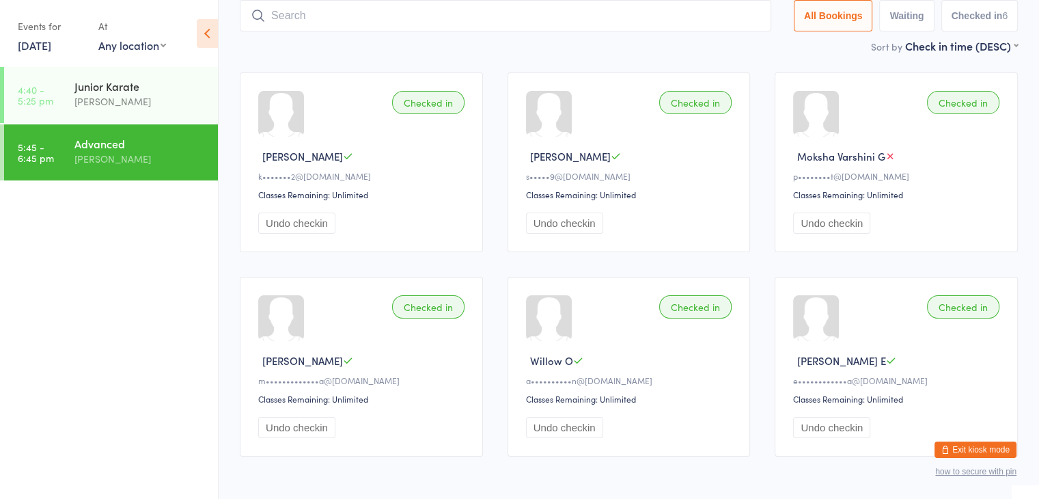
click at [635, 21] on input "search" at bounding box center [506, 15] width 532 height 31
click at [954, 449] on button "Exit kiosk mode" at bounding box center [976, 449] width 82 height 16
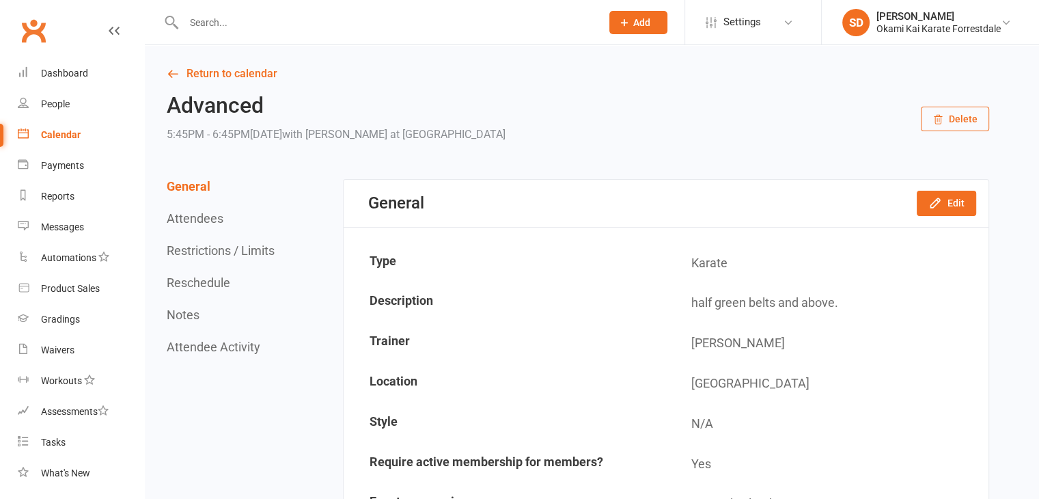
click at [371, 13] on input "text" at bounding box center [386, 22] width 412 height 19
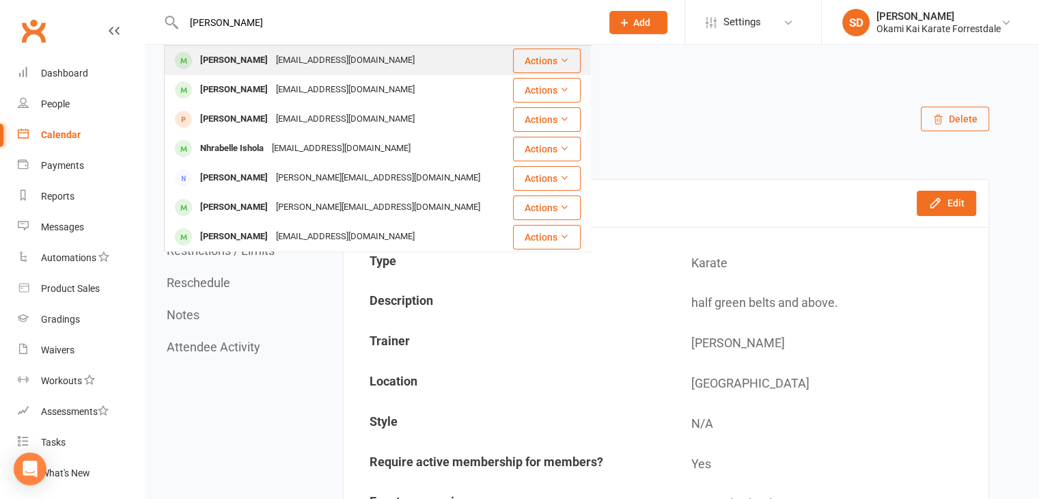
type input "[PERSON_NAME]"
click at [238, 57] on div "[PERSON_NAME]" at bounding box center [234, 61] width 76 height 20
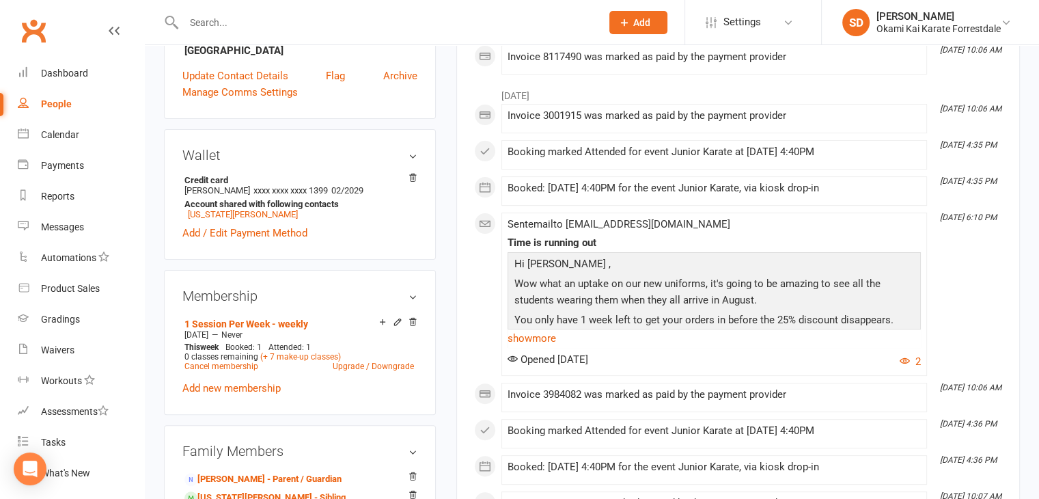
scroll to position [383, 0]
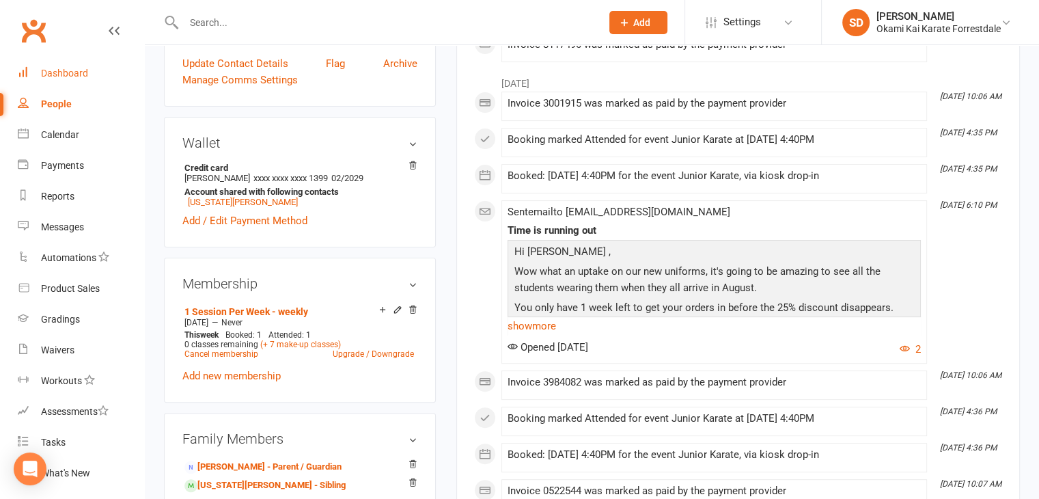
click at [87, 72] on link "Dashboard" at bounding box center [81, 73] width 126 height 31
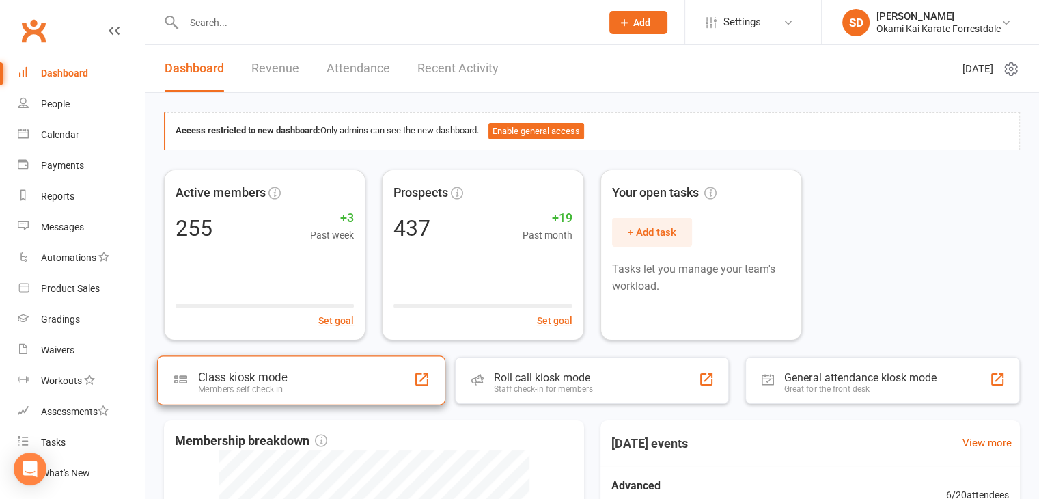
click at [328, 390] on div "Class kiosk mode Members self check-in" at bounding box center [301, 379] width 288 height 49
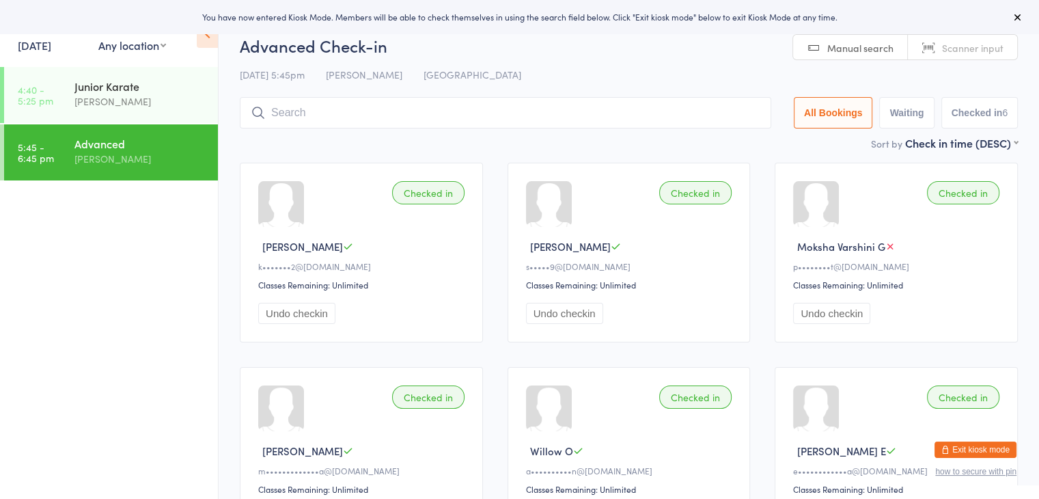
click at [375, 115] on input "search" at bounding box center [506, 112] width 532 height 31
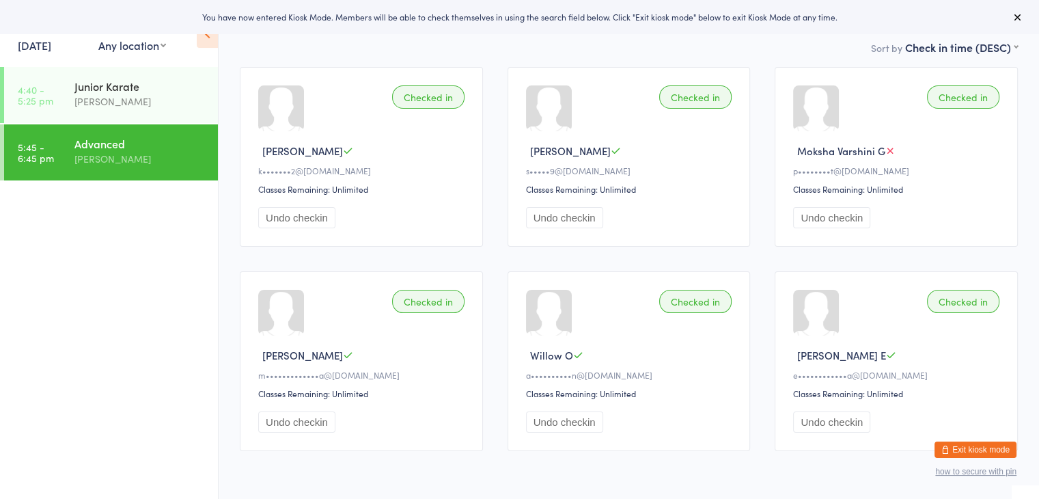
scroll to position [98, 0]
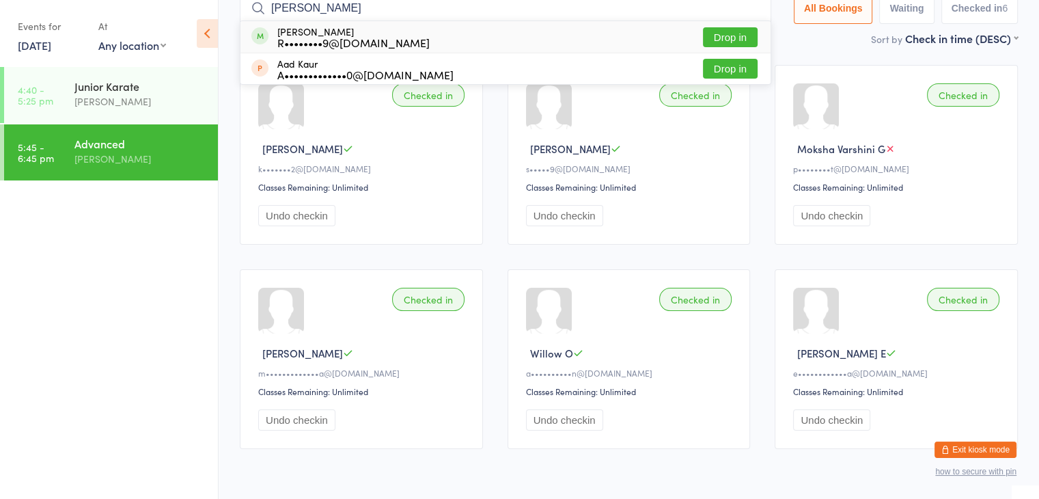
type input "[PERSON_NAME]"
click at [733, 38] on button "Drop in" at bounding box center [730, 37] width 55 height 20
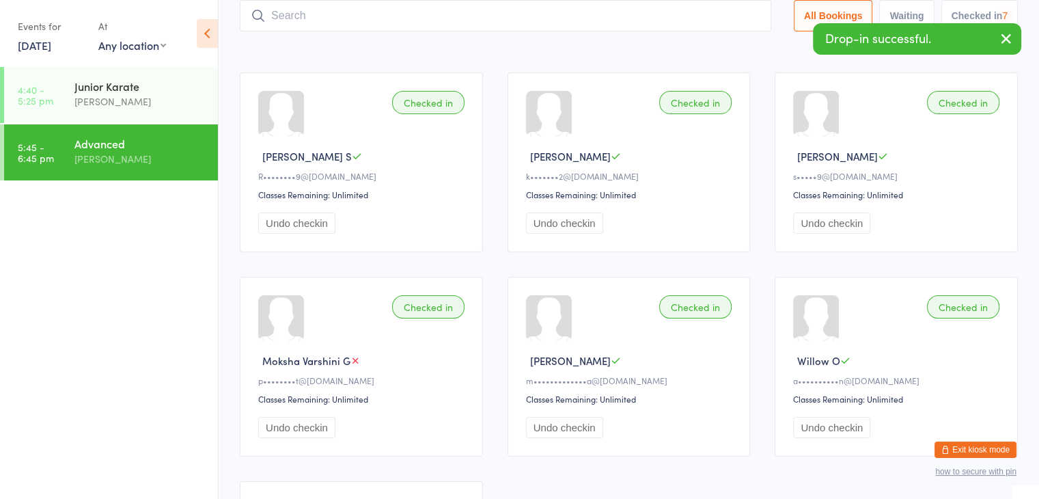
click at [717, 19] on input "search" at bounding box center [506, 15] width 532 height 31
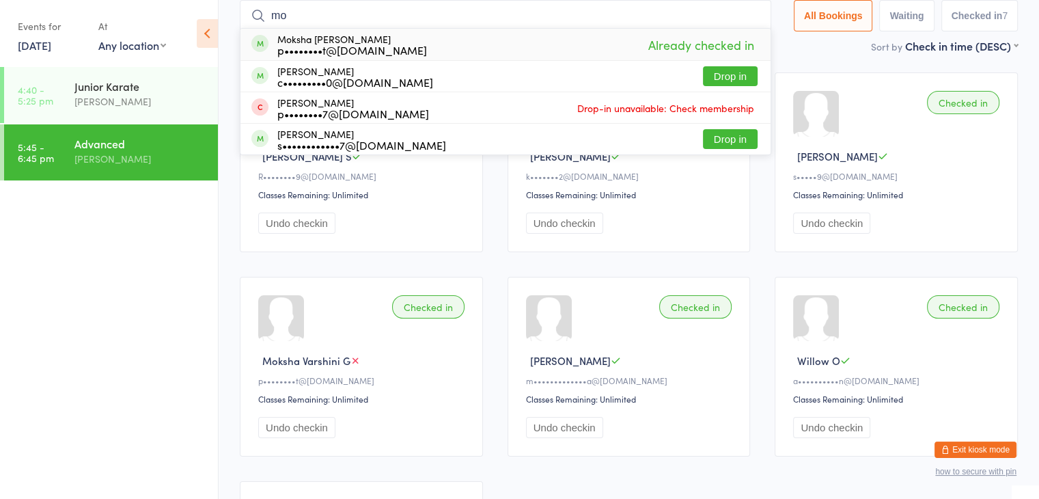
type input "m"
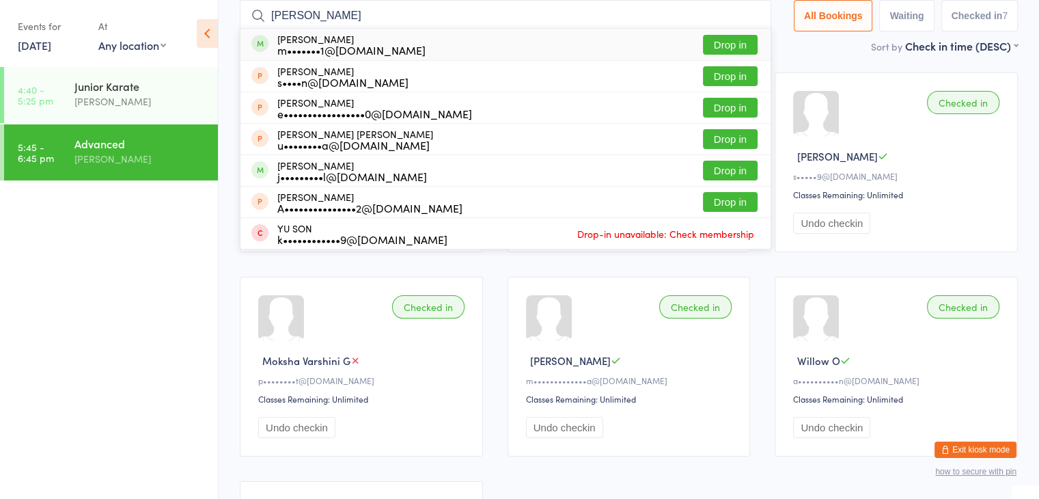
type input "[PERSON_NAME]"
click at [731, 39] on button "Drop in" at bounding box center [730, 45] width 55 height 20
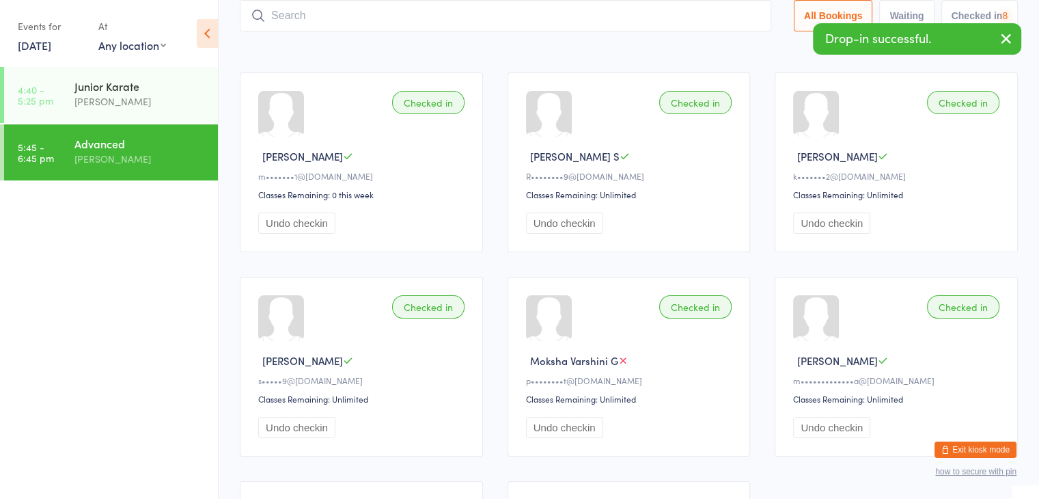
click at [722, 20] on input "search" at bounding box center [506, 15] width 532 height 31
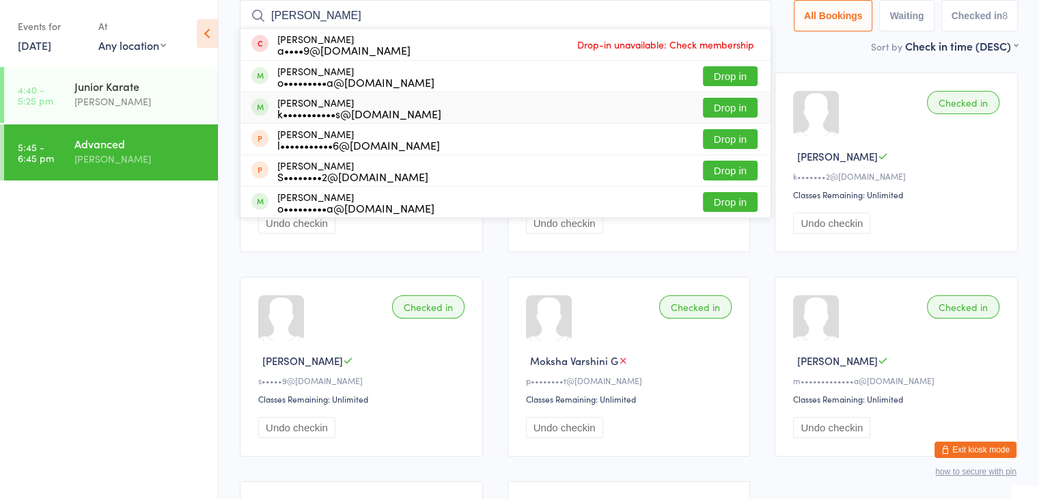
type input "[PERSON_NAME]"
click at [737, 105] on button "Drop in" at bounding box center [730, 108] width 55 height 20
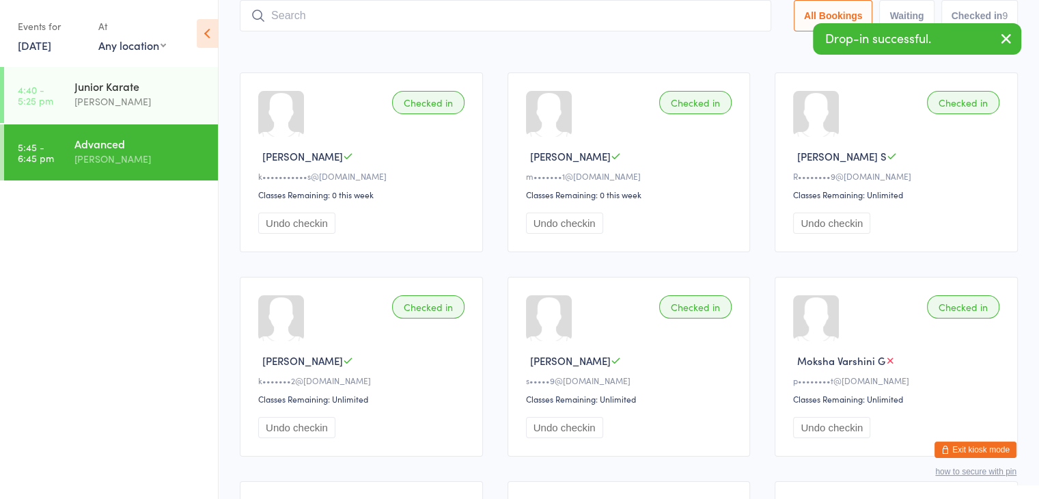
click at [717, 20] on input "search" at bounding box center [506, 15] width 532 height 31
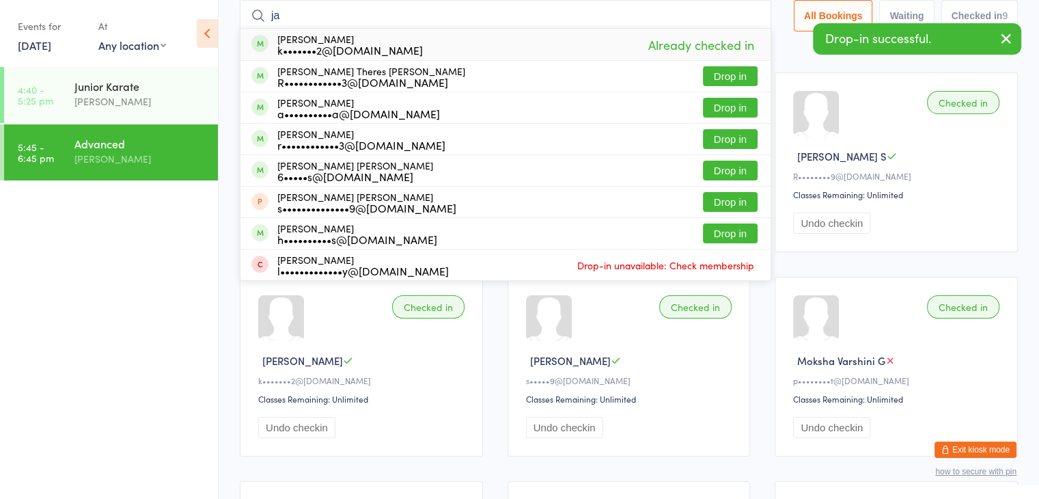
type input "j"
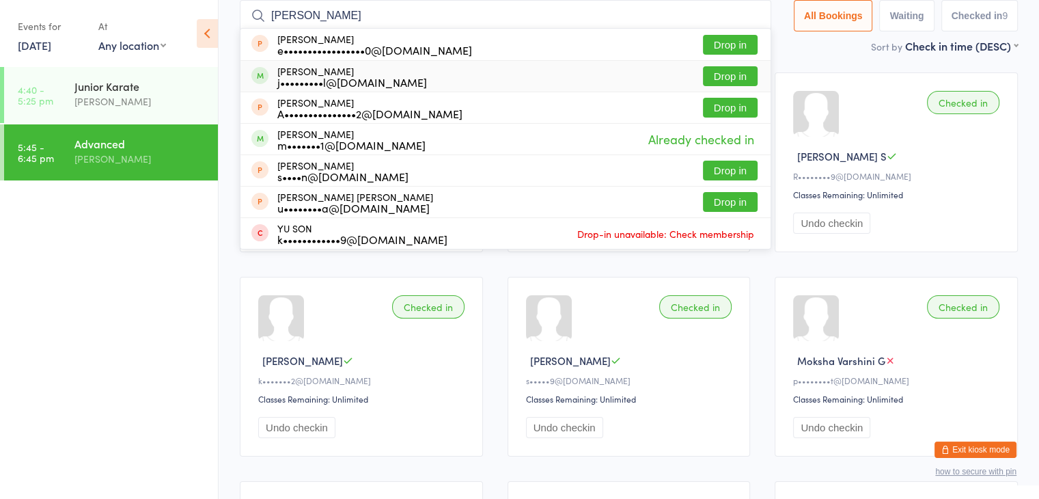
type input "[PERSON_NAME]"
click at [722, 74] on button "Drop in" at bounding box center [730, 76] width 55 height 20
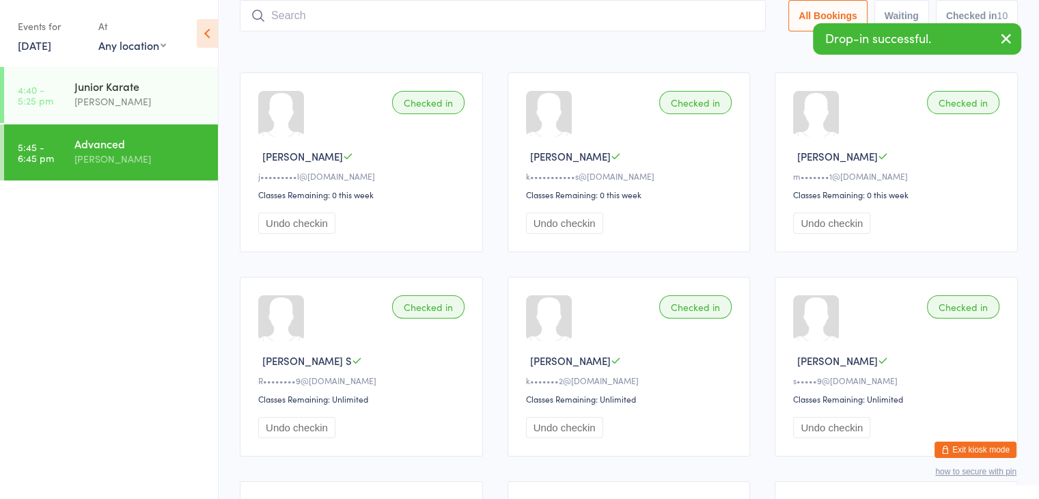
click at [706, 16] on input "search" at bounding box center [503, 15] width 526 height 31
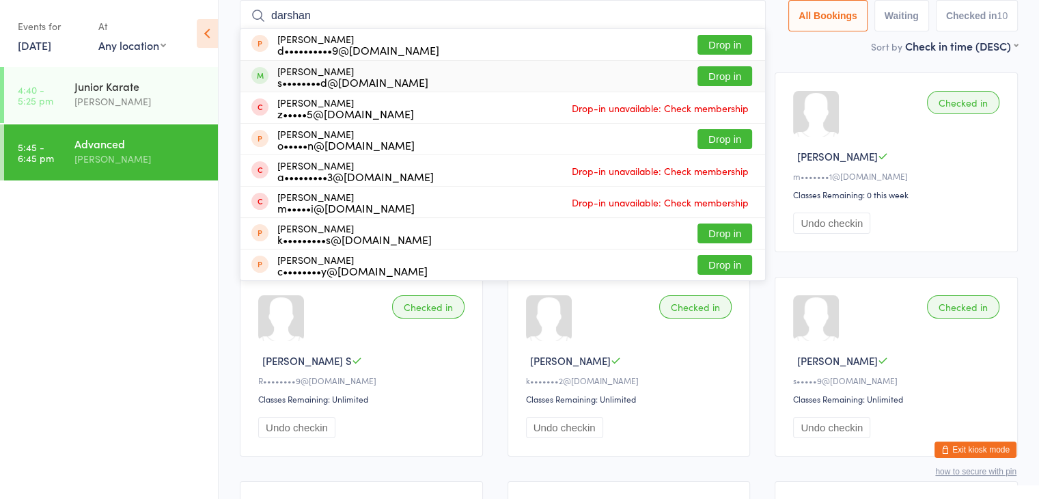
type input "darshan"
click at [721, 74] on button "Drop in" at bounding box center [725, 76] width 55 height 20
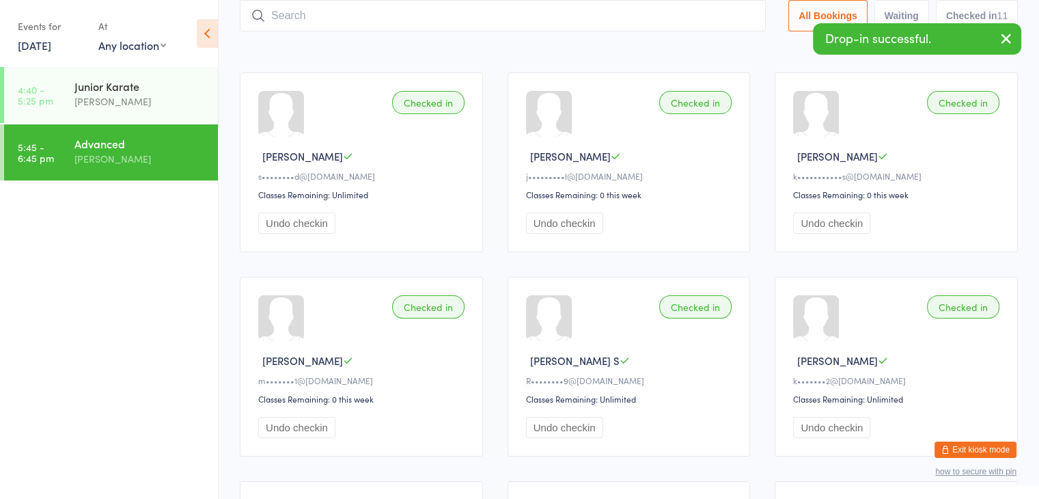
click at [687, 10] on input "search" at bounding box center [503, 15] width 526 height 31
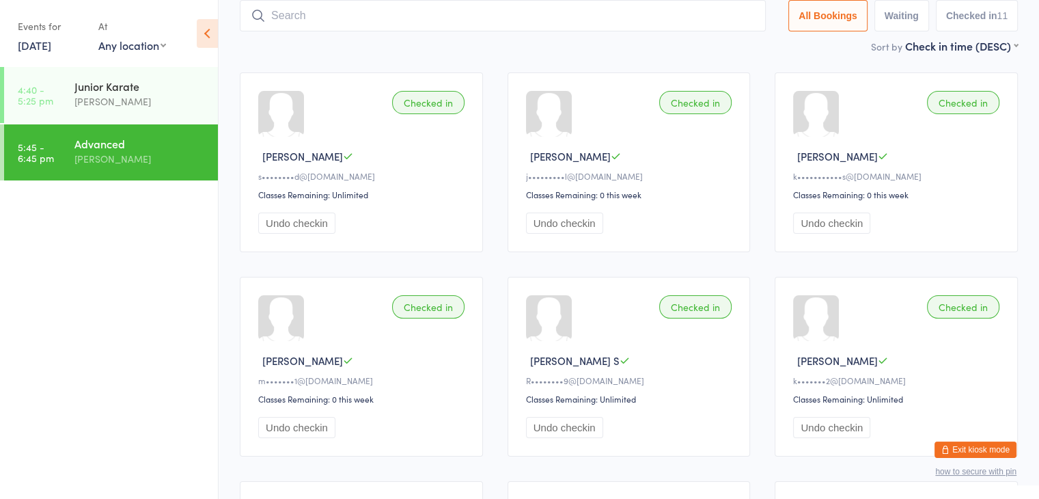
click at [419, 204] on div "Checked in Darshan R s••••••••d@[DOMAIN_NAME] Classes Remaining: Unlimited Undo…" at bounding box center [361, 162] width 243 height 180
click at [508, 17] on input "search" at bounding box center [503, 15] width 526 height 31
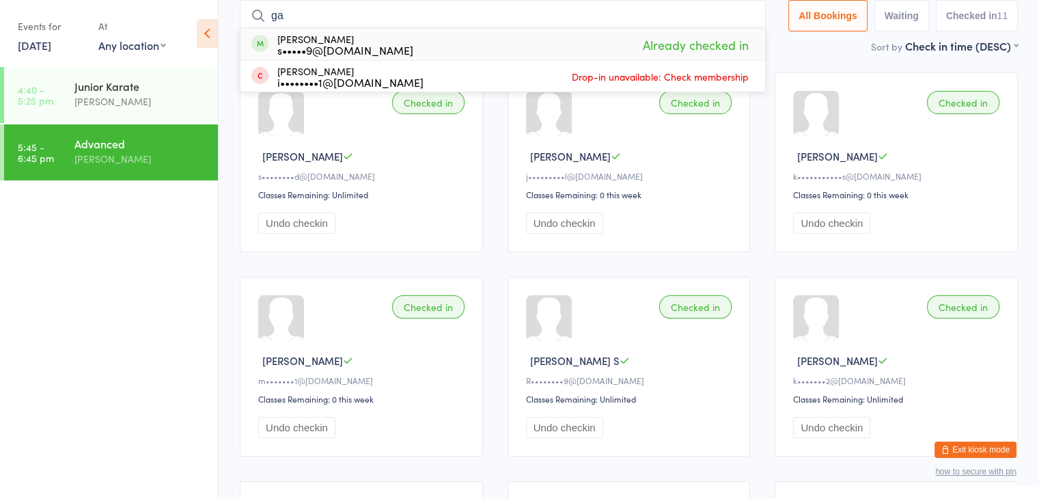
type input "g"
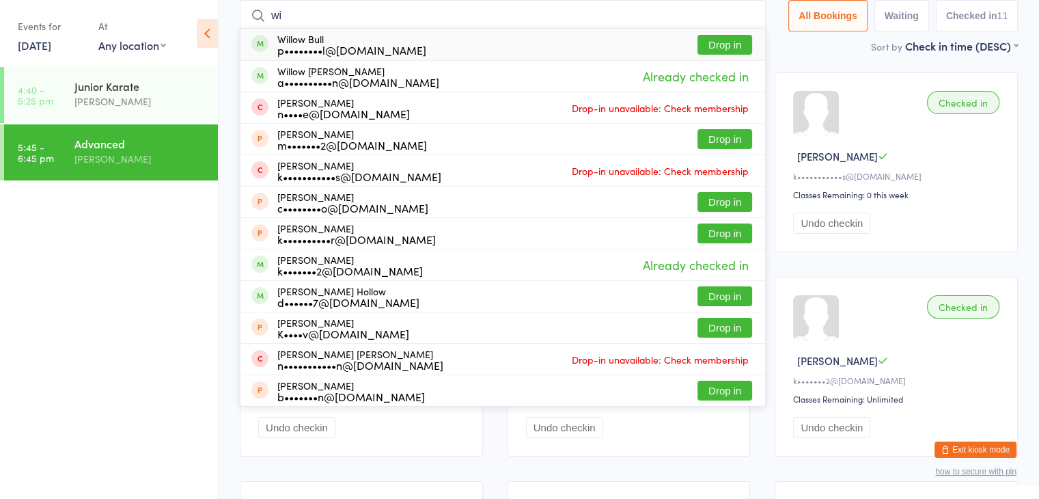
type input "w"
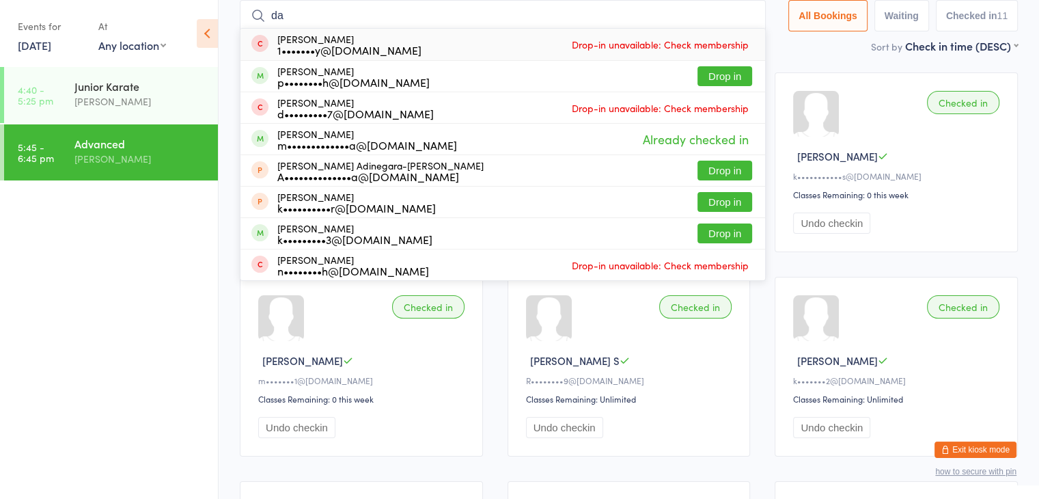
type input "d"
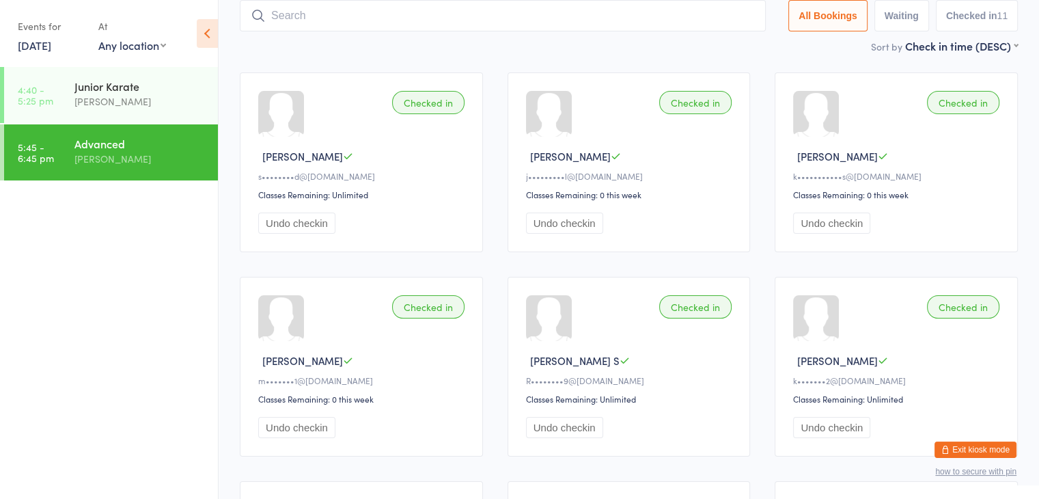
click at [112, 351] on ul "4:40 - 5:25 pm Junior Karate [PERSON_NAME] 5:45 - 6:45 pm Advanced [PERSON_NAME]" at bounding box center [109, 283] width 218 height 432
click at [348, 14] on input "search" at bounding box center [503, 15] width 526 height 31
type input "Aedan"
click at [733, 45] on button "Drop in" at bounding box center [725, 45] width 55 height 20
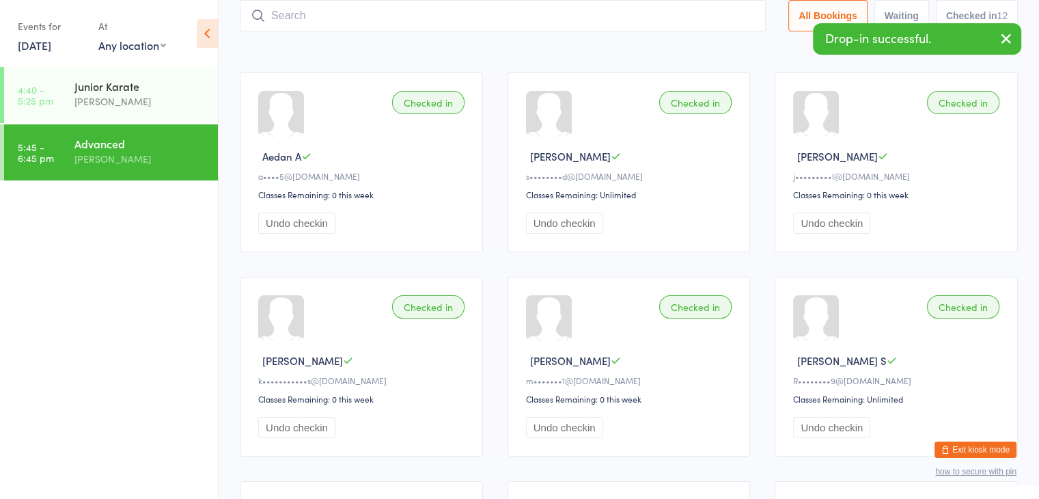
click at [708, 14] on input "search" at bounding box center [503, 15] width 526 height 31
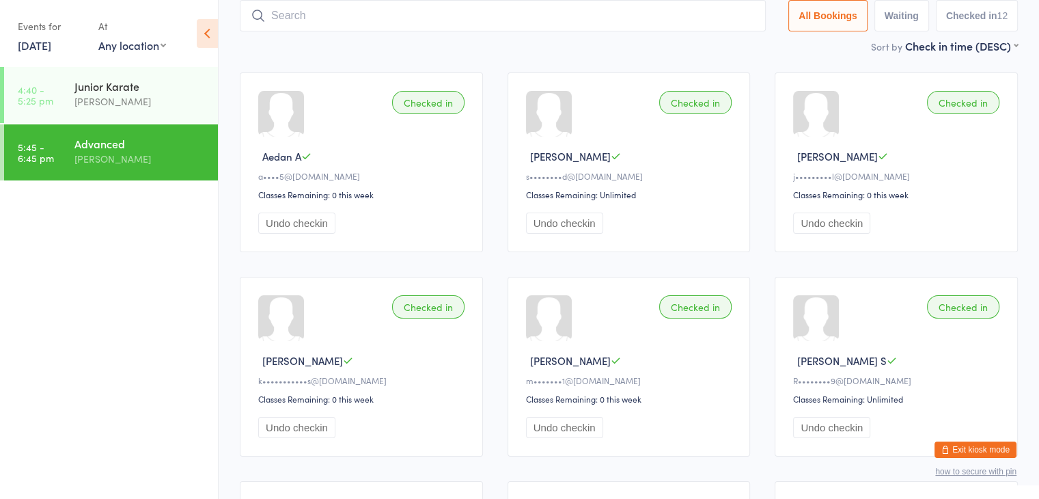
click at [469, 167] on div "Checked in [GEOGRAPHIC_DATA] A a••••5@[DOMAIN_NAME] Classes Remaining: 0 this w…" at bounding box center [361, 162] width 243 height 180
